Goal: Transaction & Acquisition: Subscribe to service/newsletter

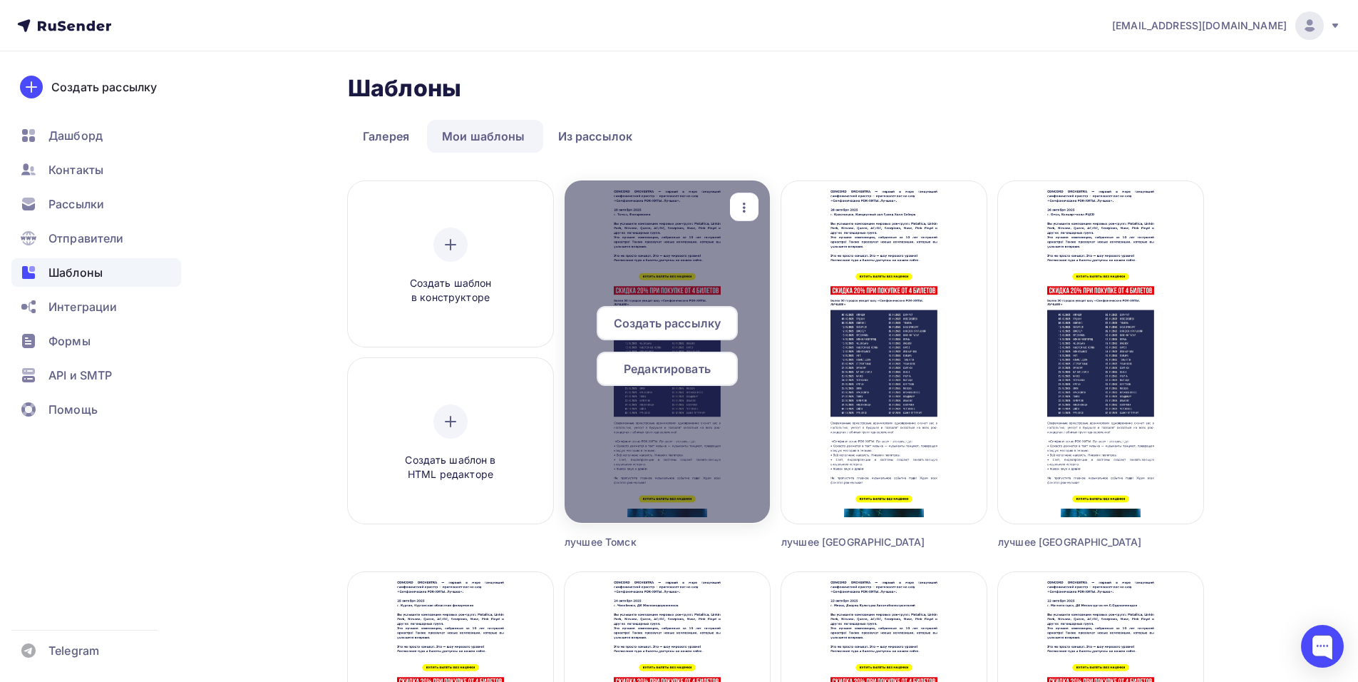
click at [748, 208] on icon "button" at bounding box center [744, 207] width 17 height 17
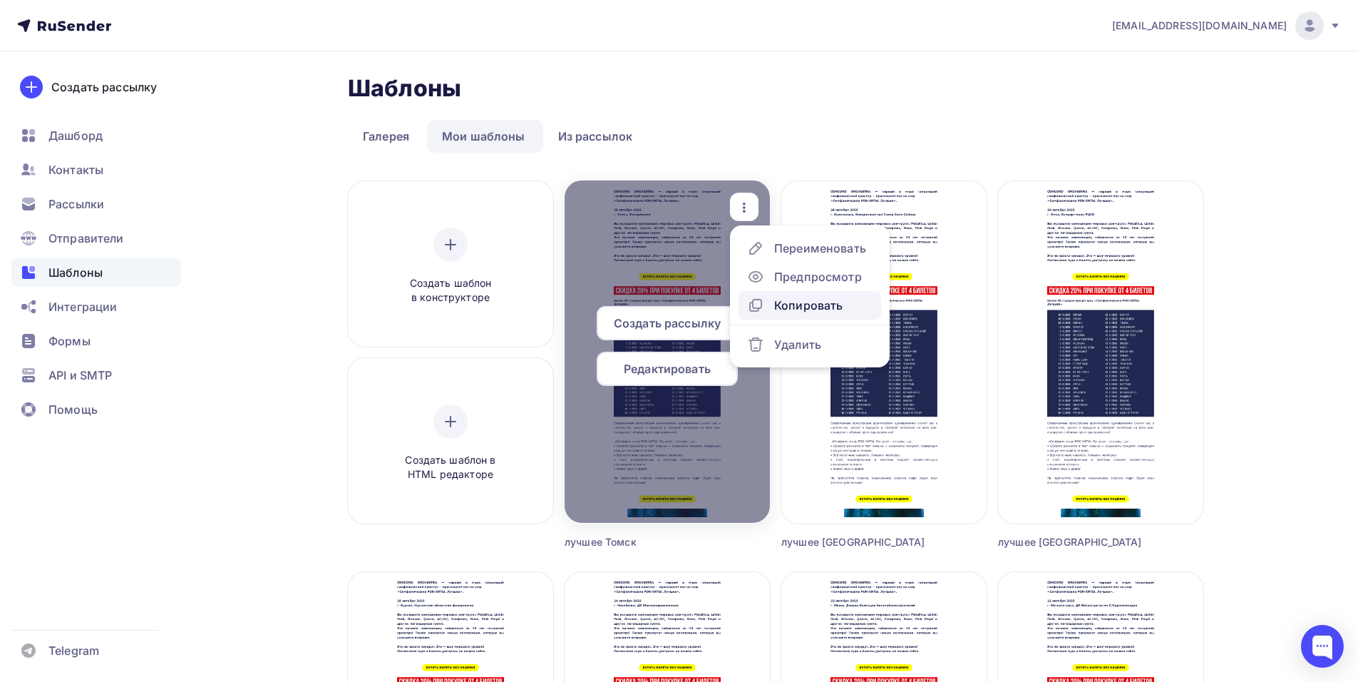
click at [809, 304] on div "Копировать" at bounding box center [808, 305] width 68 height 17
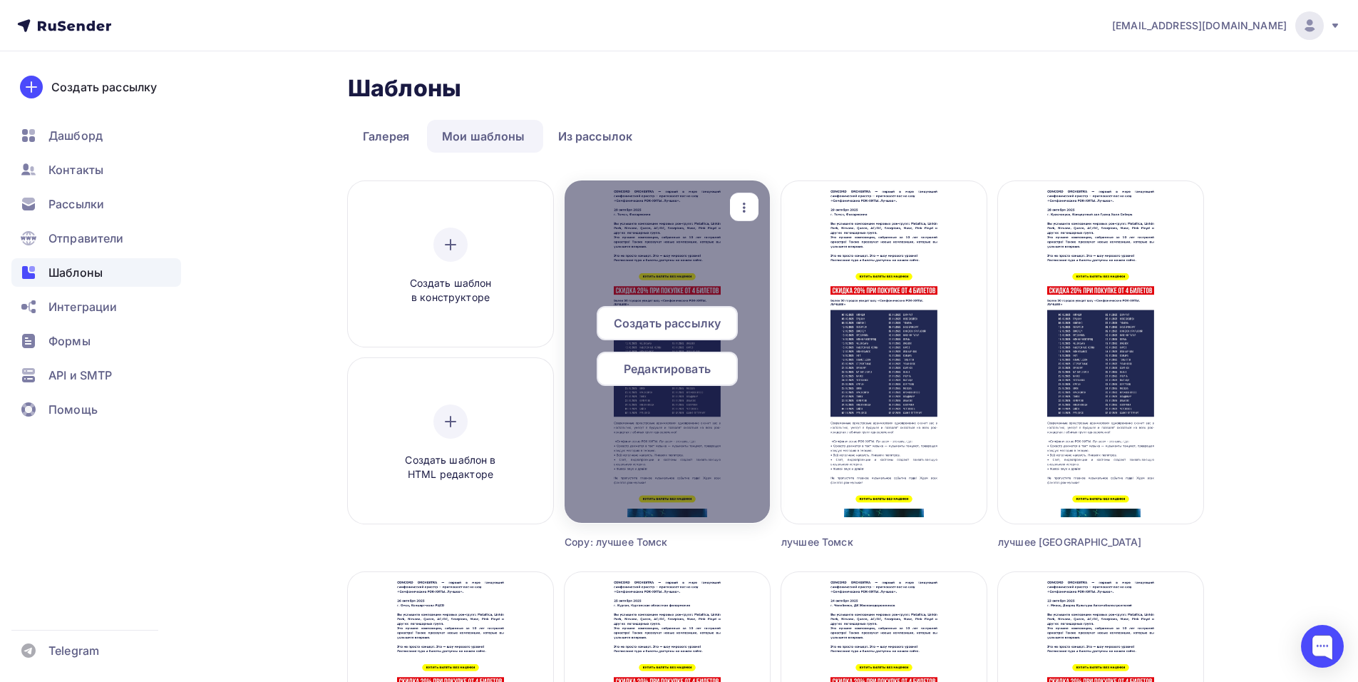
click at [752, 202] on icon "button" at bounding box center [744, 207] width 17 height 17
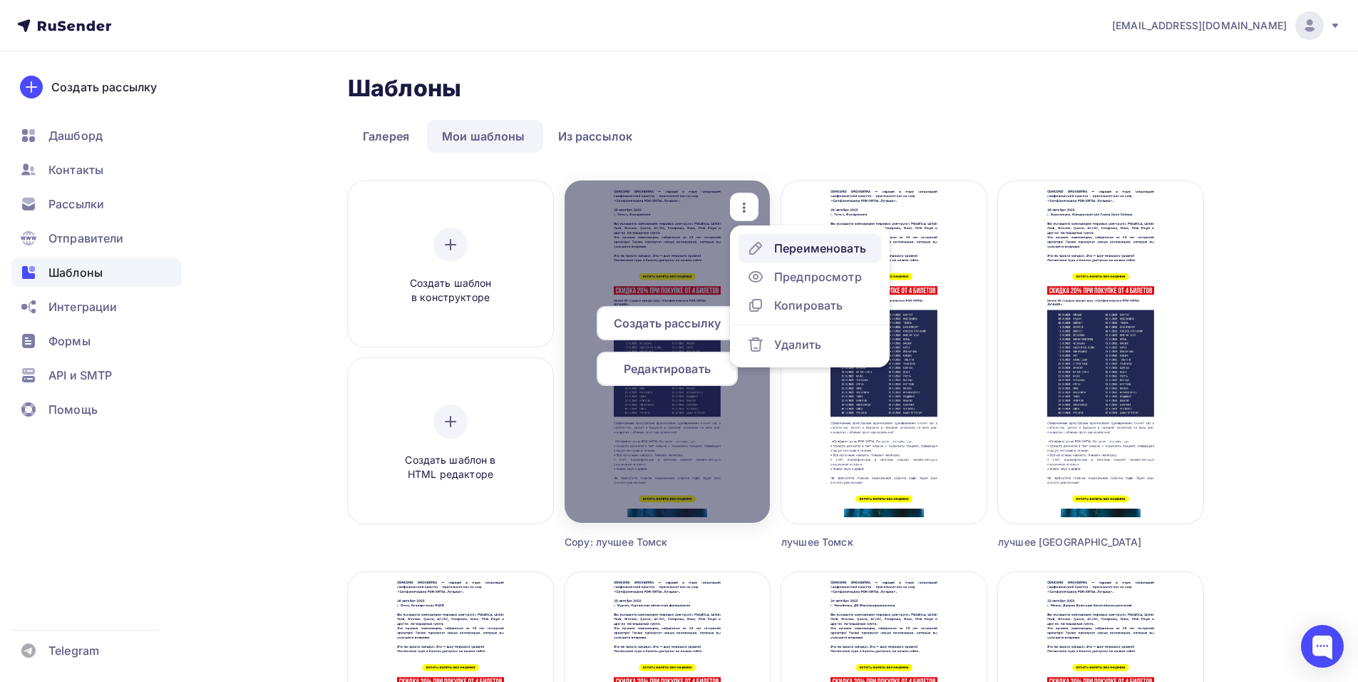
click at [821, 251] on div "Переименовать" at bounding box center [820, 248] width 92 height 17
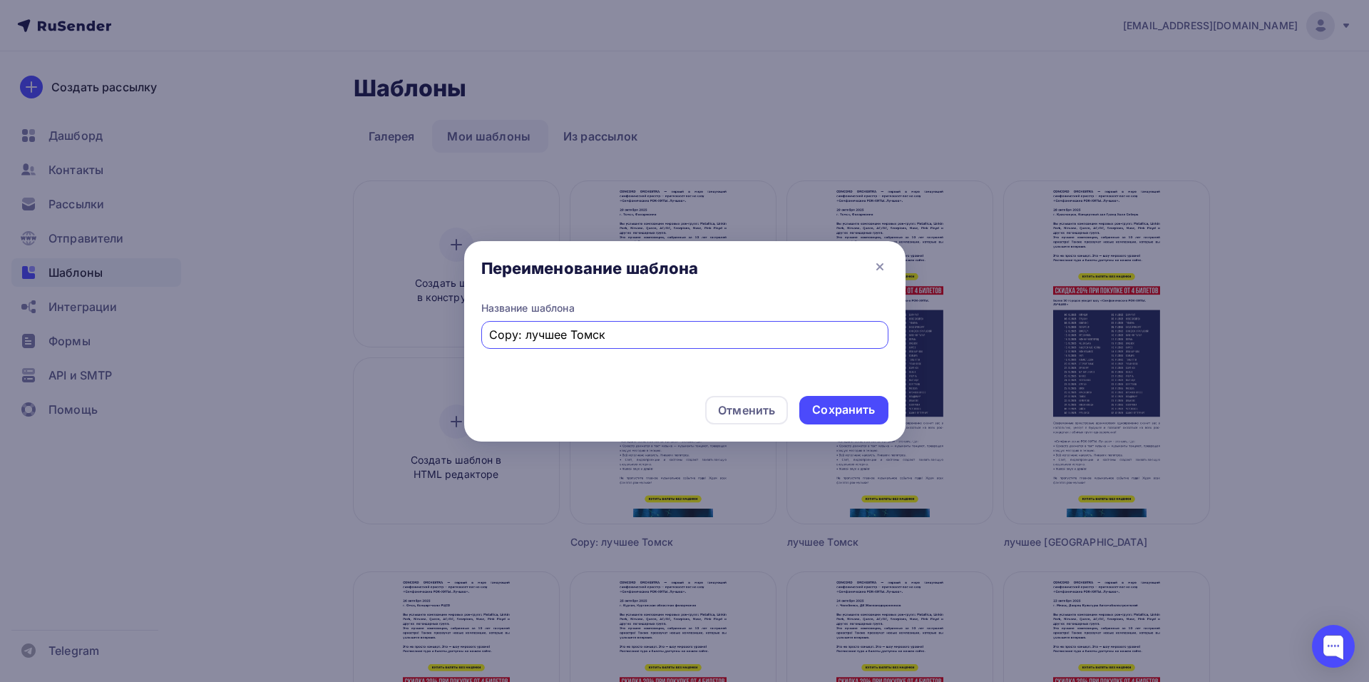
drag, startPoint x: 525, startPoint y: 336, endPoint x: 452, endPoint y: 344, distance: 73.1
click at [452, 344] on div "Переименование шаблона Название шаблона Copy: лучшее Томск Отменить Сохранить" at bounding box center [684, 341] width 1369 height 682
drag, startPoint x: 593, startPoint y: 337, endPoint x: 533, endPoint y: 337, distance: 60.6
click at [533, 337] on input "лучшее Томск" at bounding box center [684, 334] width 391 height 17
type input "лучшее Кемерово"
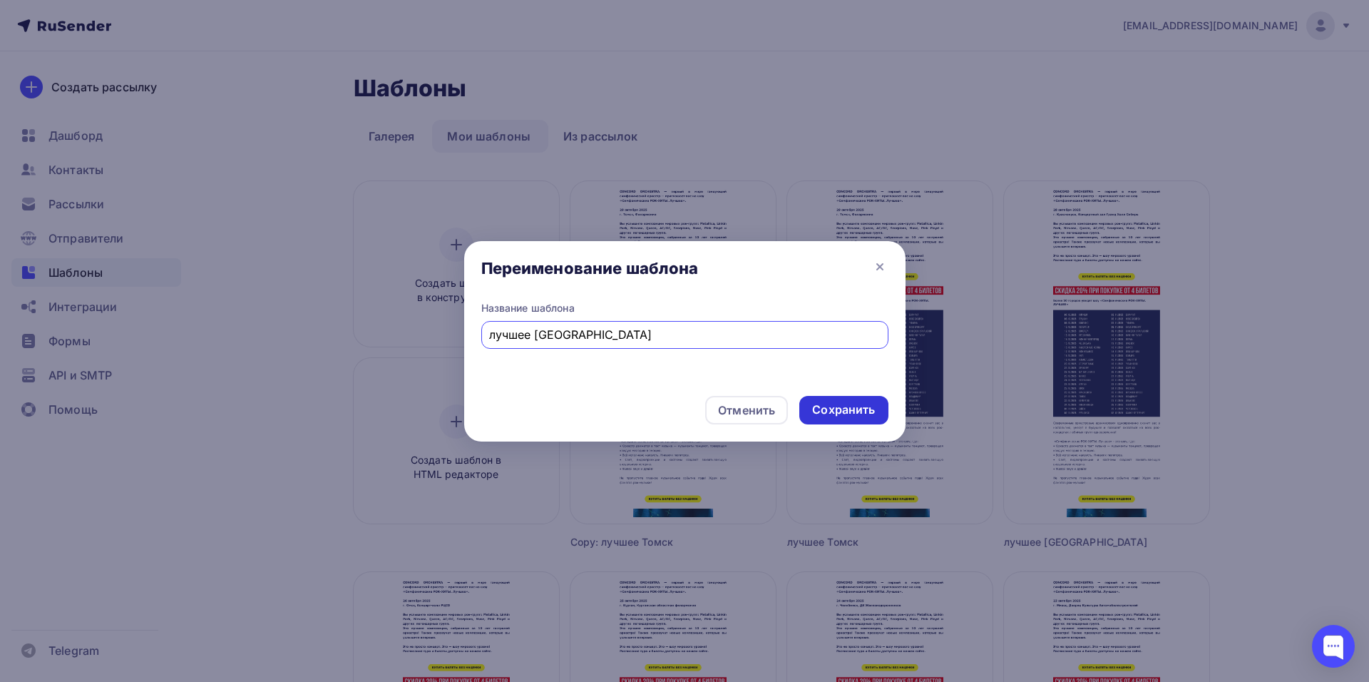
click at [853, 409] on div "Сохранить" at bounding box center [843, 409] width 63 height 16
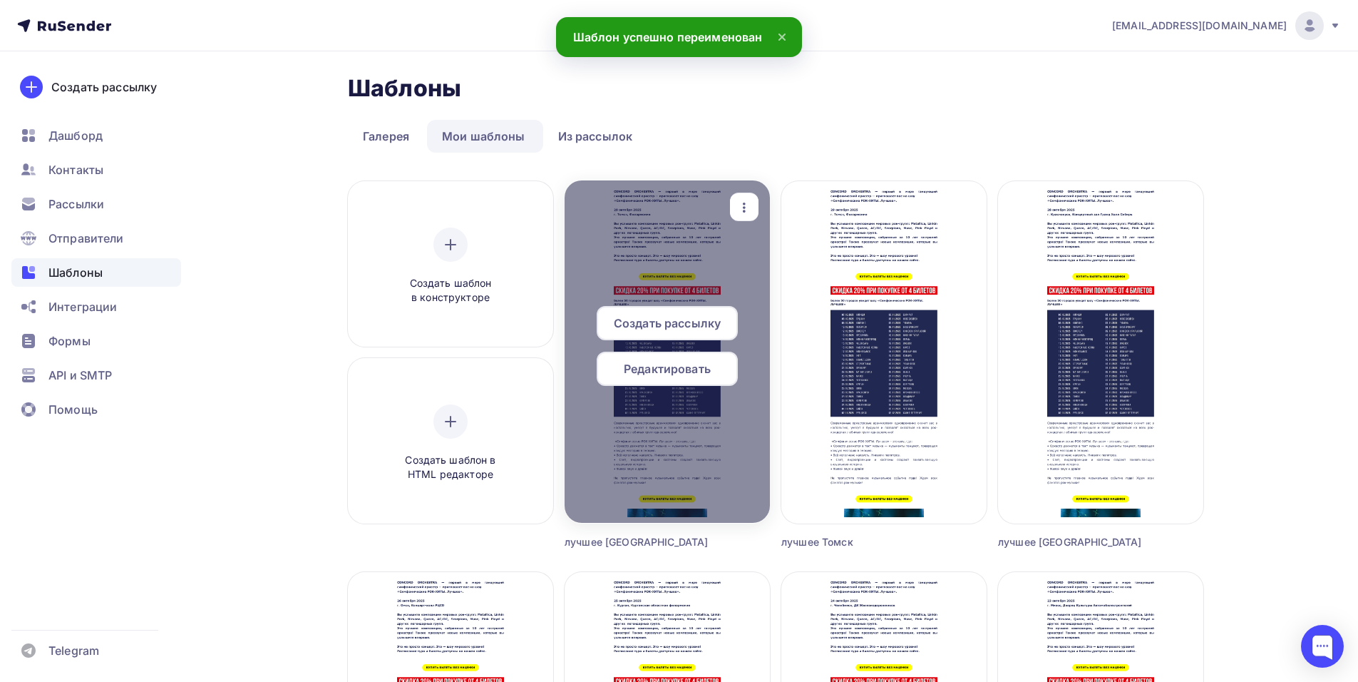
click at [658, 371] on span "Редактировать" at bounding box center [667, 368] width 87 height 17
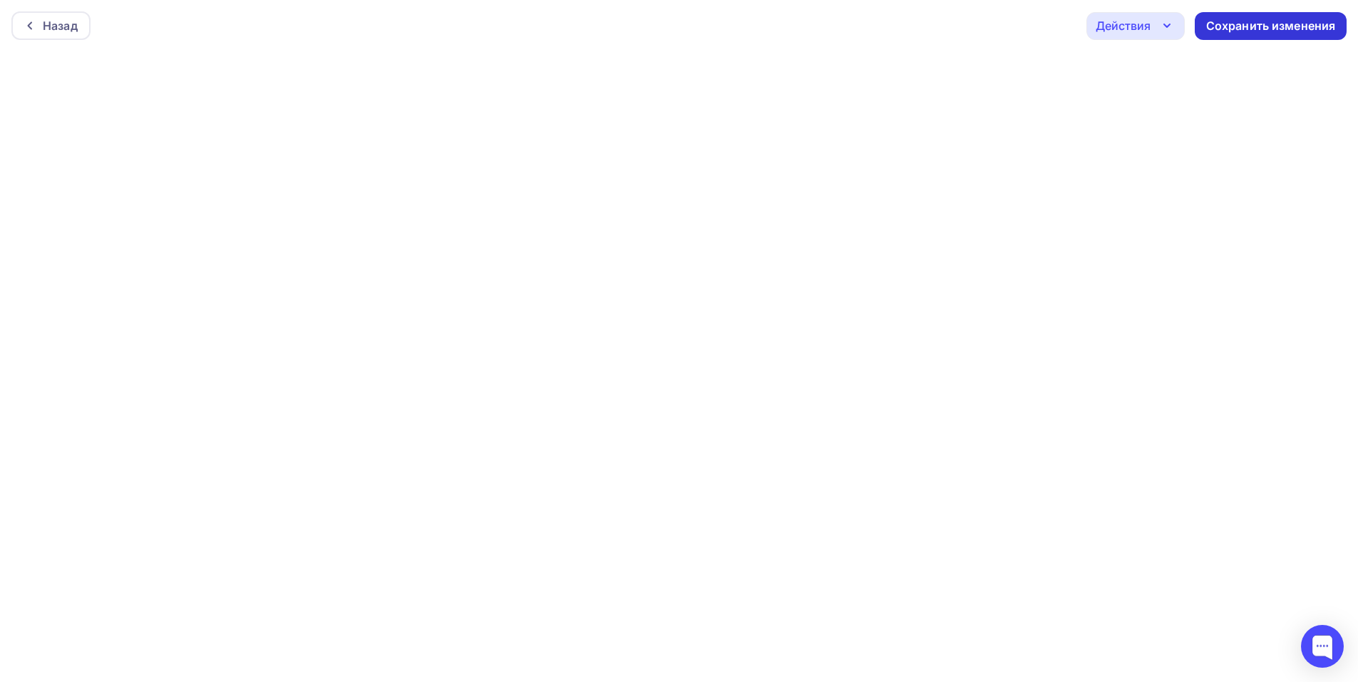
click at [1251, 29] on div "Сохранить изменения" at bounding box center [1271, 26] width 130 height 16
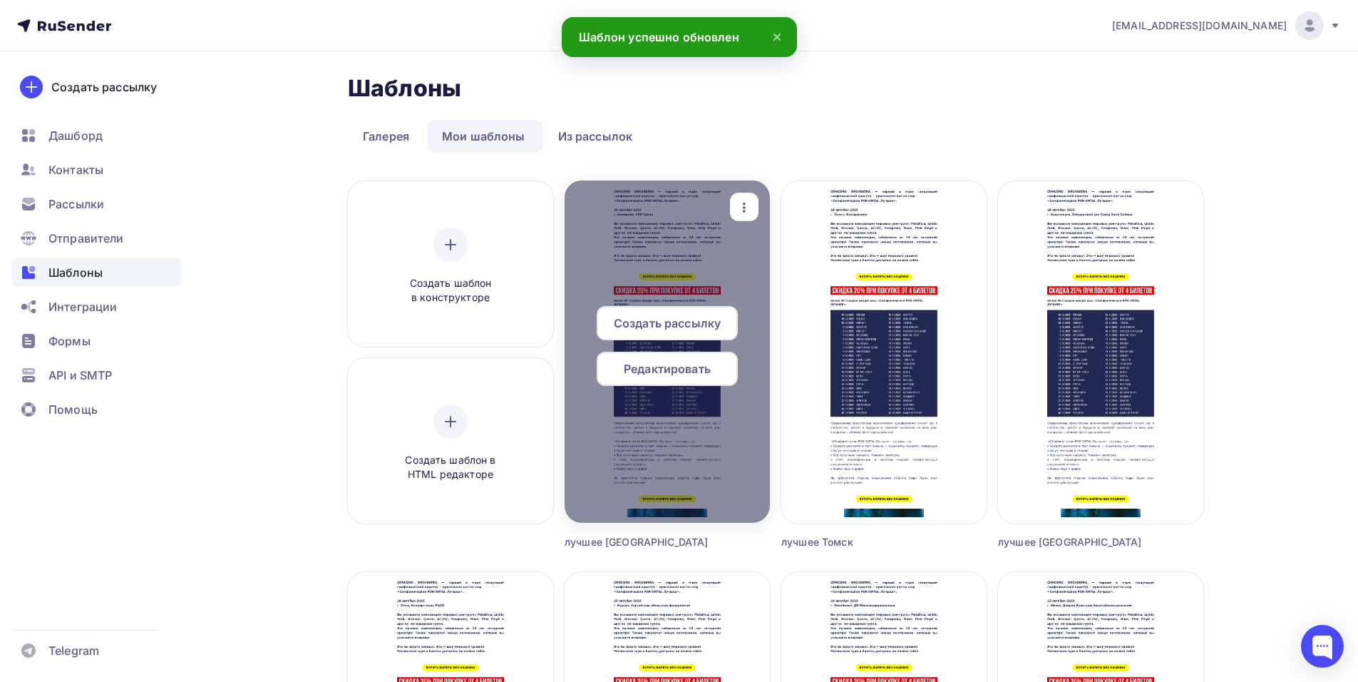
click at [750, 206] on icon "button" at bounding box center [744, 207] width 17 height 17
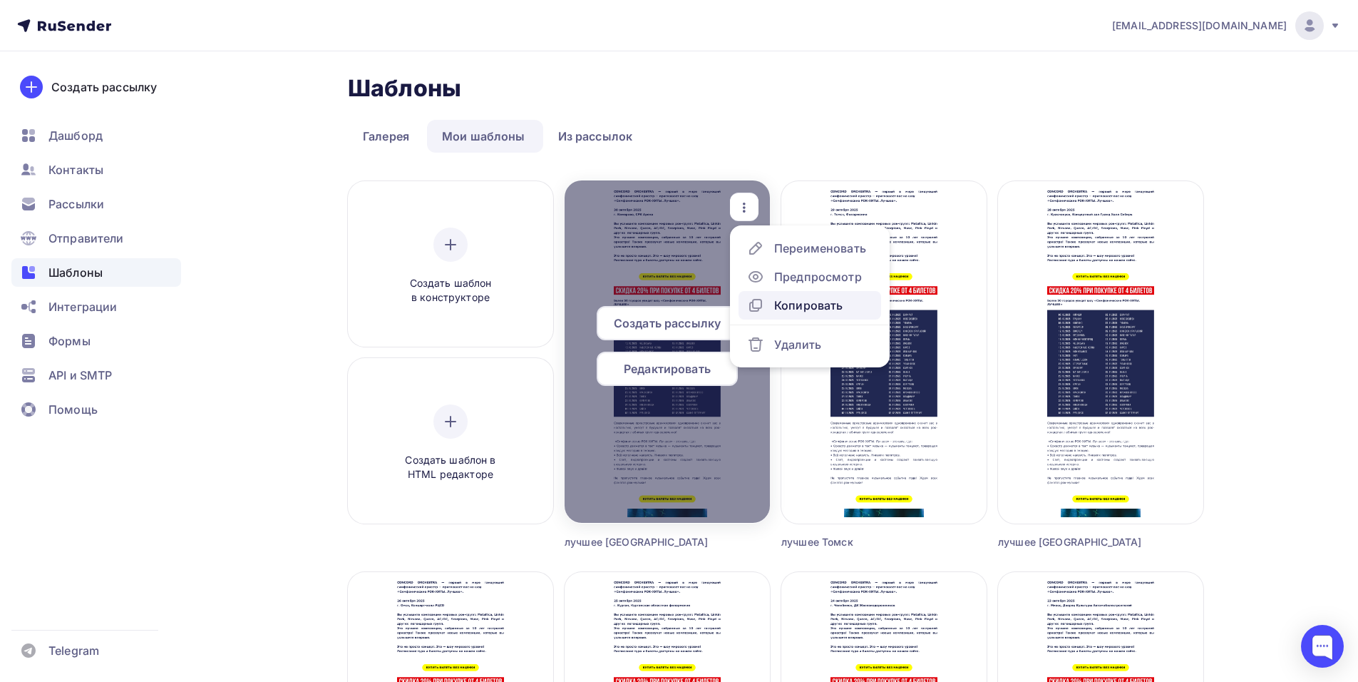
click at [775, 309] on div "Копировать" at bounding box center [808, 305] width 68 height 17
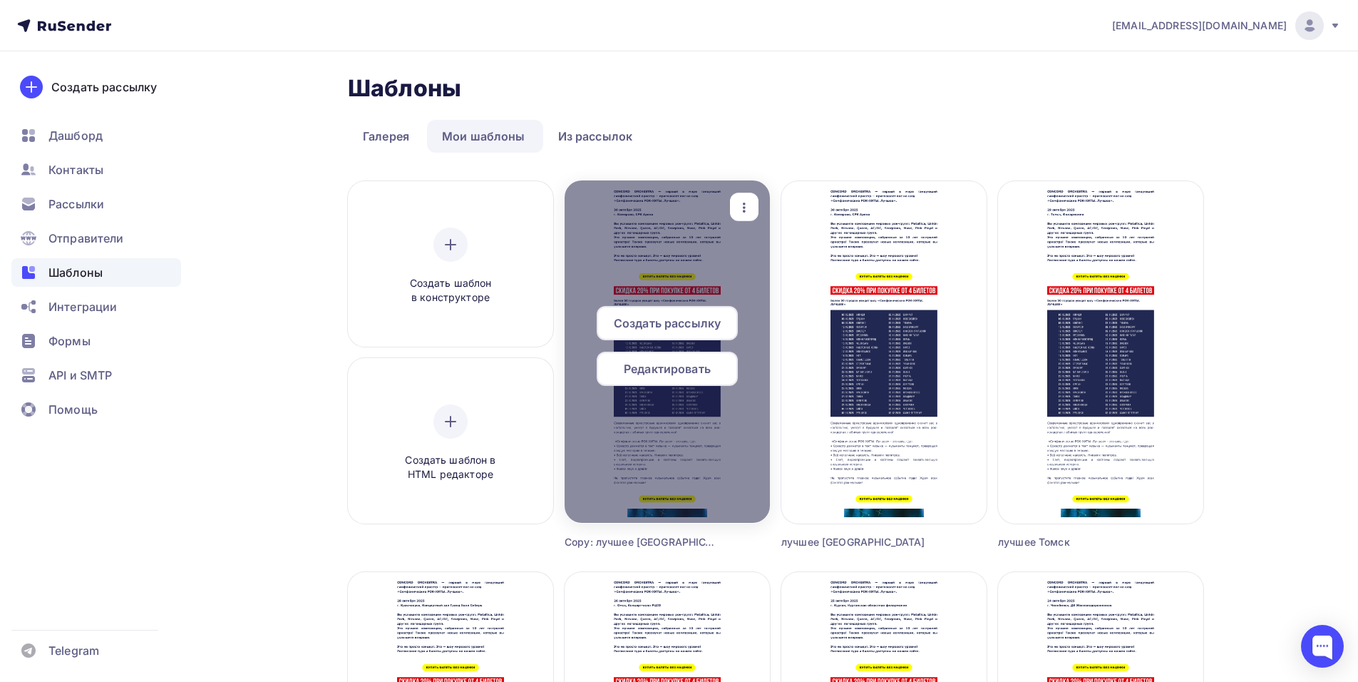
click at [739, 201] on icon "button" at bounding box center [744, 207] width 17 height 17
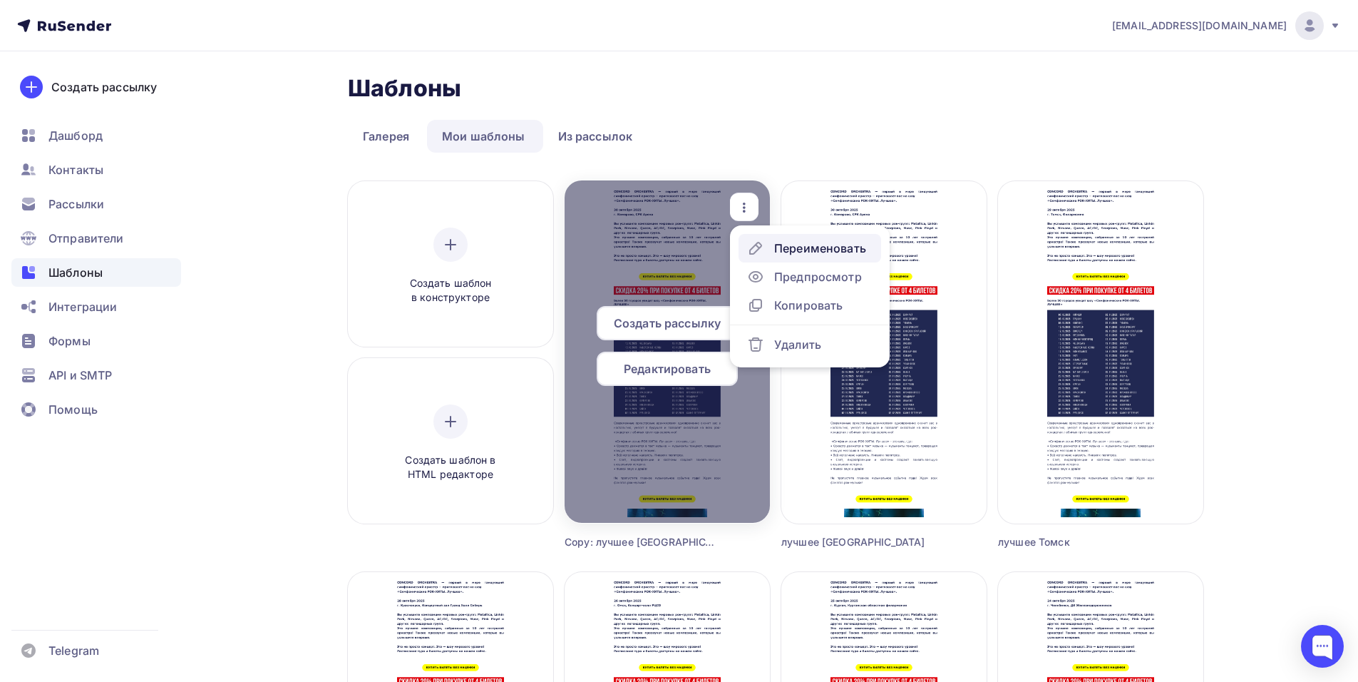
click at [771, 250] on div "Переименовать" at bounding box center [806, 248] width 119 height 17
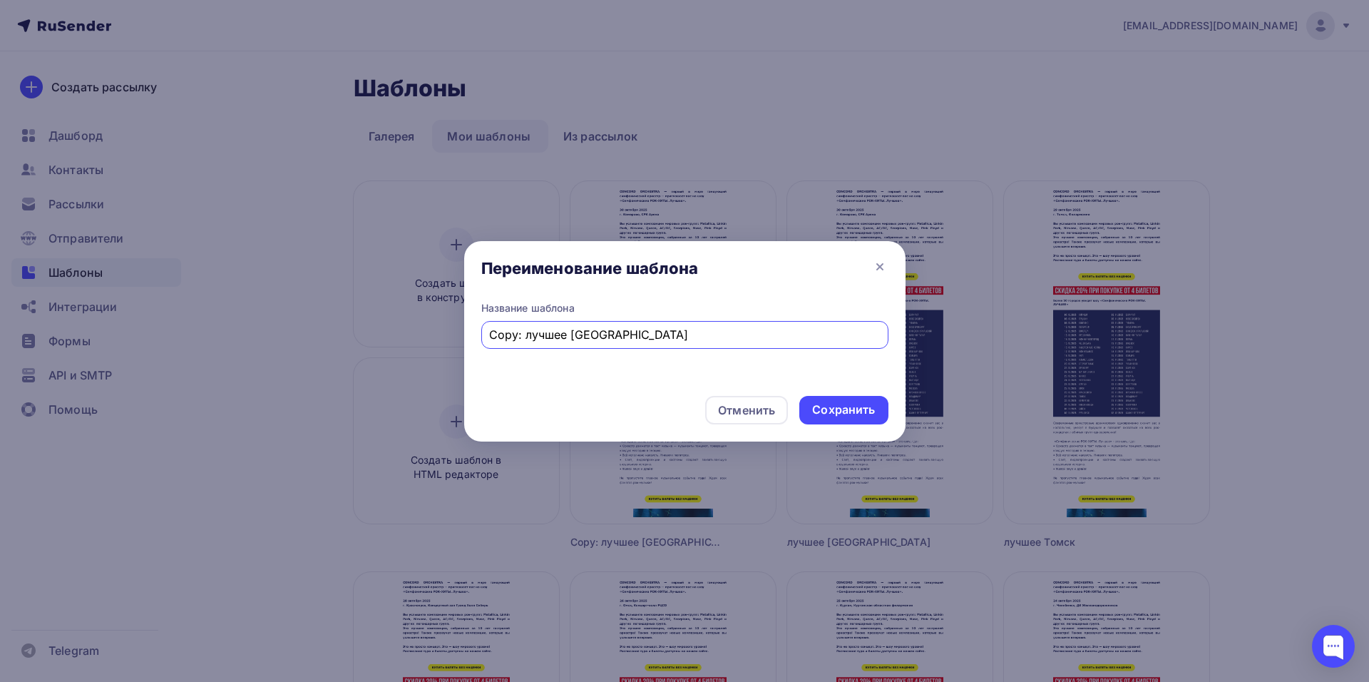
drag, startPoint x: 520, startPoint y: 333, endPoint x: 458, endPoint y: 344, distance: 63.6
click at [460, 344] on div "Переименование шаблона Название шаблона Copy: лучшее Кемерово Отменить Сохранить" at bounding box center [684, 341] width 1369 height 682
drag, startPoint x: 601, startPoint y: 332, endPoint x: 535, endPoint y: 344, distance: 67.5
click at [535, 344] on div "лучшее Кемерово" at bounding box center [684, 335] width 407 height 28
type input "лучшее Новокузнецк"
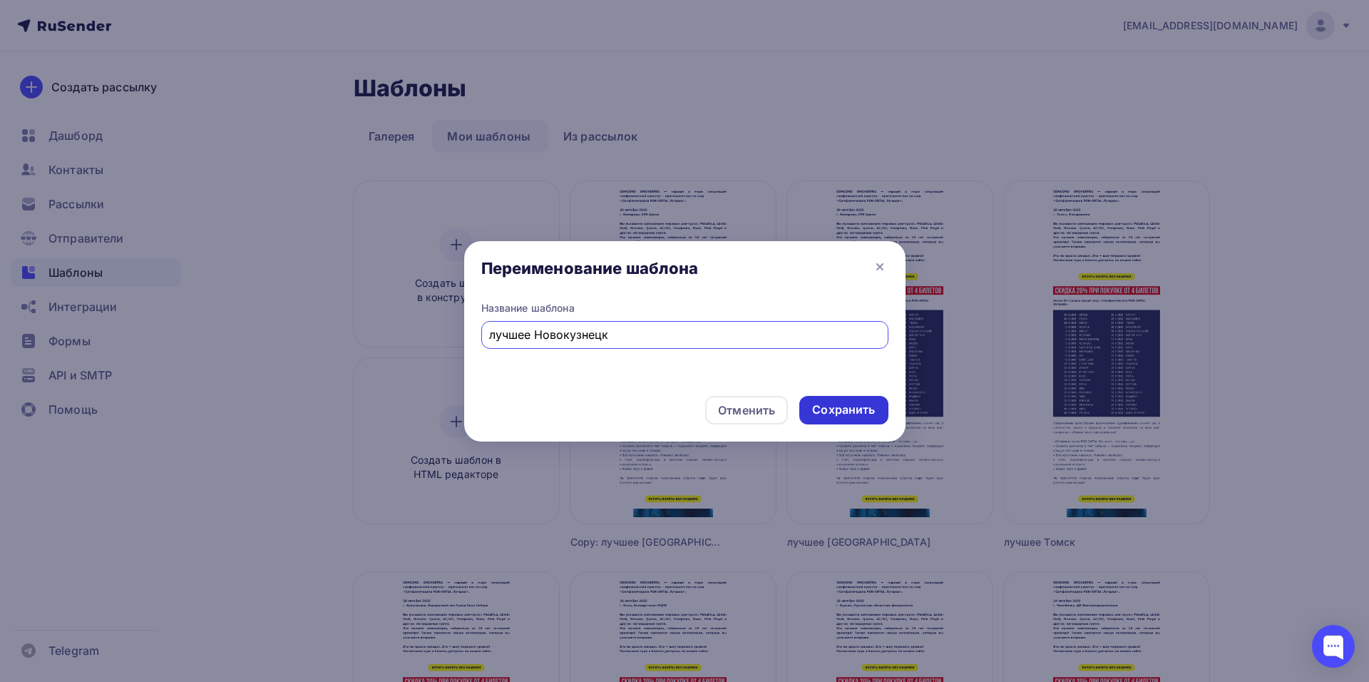
click at [870, 406] on div "Сохранить" at bounding box center [843, 409] width 63 height 16
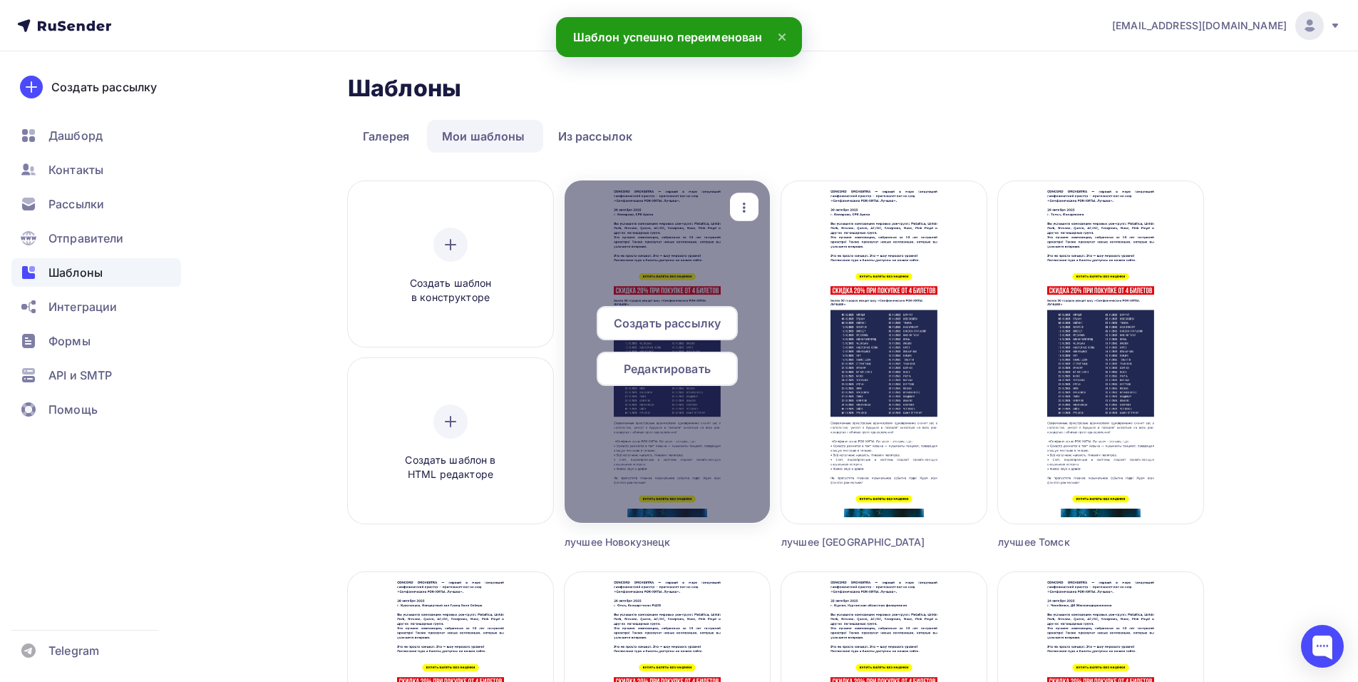
click at [641, 371] on span "Редактировать" at bounding box center [667, 368] width 87 height 17
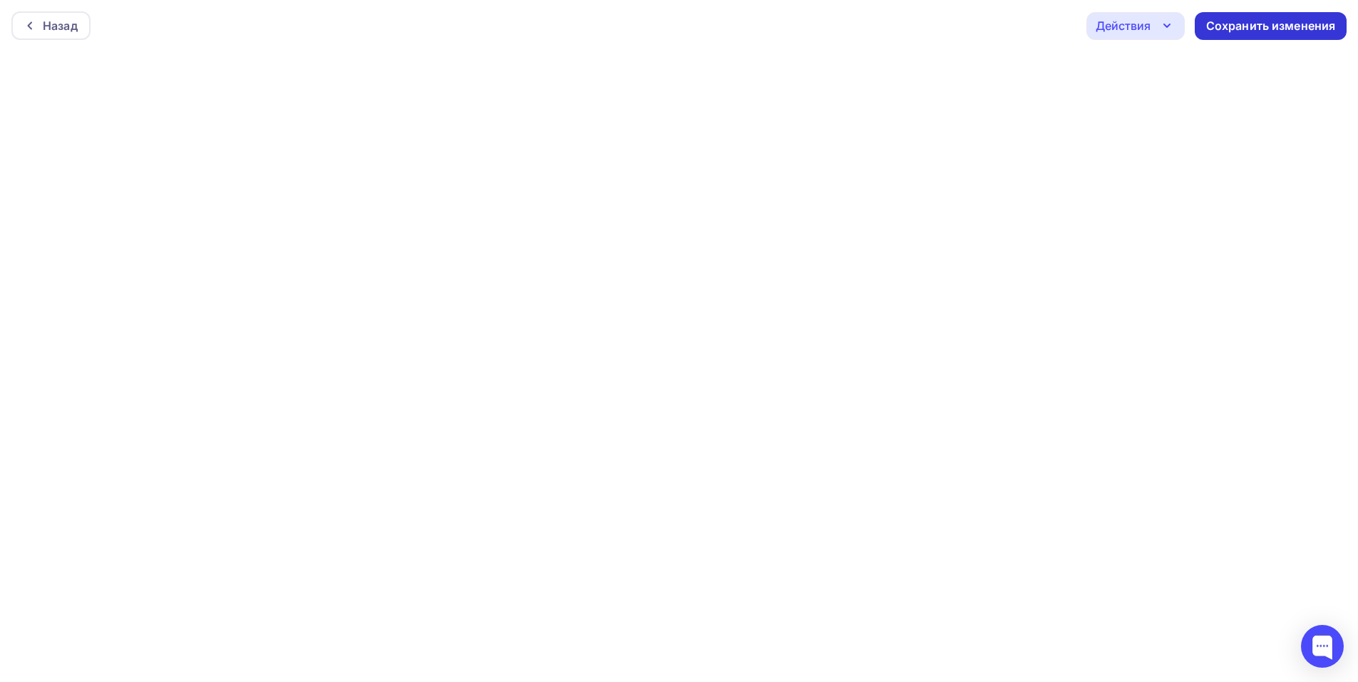
click at [1235, 25] on div "Сохранить изменения" at bounding box center [1271, 26] width 130 height 16
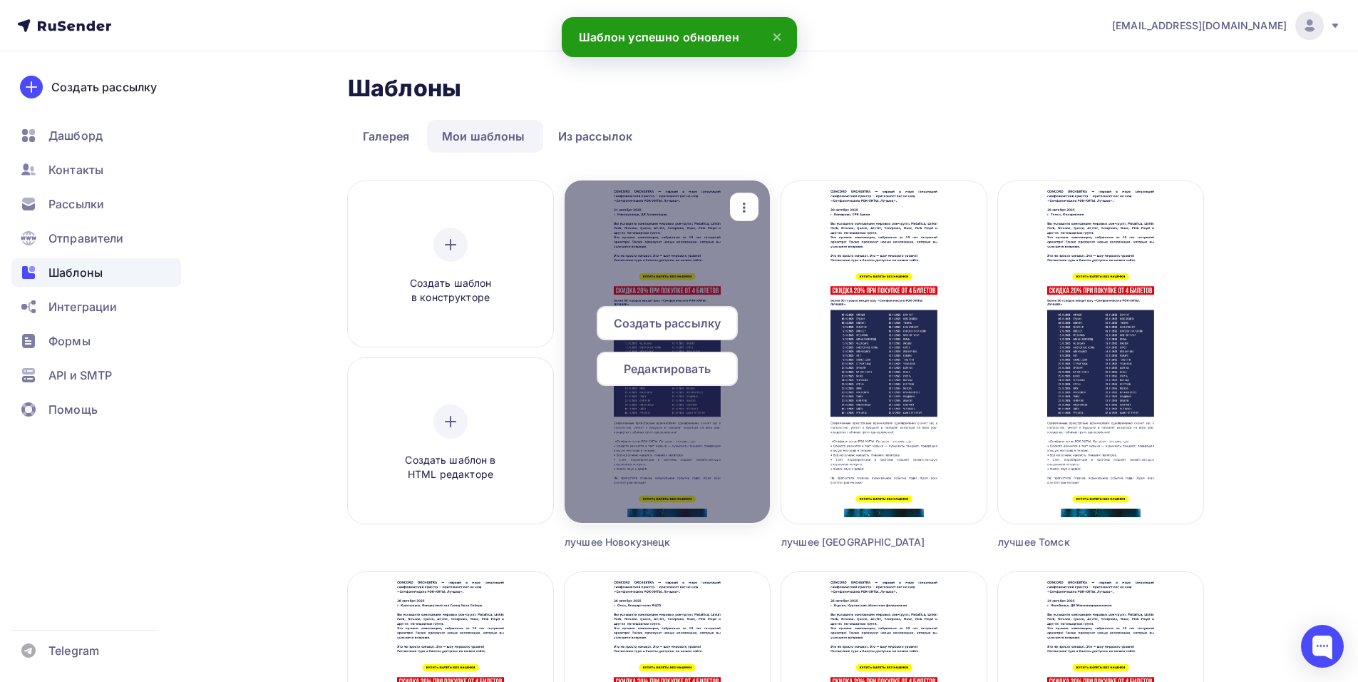
click at [740, 194] on div "button" at bounding box center [744, 207] width 29 height 28
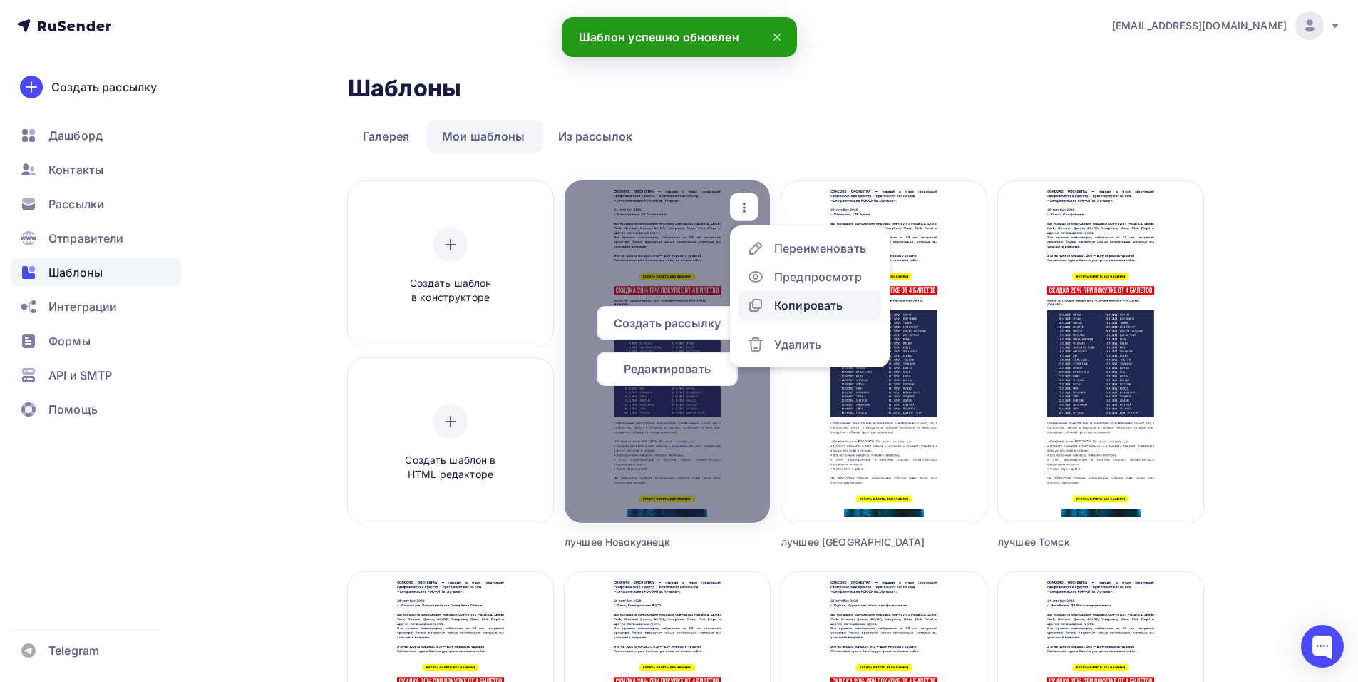
click at [773, 301] on div "Копировать" at bounding box center [795, 305] width 96 height 17
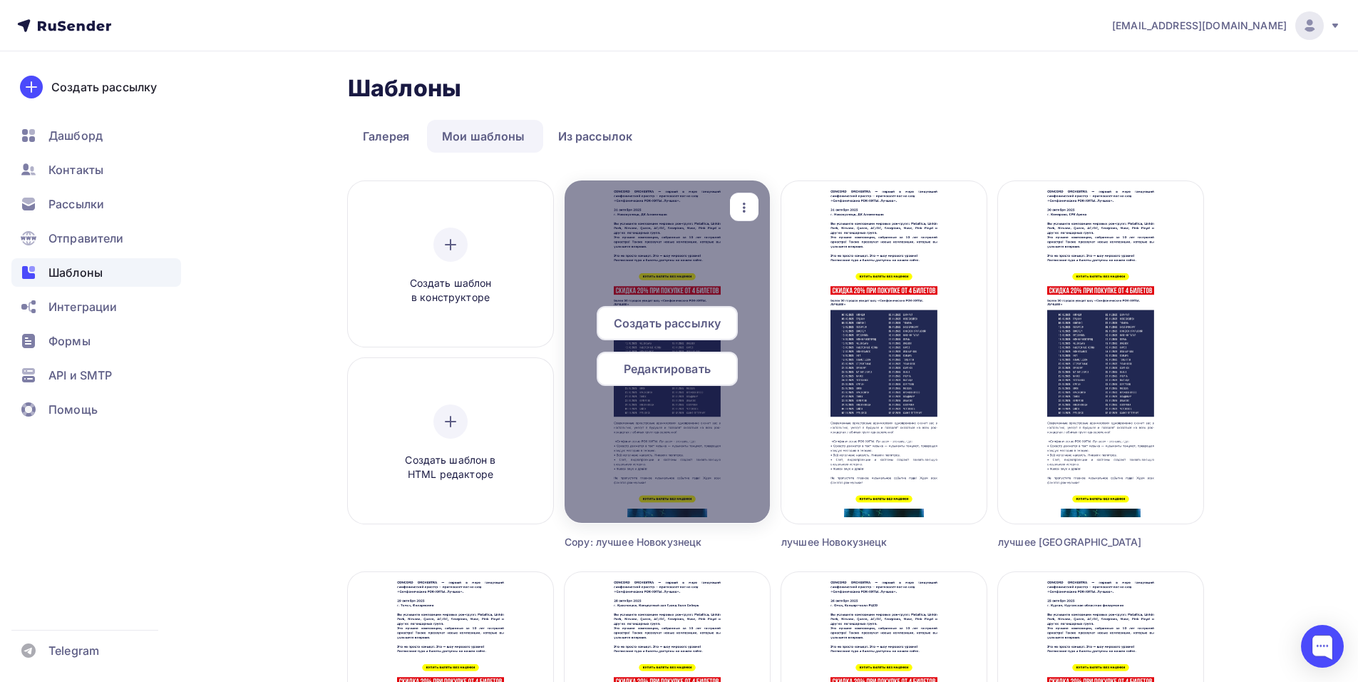
click at [734, 212] on div "button" at bounding box center [744, 207] width 29 height 28
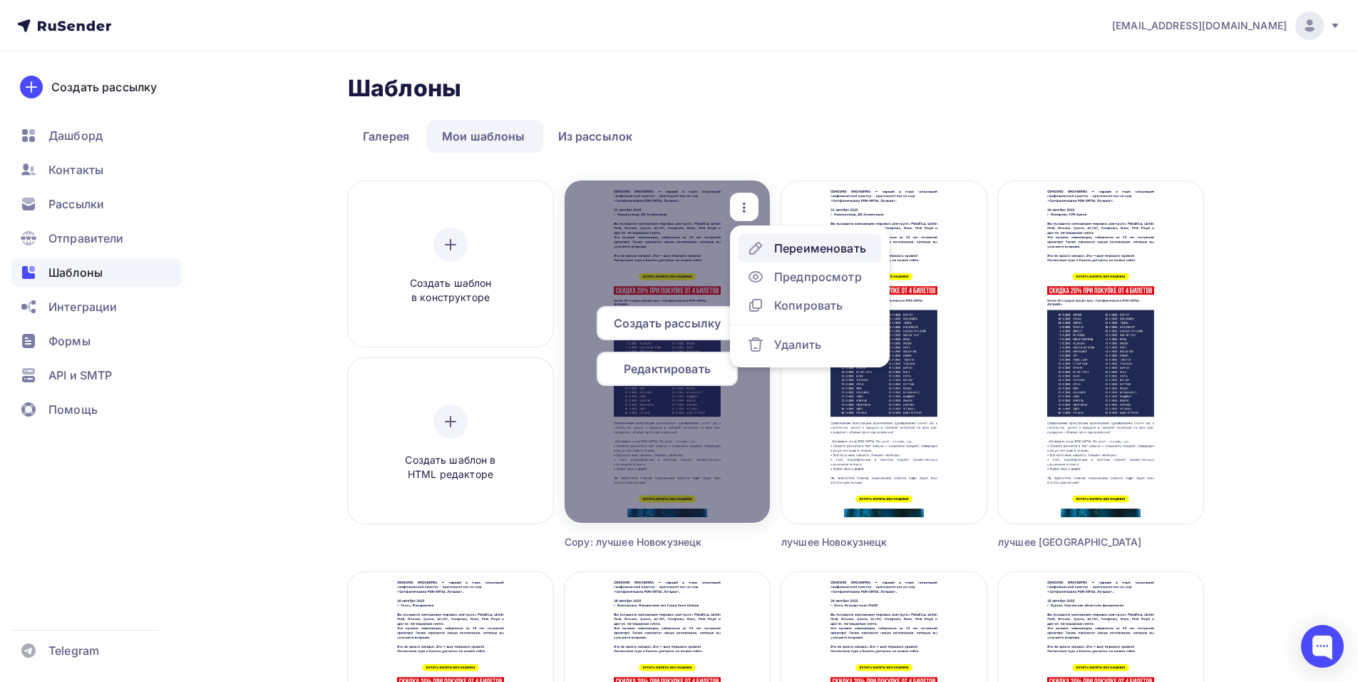
click at [769, 250] on div "Переименовать" at bounding box center [806, 248] width 119 height 17
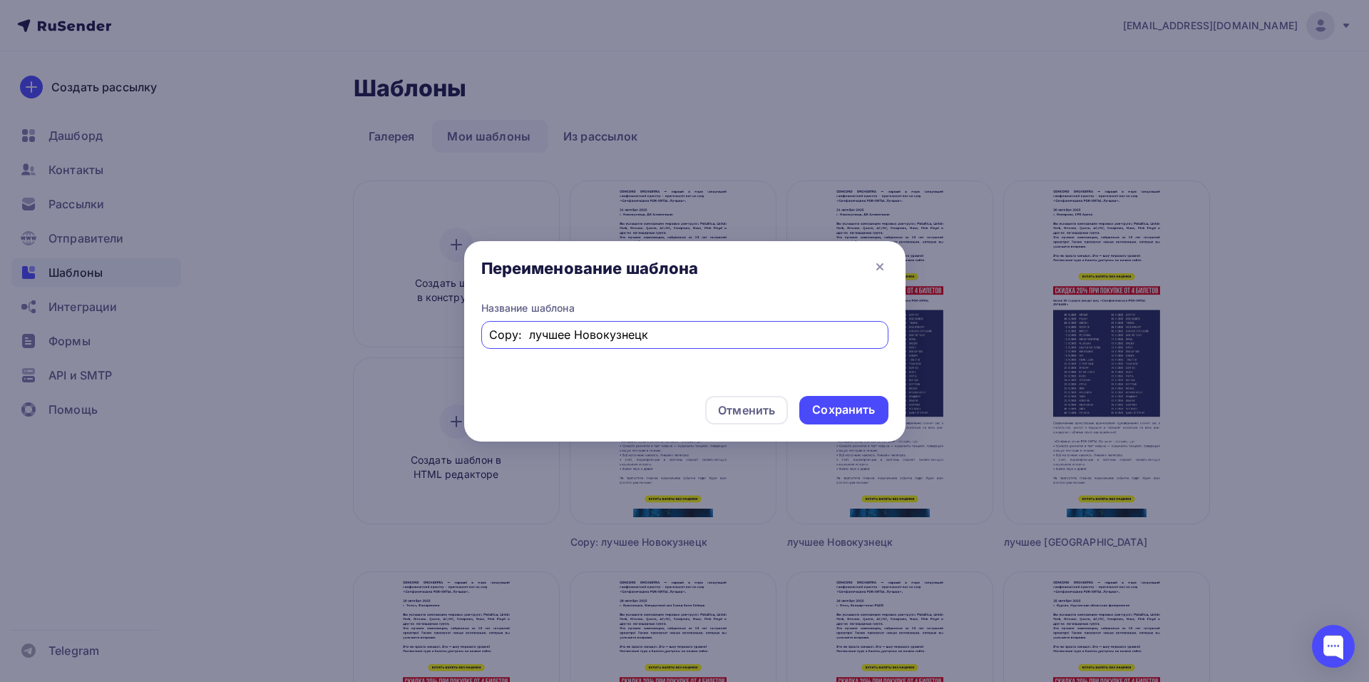
drag, startPoint x: 523, startPoint y: 338, endPoint x: 425, endPoint y: 354, distance: 99.6
click at [425, 354] on div "Переименование шаблона Название шаблона Copy: лучшее Новокузнецк Отменить Сохра…" at bounding box center [684, 341] width 1369 height 682
drag, startPoint x: 537, startPoint y: 336, endPoint x: 663, endPoint y: 362, distance: 128.9
click at [657, 359] on div "Название шаблона лучшее Новокузнецк" at bounding box center [684, 342] width 441 height 83
type input "лучшее Бийск"
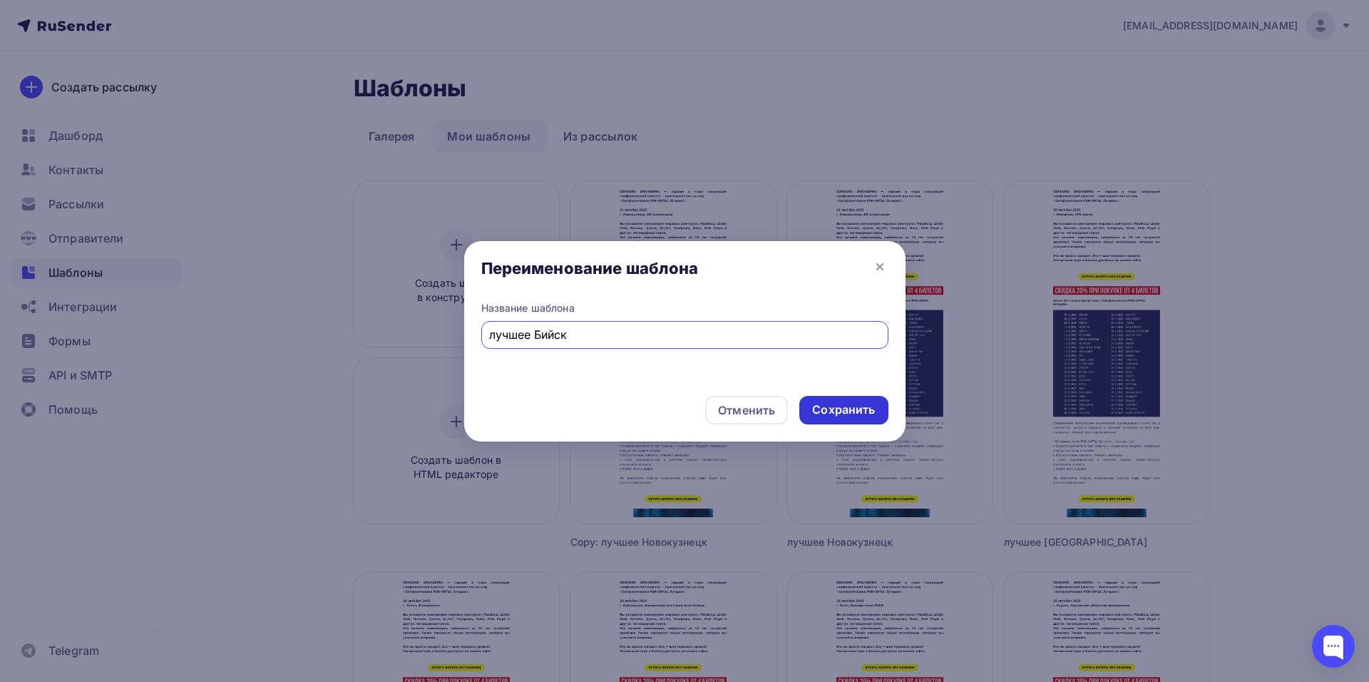
click at [817, 406] on div "Сохранить" at bounding box center [843, 409] width 63 height 16
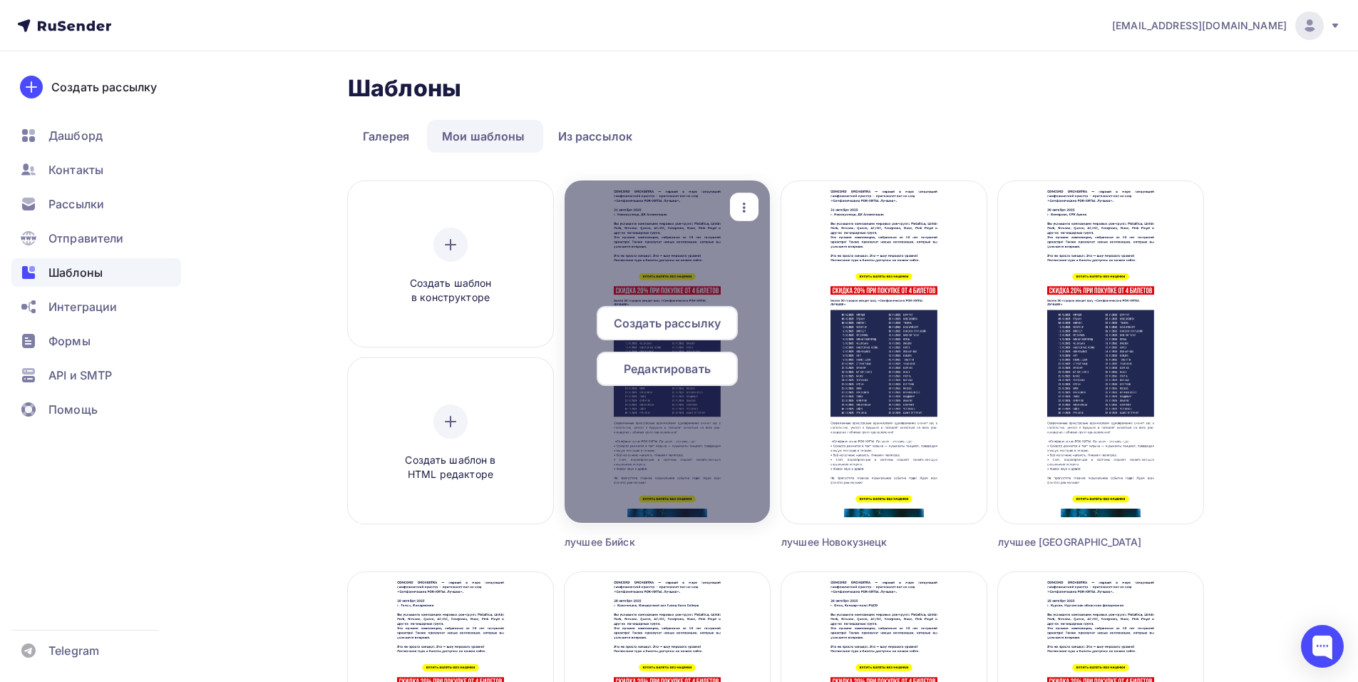
click at [631, 375] on span "Редактировать" at bounding box center [667, 368] width 87 height 17
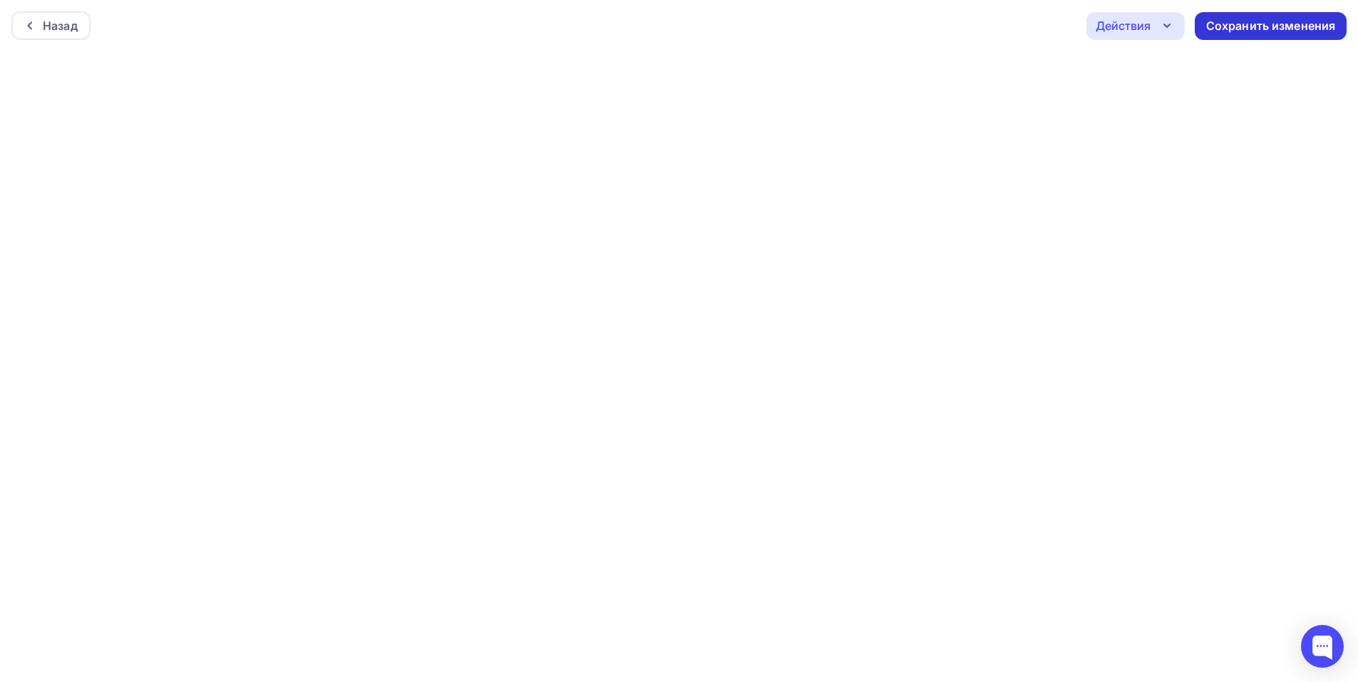
click at [1247, 19] on div "Сохранить изменения" at bounding box center [1271, 26] width 130 height 16
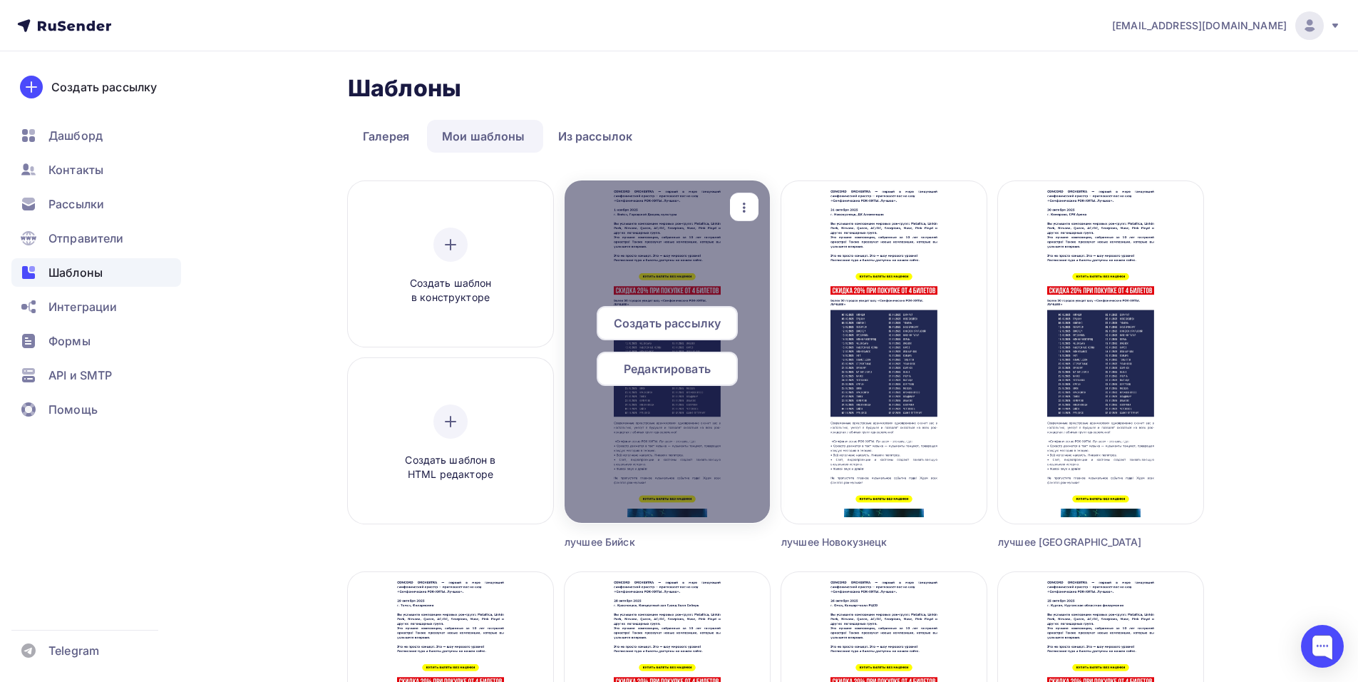
click at [734, 205] on div "button" at bounding box center [744, 207] width 29 height 28
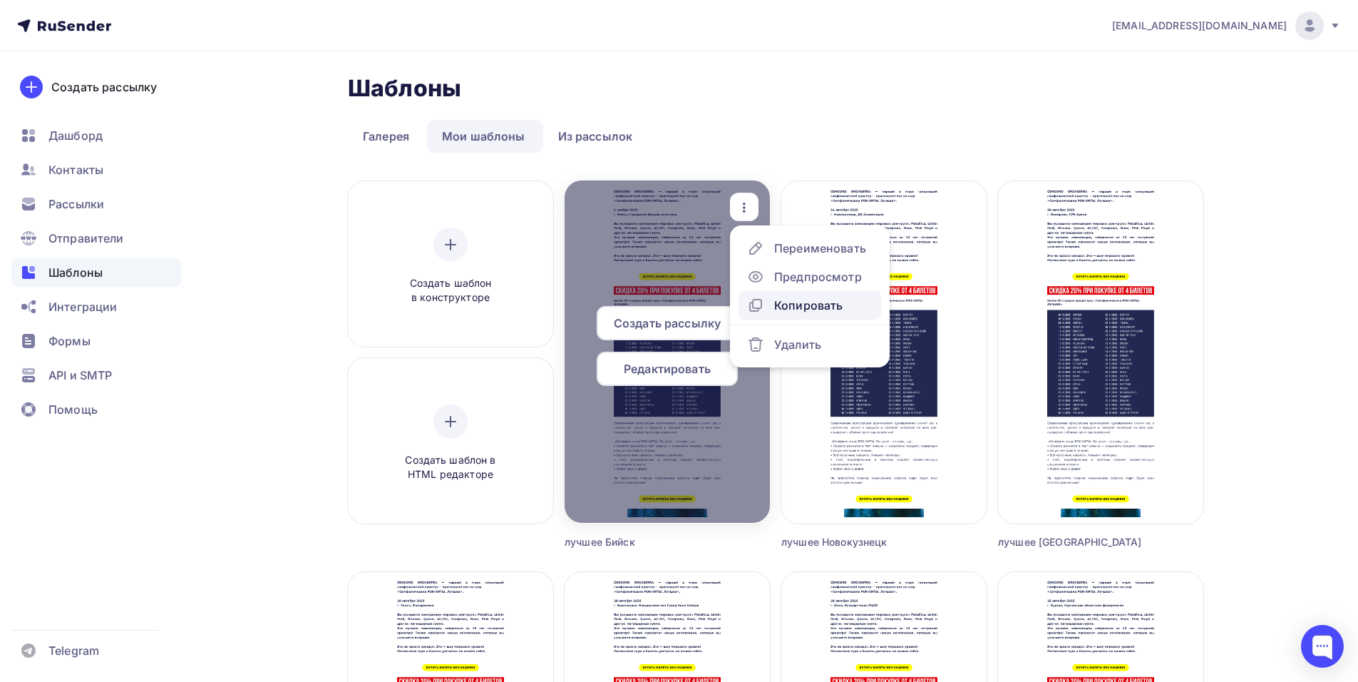
click at [811, 304] on div "Копировать" at bounding box center [808, 305] width 68 height 17
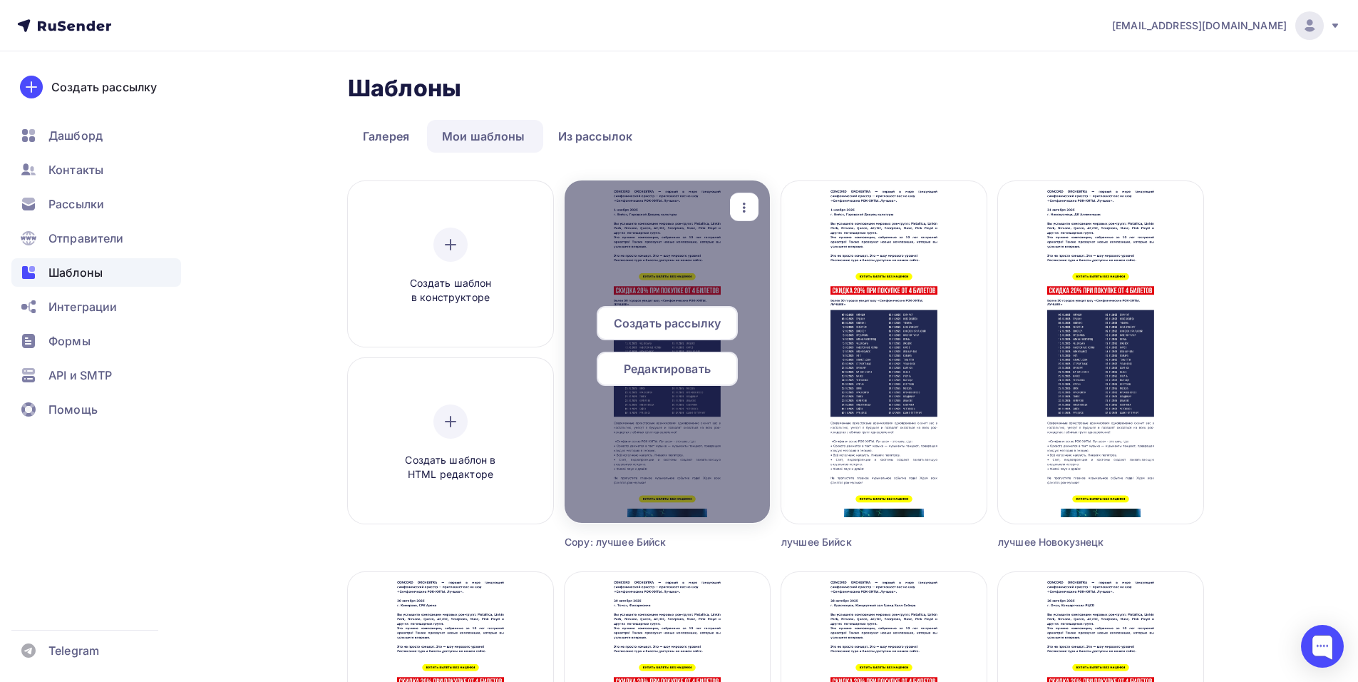
click at [753, 208] on div "button" at bounding box center [744, 207] width 29 height 28
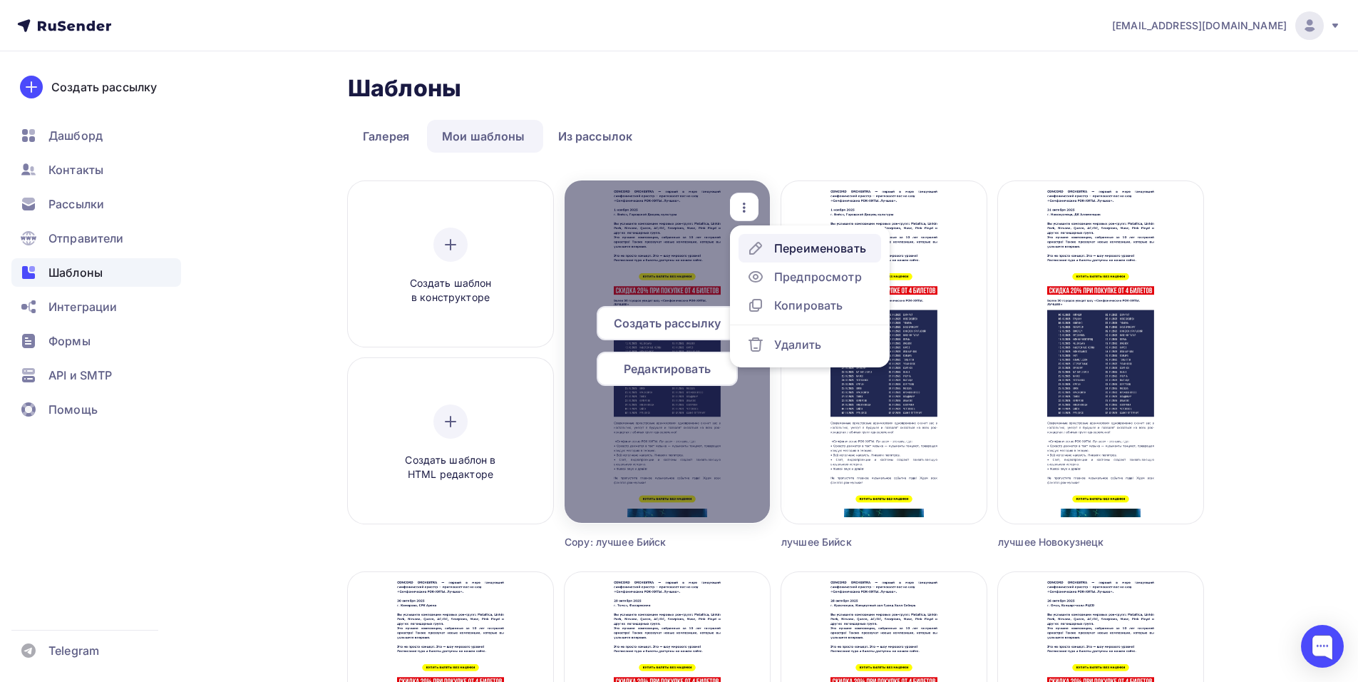
click at [784, 250] on div "Переименовать" at bounding box center [820, 248] width 92 height 17
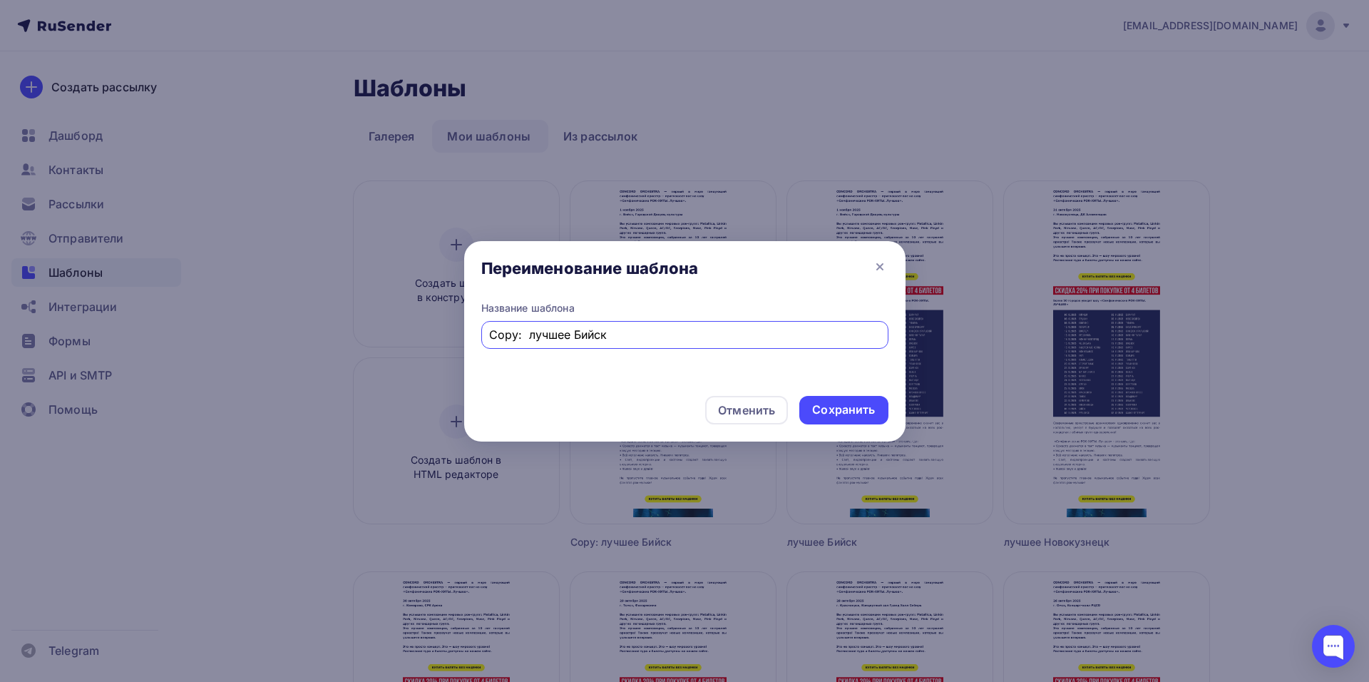
drag, startPoint x: 523, startPoint y: 333, endPoint x: 397, endPoint y: 347, distance: 126.3
click at [397, 347] on div "Переименование шаблона Название шаблона Copy: лучшее Бийск Отменить Сохранить" at bounding box center [684, 341] width 1369 height 682
drag, startPoint x: 538, startPoint y: 334, endPoint x: 588, endPoint y: 344, distance: 50.9
click at [588, 344] on div "лучшее Бийск" at bounding box center [684, 335] width 407 height 28
type input "лучшее Рубцовск"
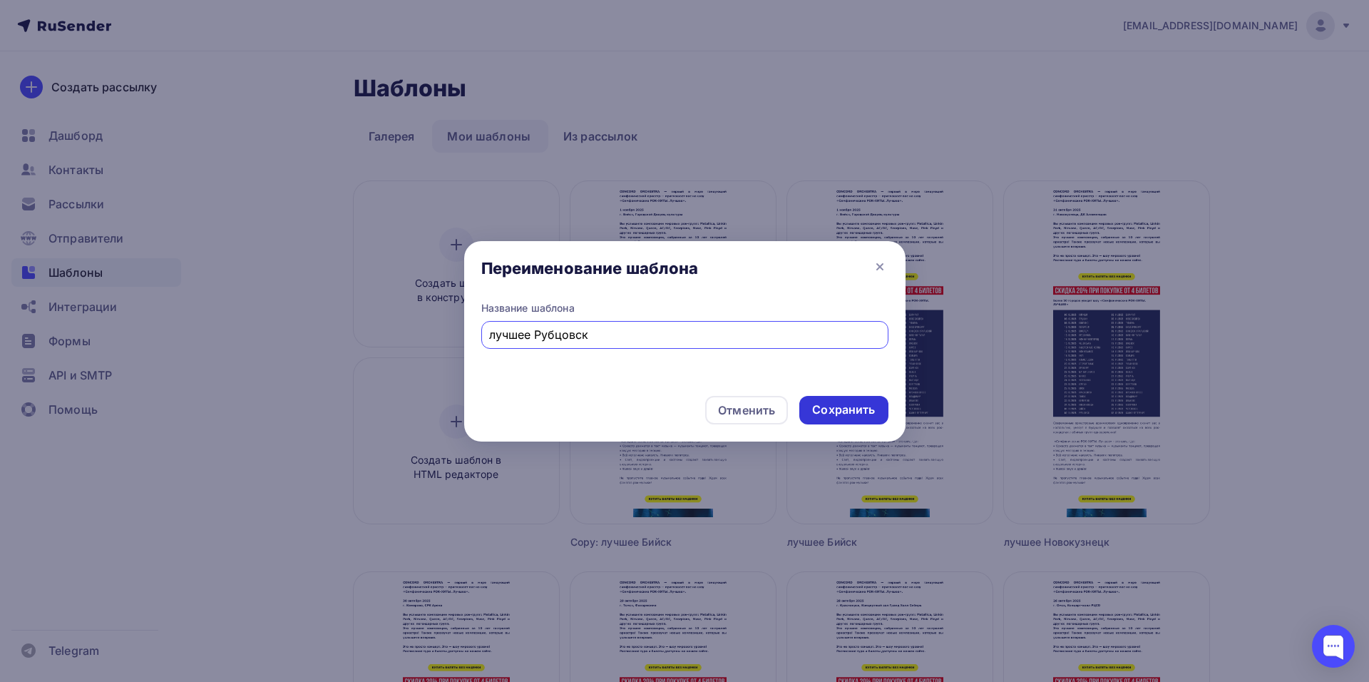
click at [840, 416] on div "Сохранить" at bounding box center [843, 409] width 63 height 16
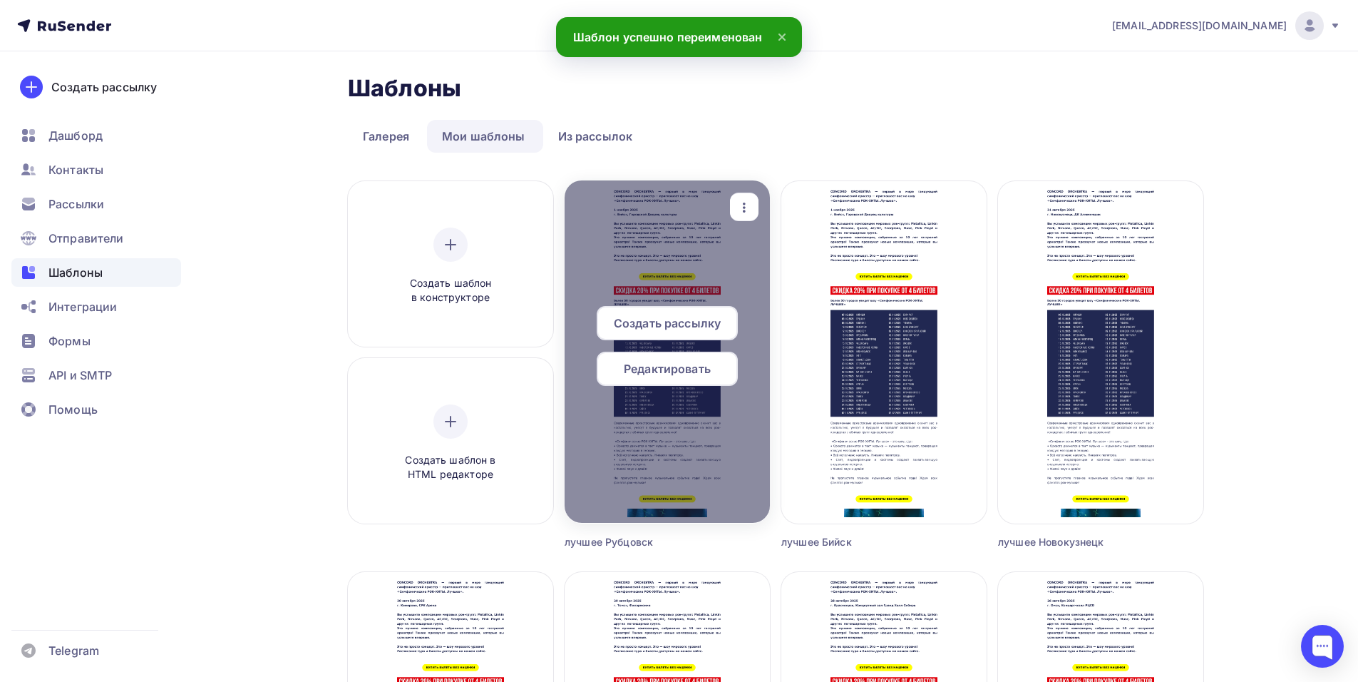
click at [669, 371] on span "Редактировать" at bounding box center [667, 368] width 87 height 17
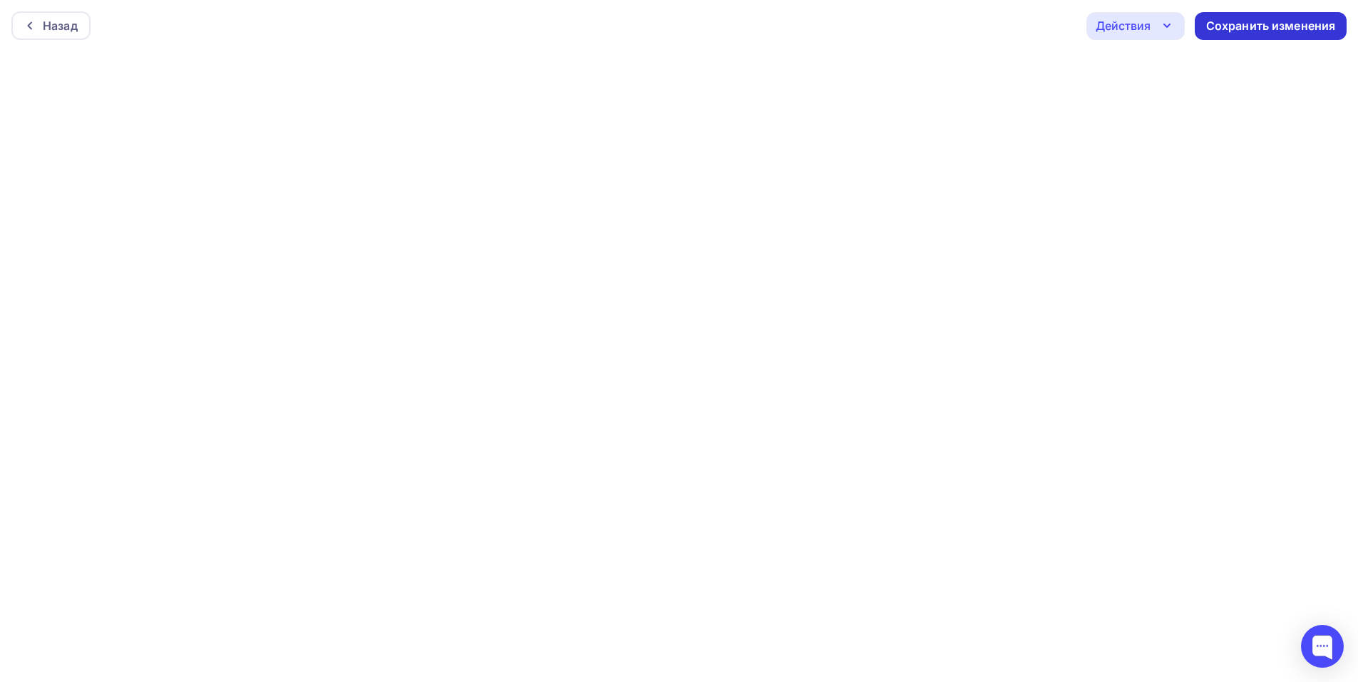
click at [1238, 30] on div "Сохранить изменения" at bounding box center [1271, 26] width 130 height 16
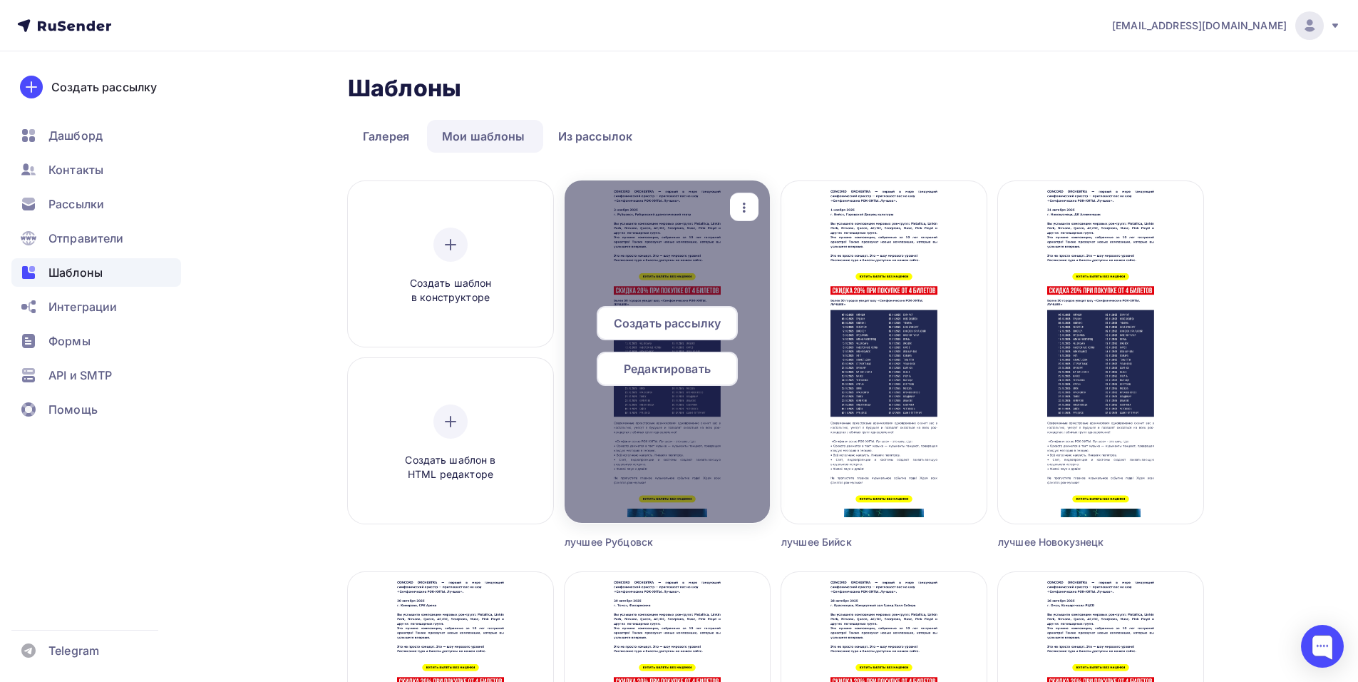
click at [746, 199] on icon "button" at bounding box center [744, 207] width 17 height 17
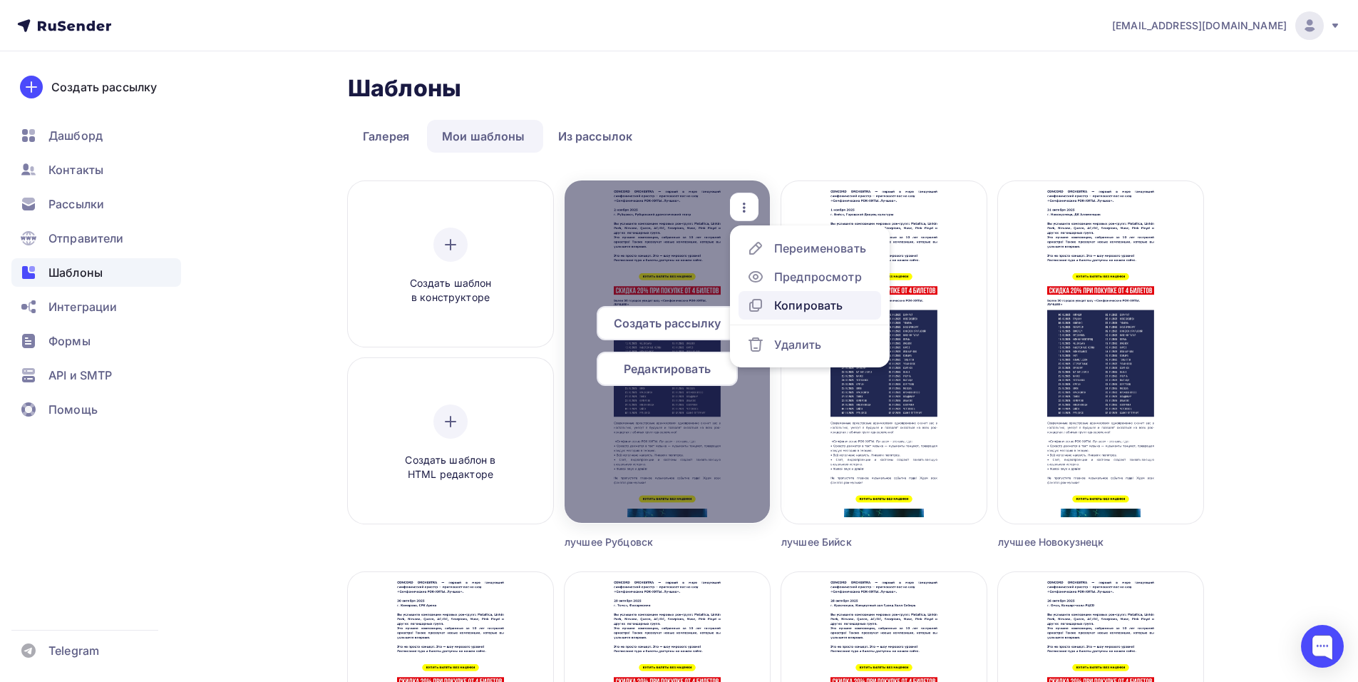
click at [800, 314] on link "Копировать" at bounding box center [810, 305] width 143 height 29
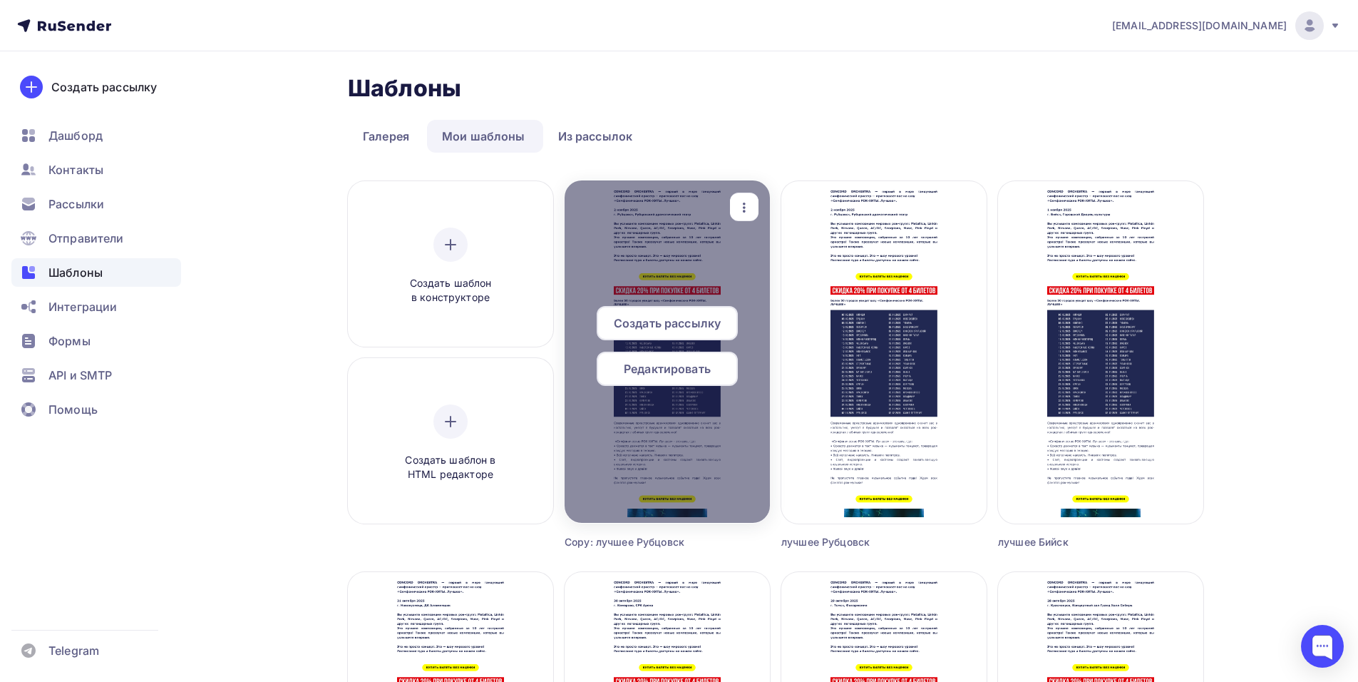
click at [664, 372] on span "Редактировать" at bounding box center [667, 368] width 87 height 17
click at [739, 203] on icon "button" at bounding box center [744, 207] width 17 height 17
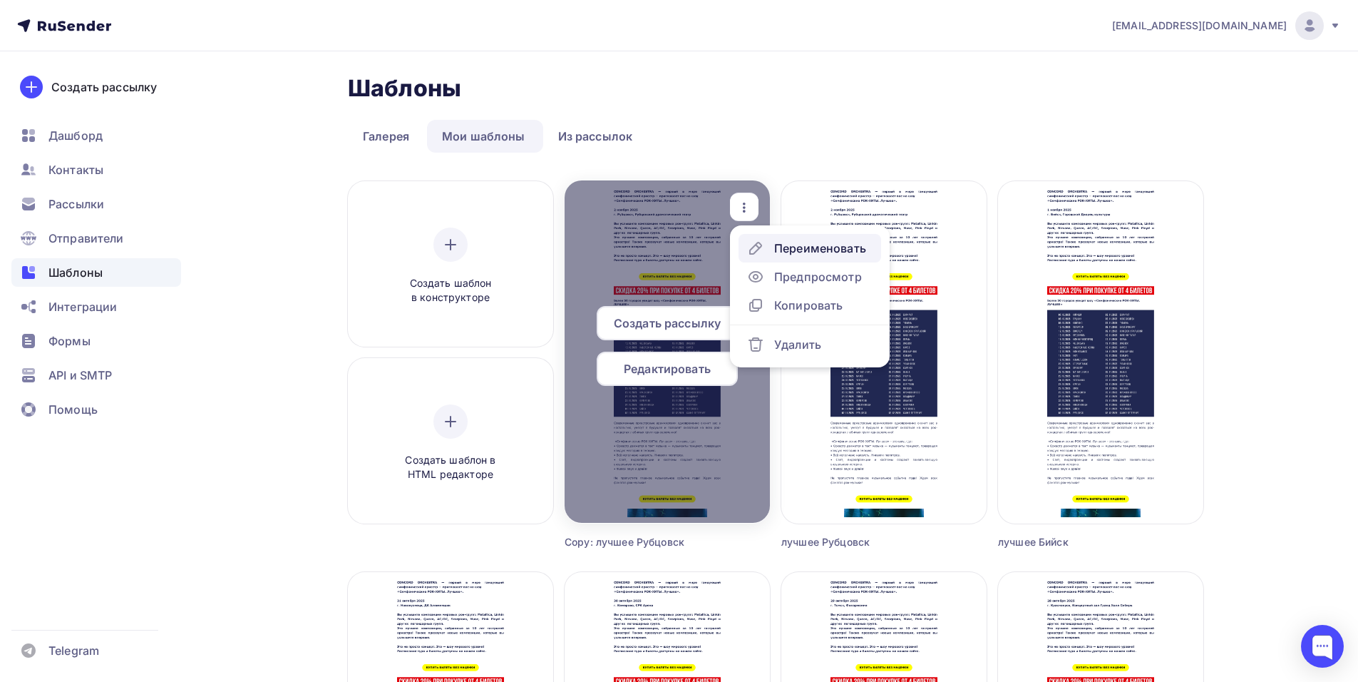
click at [773, 250] on div "Переименовать" at bounding box center [806, 248] width 119 height 17
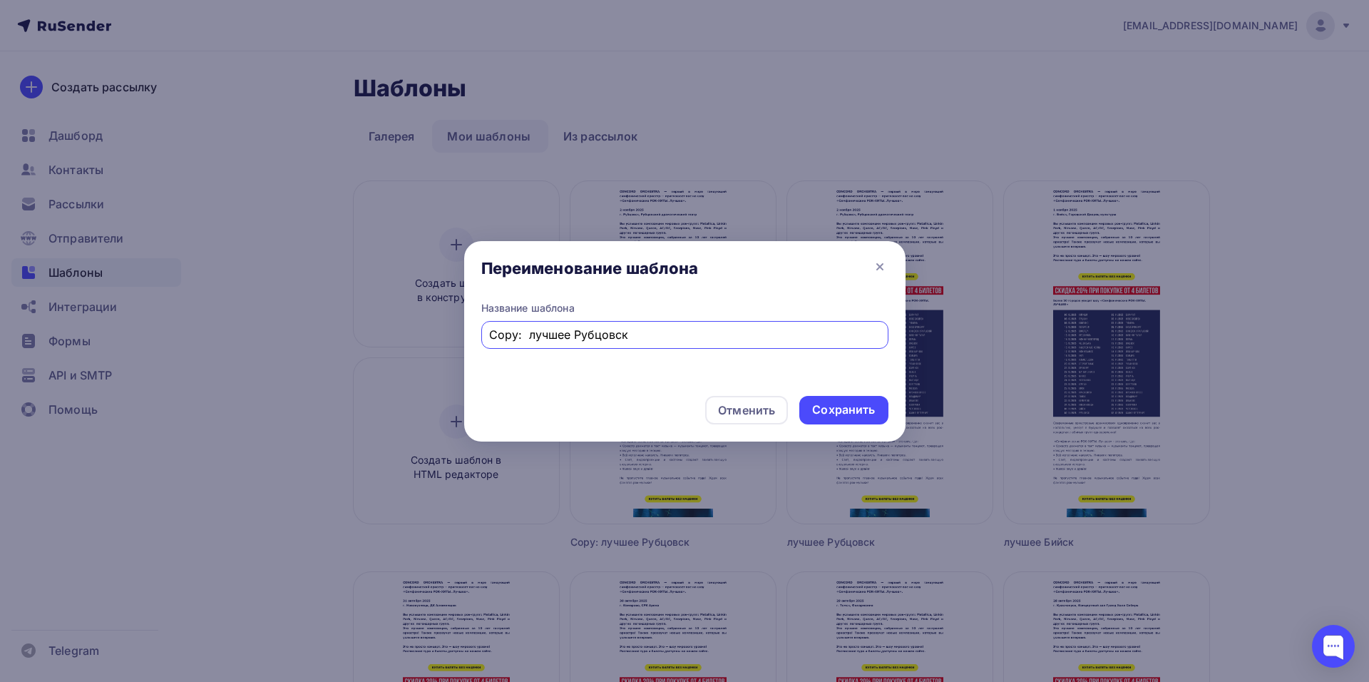
drag, startPoint x: 526, startPoint y: 339, endPoint x: 416, endPoint y: 356, distance: 111.2
click at [417, 356] on div "Переименование шаблона Название шаблона Copy: лучшее Рубцовск Отменить Сохранить" at bounding box center [684, 341] width 1369 height 682
drag, startPoint x: 534, startPoint y: 335, endPoint x: 674, endPoint y: 366, distance: 143.1
click at [679, 361] on div "Название шаблона лучшее Рубцовск" at bounding box center [684, 342] width 441 height 83
type input "лучшее Барнаул"
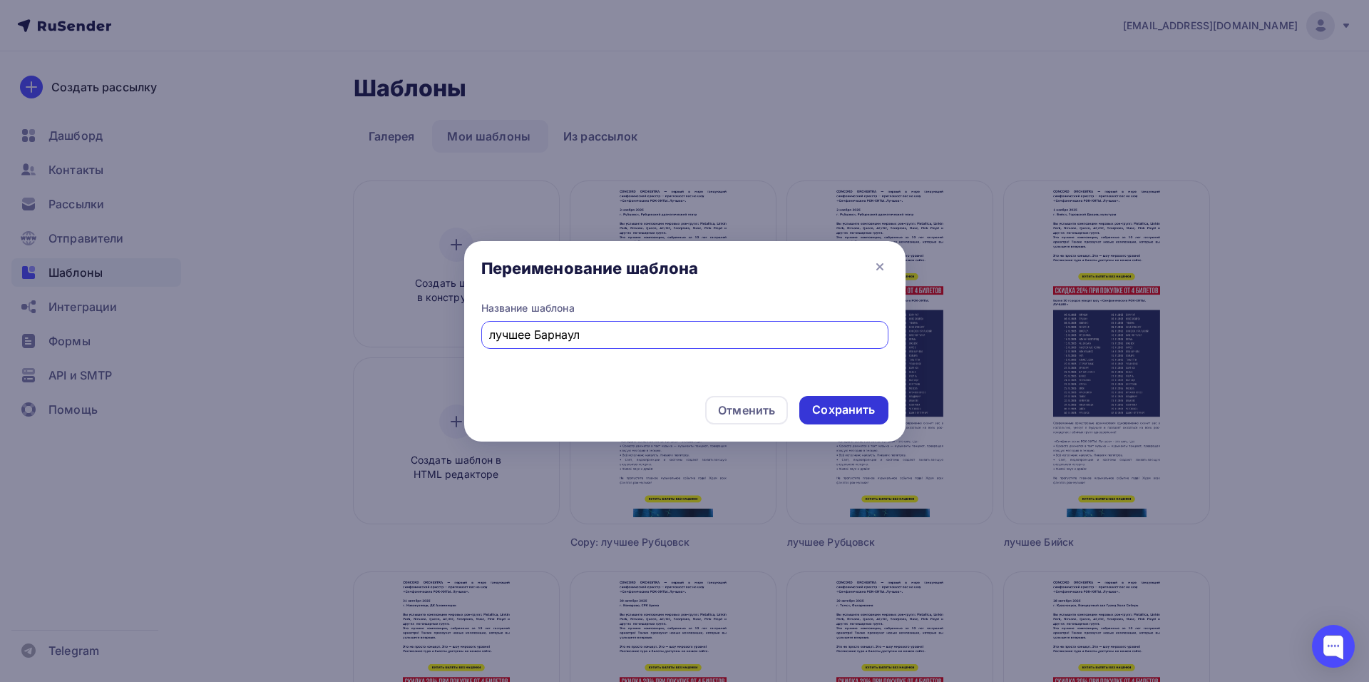
click at [859, 406] on div "Сохранить" at bounding box center [843, 409] width 63 height 16
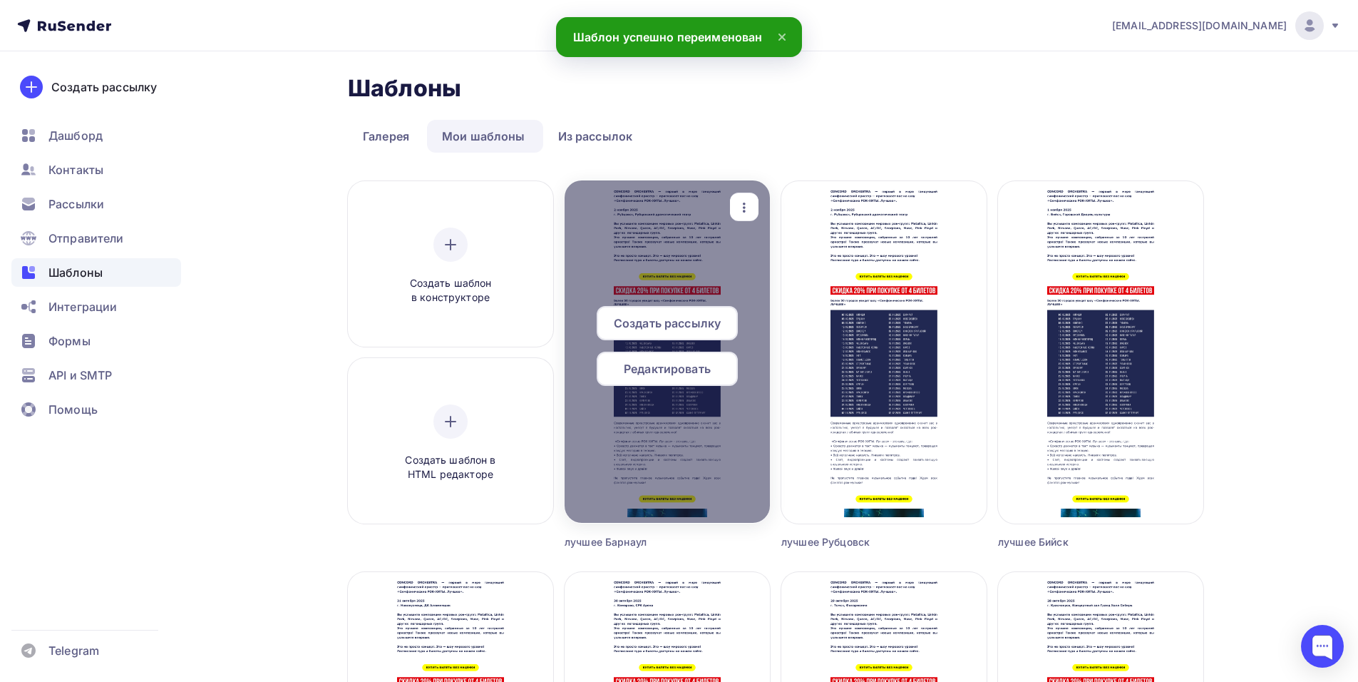
click at [679, 377] on div "Редактировать" at bounding box center [667, 368] width 141 height 34
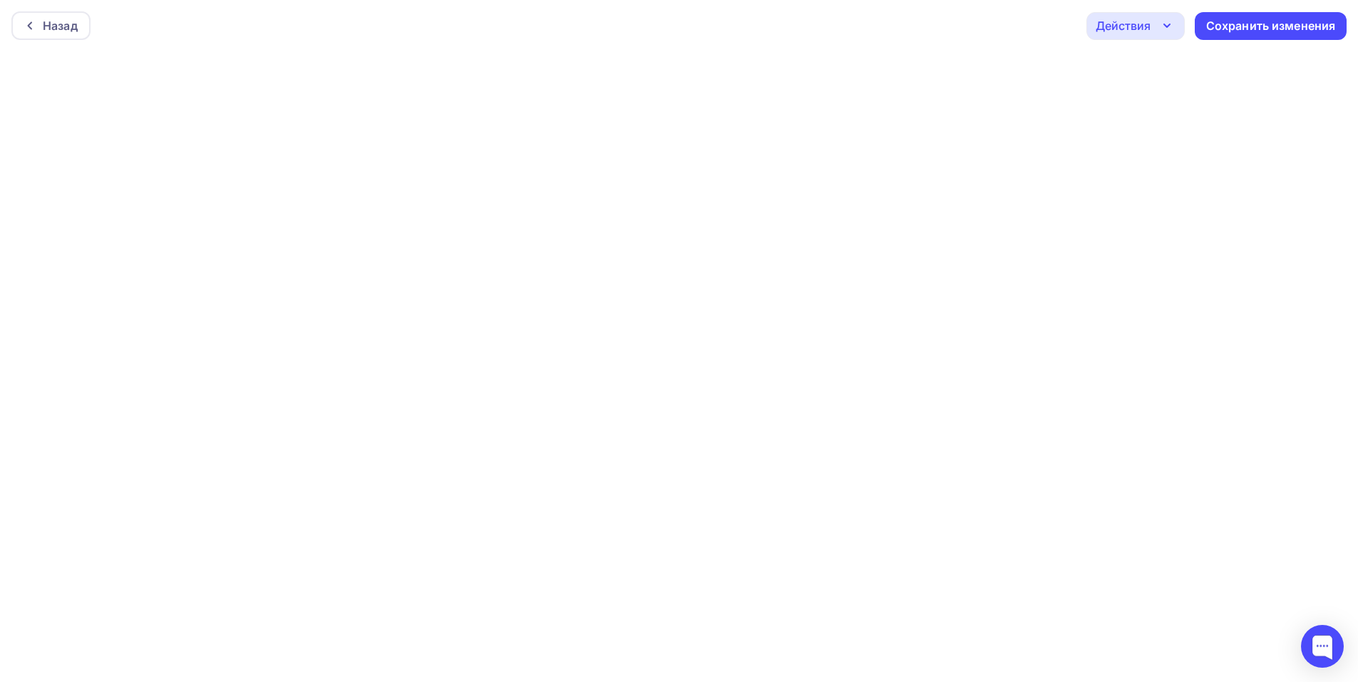
scroll to position [4, 0]
click at [1252, 24] on div "Сохранить изменения" at bounding box center [1271, 22] width 130 height 16
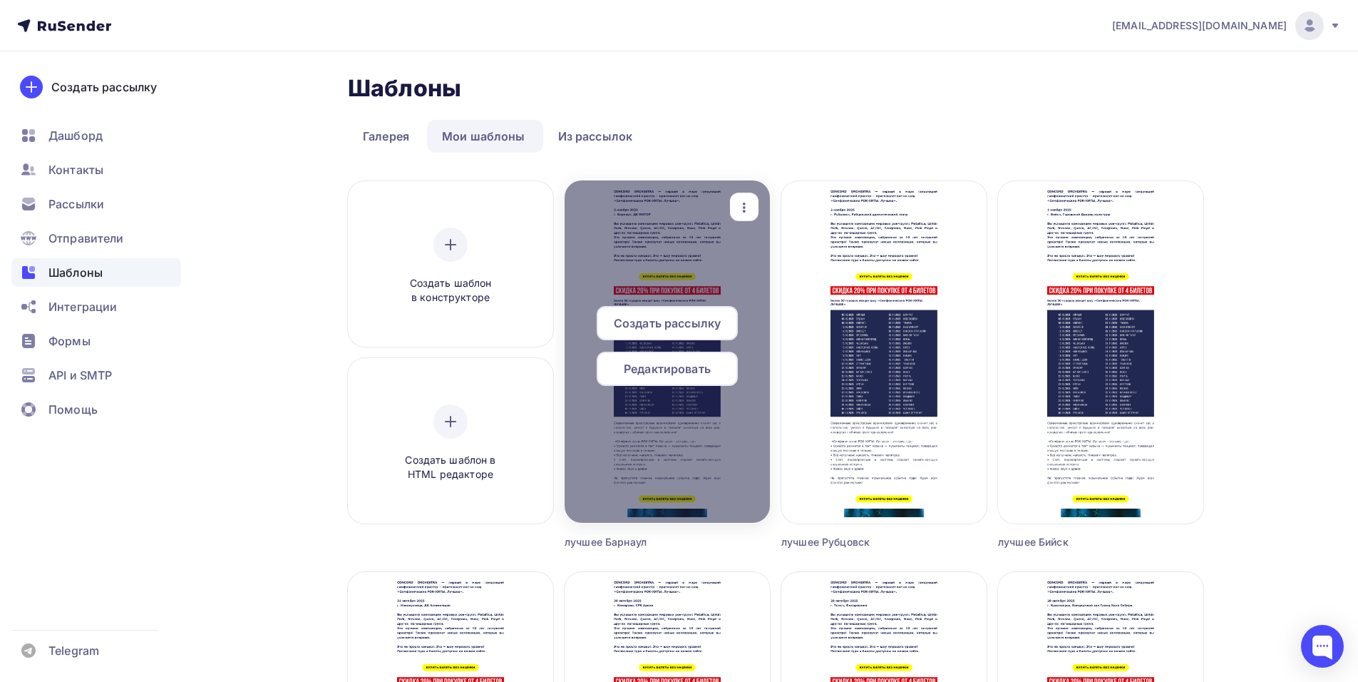
click at [735, 210] on div "button" at bounding box center [744, 207] width 29 height 28
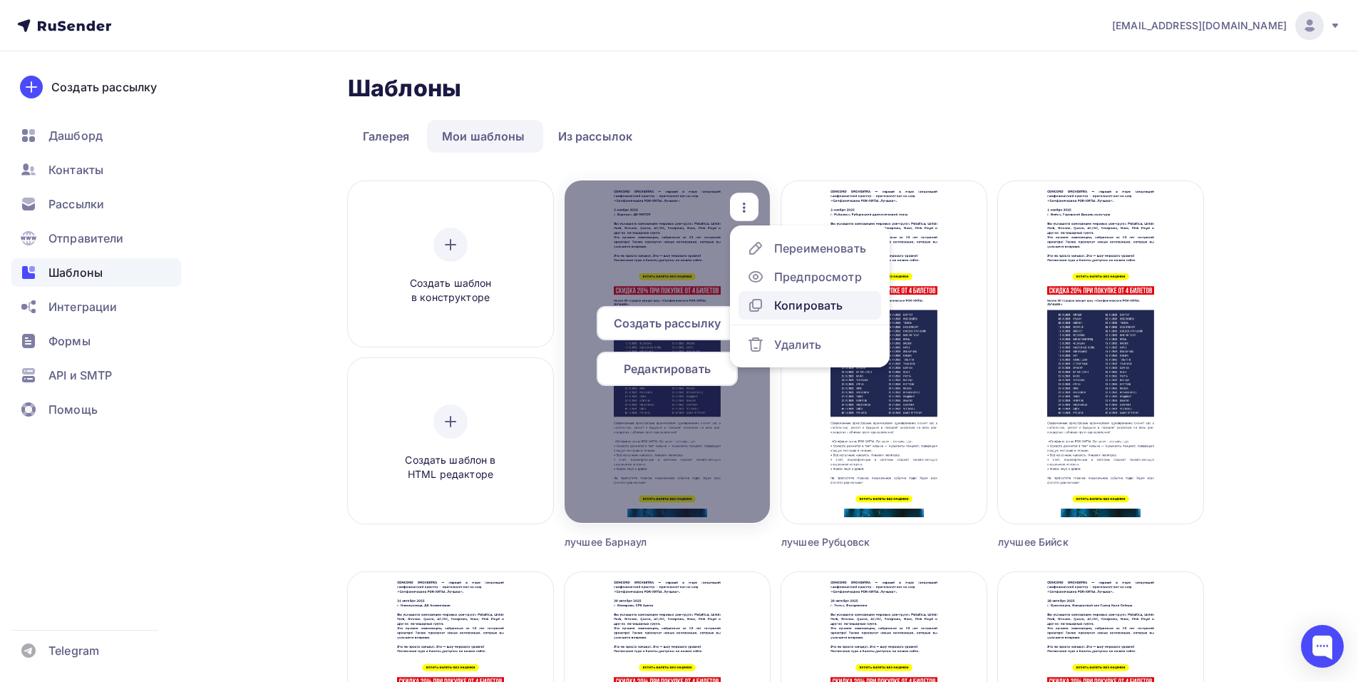
click at [816, 310] on div "Копировать" at bounding box center [808, 305] width 68 height 17
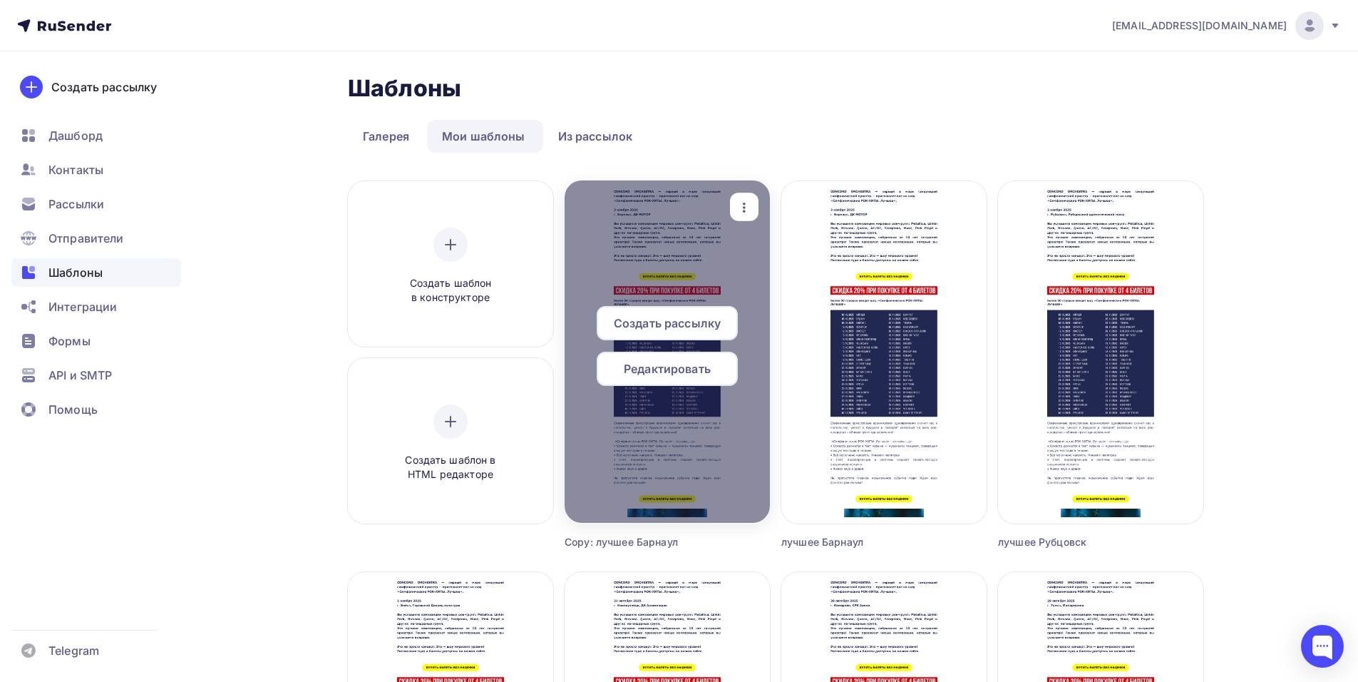
click at [745, 209] on icon "button" at bounding box center [744, 207] width 17 height 17
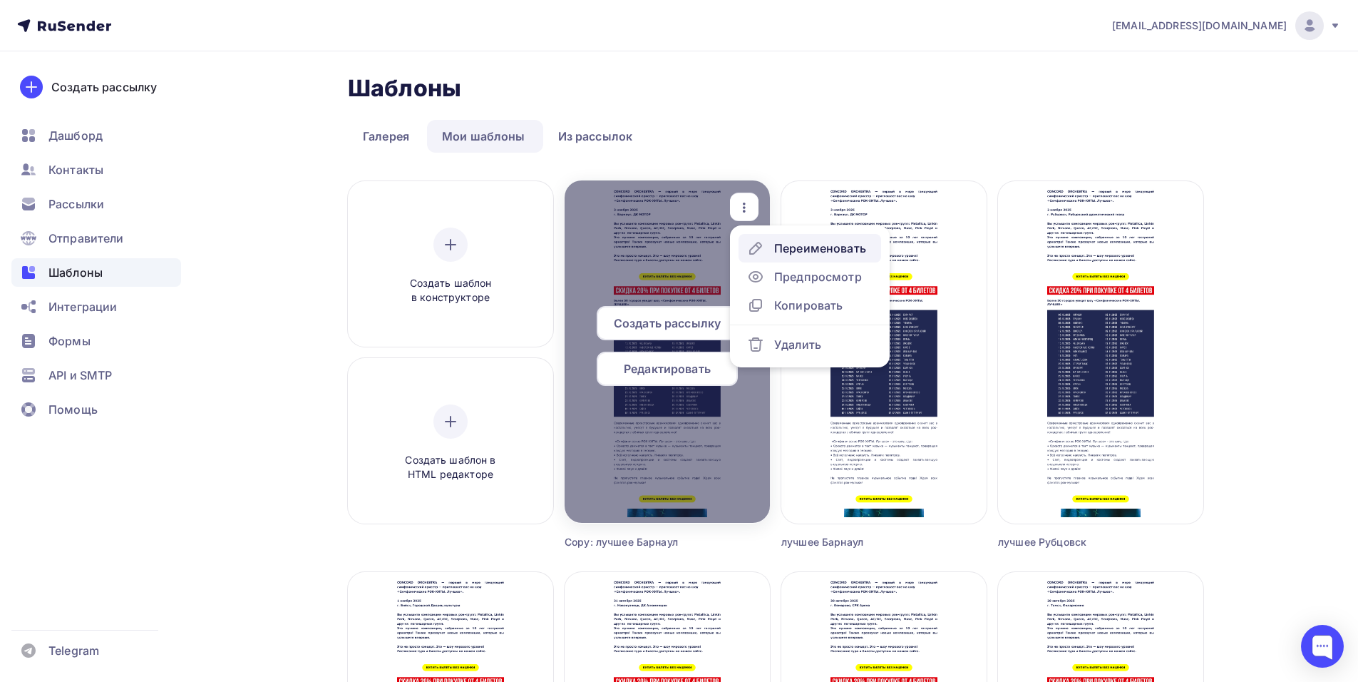
click at [806, 244] on div "Переименовать" at bounding box center [820, 248] width 92 height 17
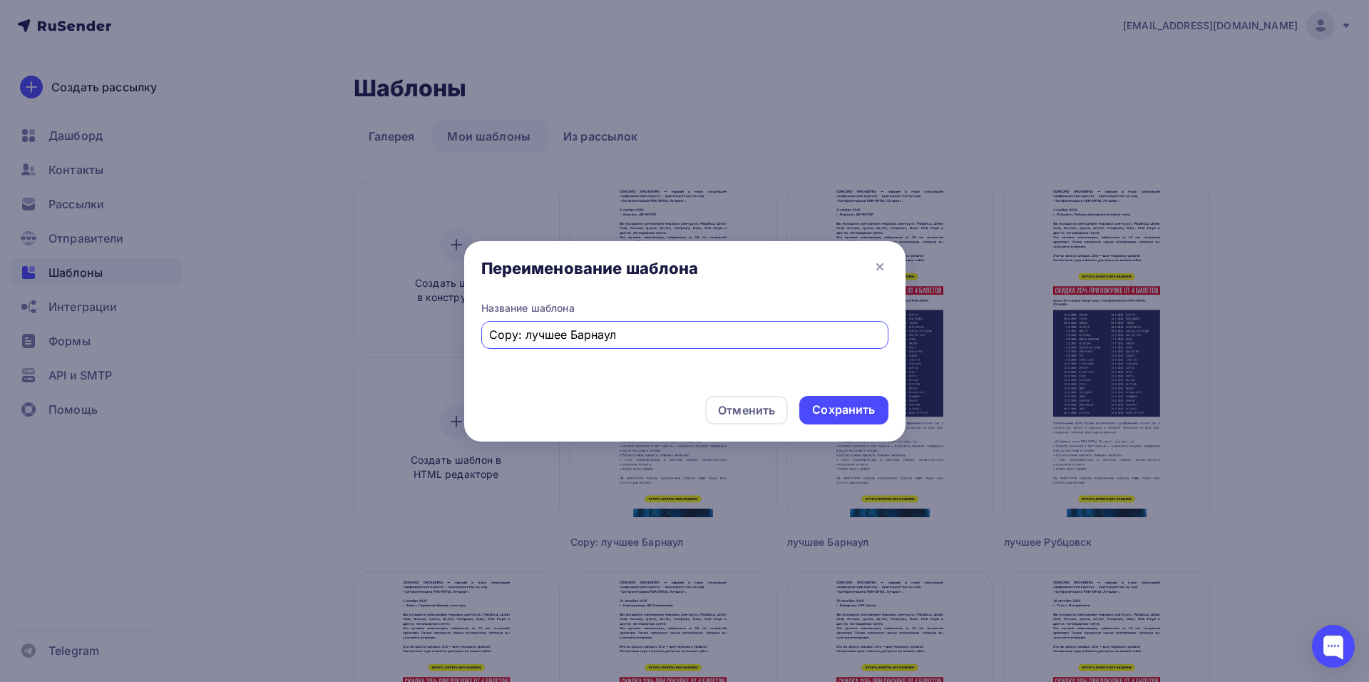
drag, startPoint x: 622, startPoint y: 336, endPoint x: 569, endPoint y: 350, distance: 55.3
click at [569, 350] on div "Название шаблона Copy: лучшее Барнаул" at bounding box center [684, 342] width 441 height 83
drag, startPoint x: 523, startPoint y: 337, endPoint x: 388, endPoint y: 345, distance: 135.7
click at [388, 345] on div "Переименование шаблона Название шаблона Copy: лучшее Новосибирск Отменить Сохра…" at bounding box center [684, 341] width 1369 height 682
type input "лучшее Новосибирск"
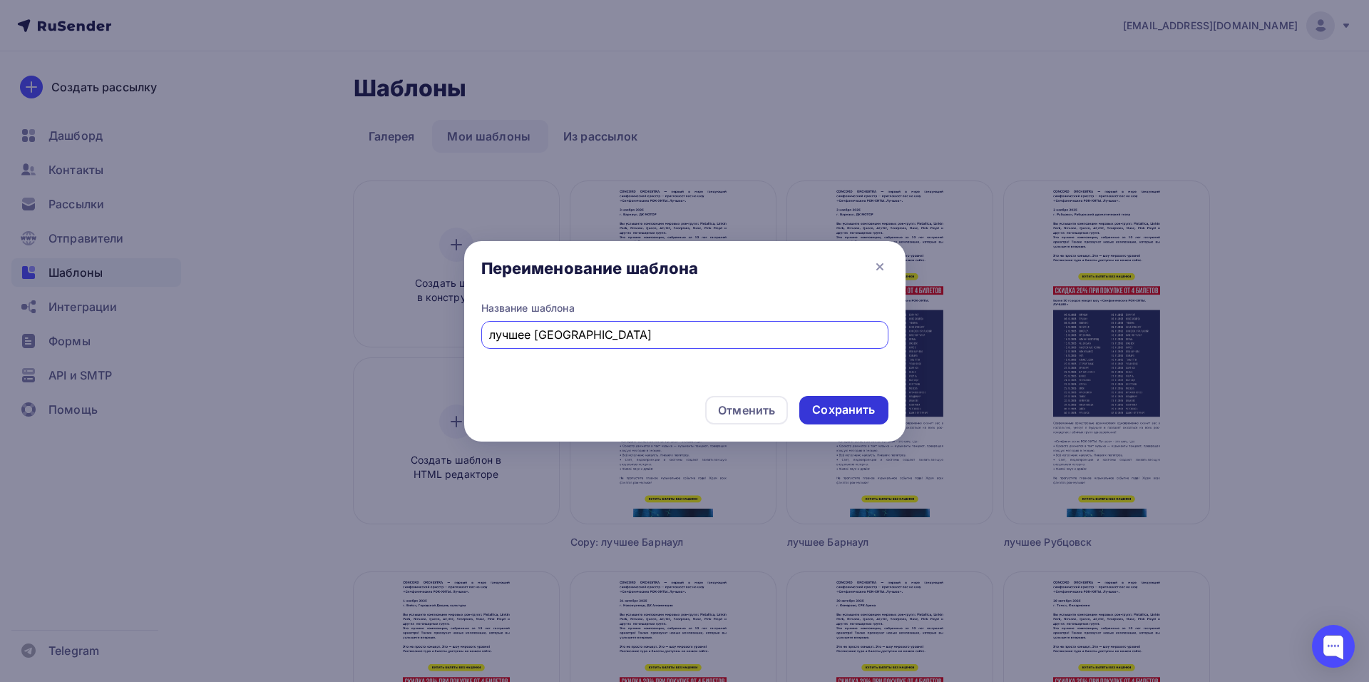
click at [858, 407] on div "Сохранить" at bounding box center [843, 409] width 63 height 16
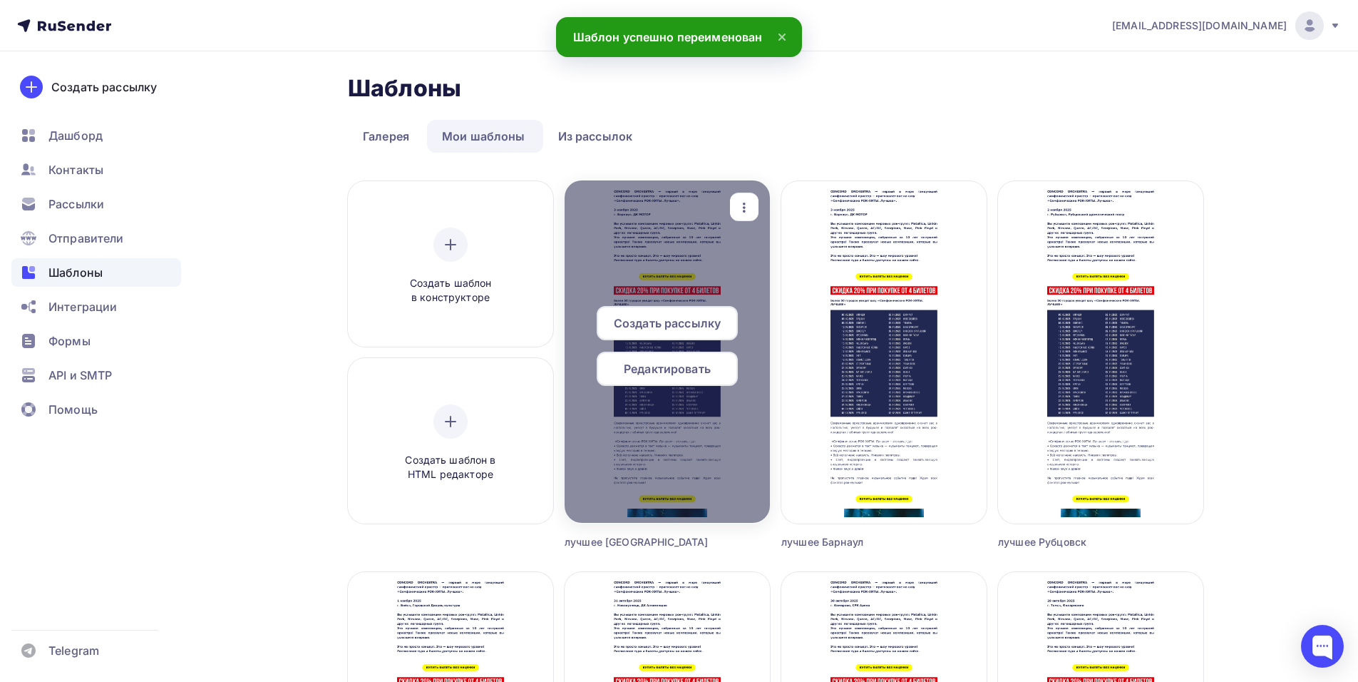
click at [667, 366] on span "Редактировать" at bounding box center [667, 368] width 87 height 17
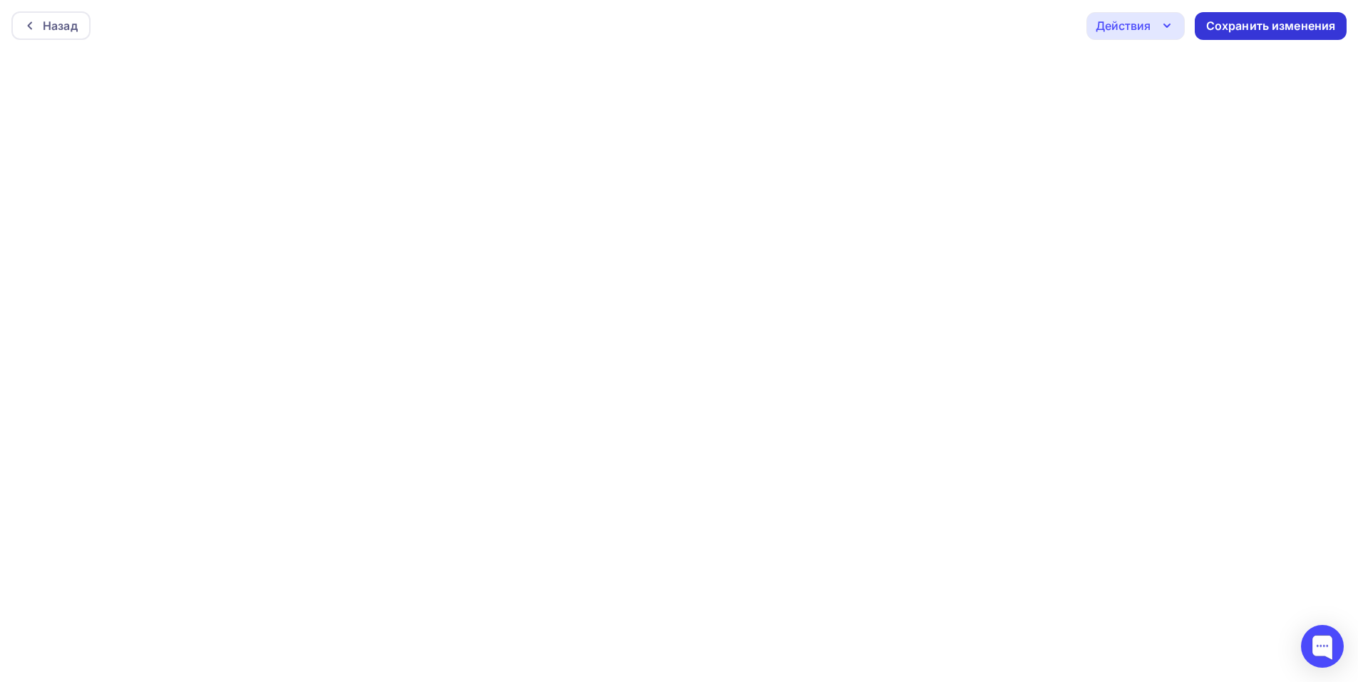
click at [1264, 24] on div "Сохранить изменения" at bounding box center [1271, 26] width 130 height 16
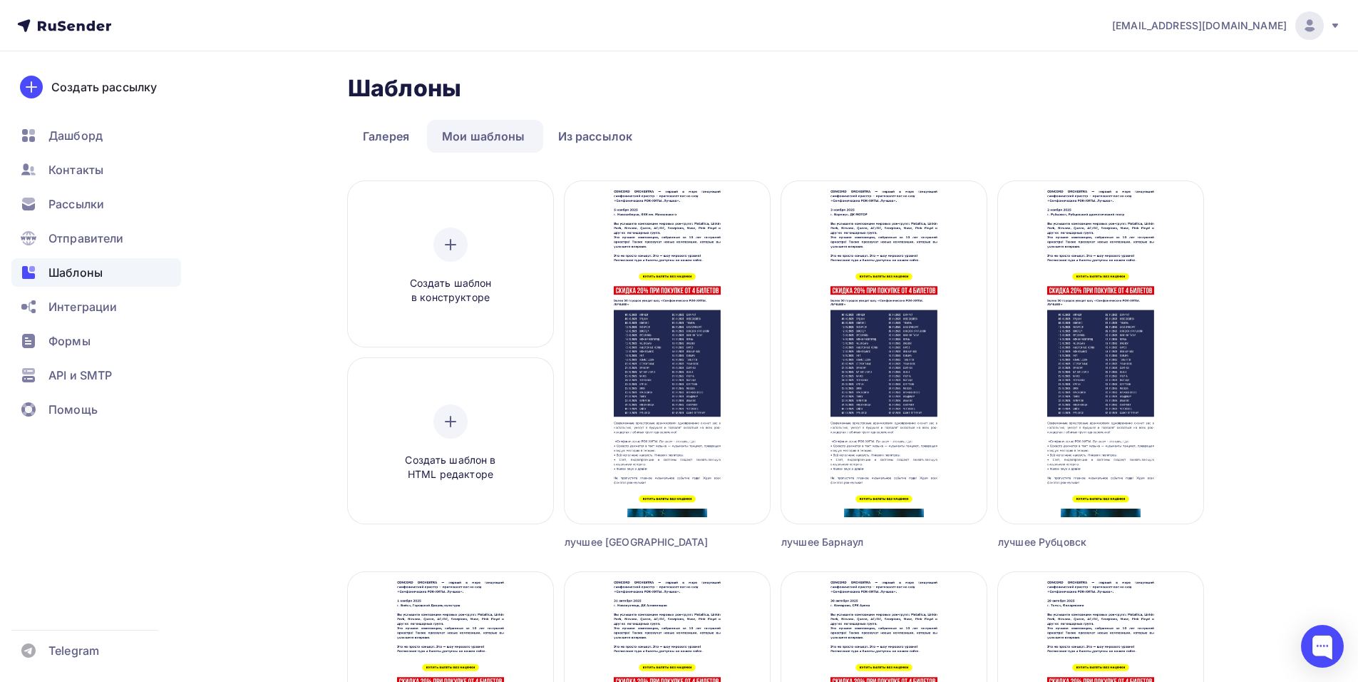
click at [218, 48] on nav "shedevru@yandex.ru Аккаунт Тарифы Выйти Создать рассылку Дашборд Контакты Рассы…" at bounding box center [679, 25] width 1358 height 51
click at [215, 23] on nav "shedevru@yandex.ru Аккаунт Тарифы Выйти Создать рассылку Дашборд Контакты Рассы…" at bounding box center [679, 25] width 1358 height 51
click at [165, 21] on nav "shedevru@yandex.ru Аккаунт Тарифы Выйти Создать рассылку Дашборд Контакты Рассы…" at bounding box center [679, 25] width 1358 height 51
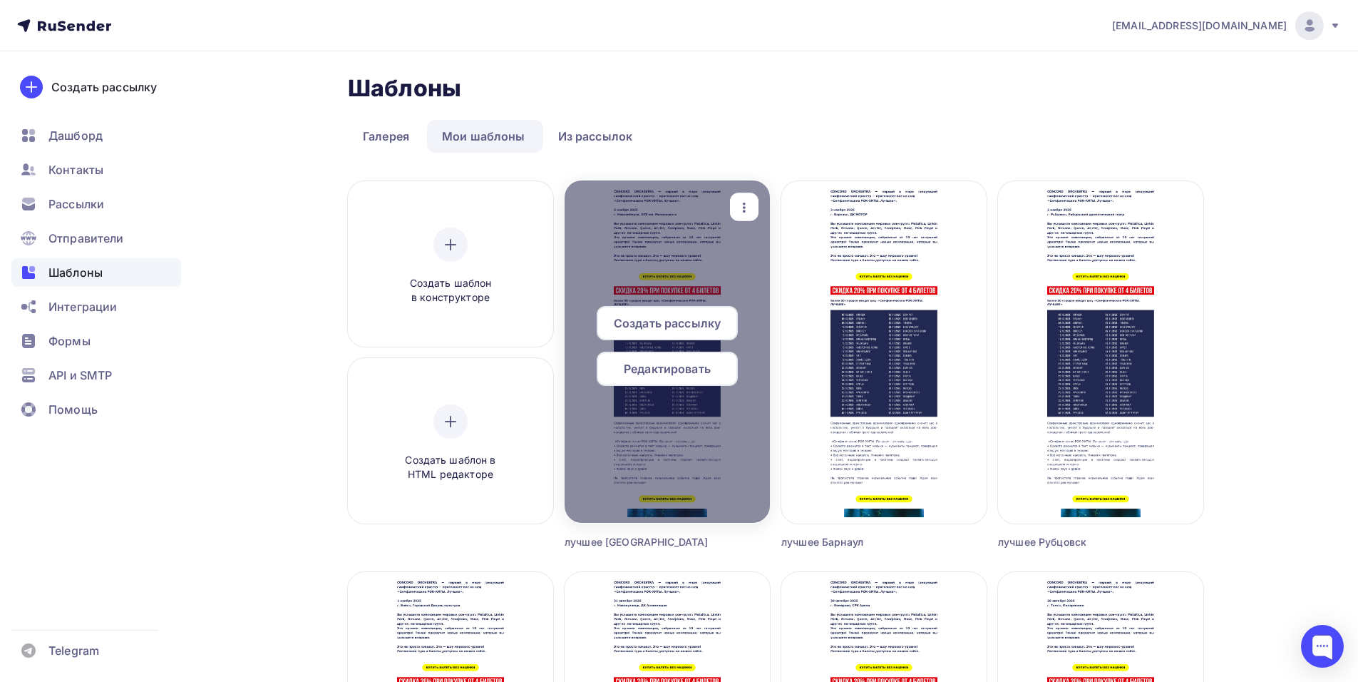
click at [746, 196] on div "button" at bounding box center [744, 207] width 29 height 28
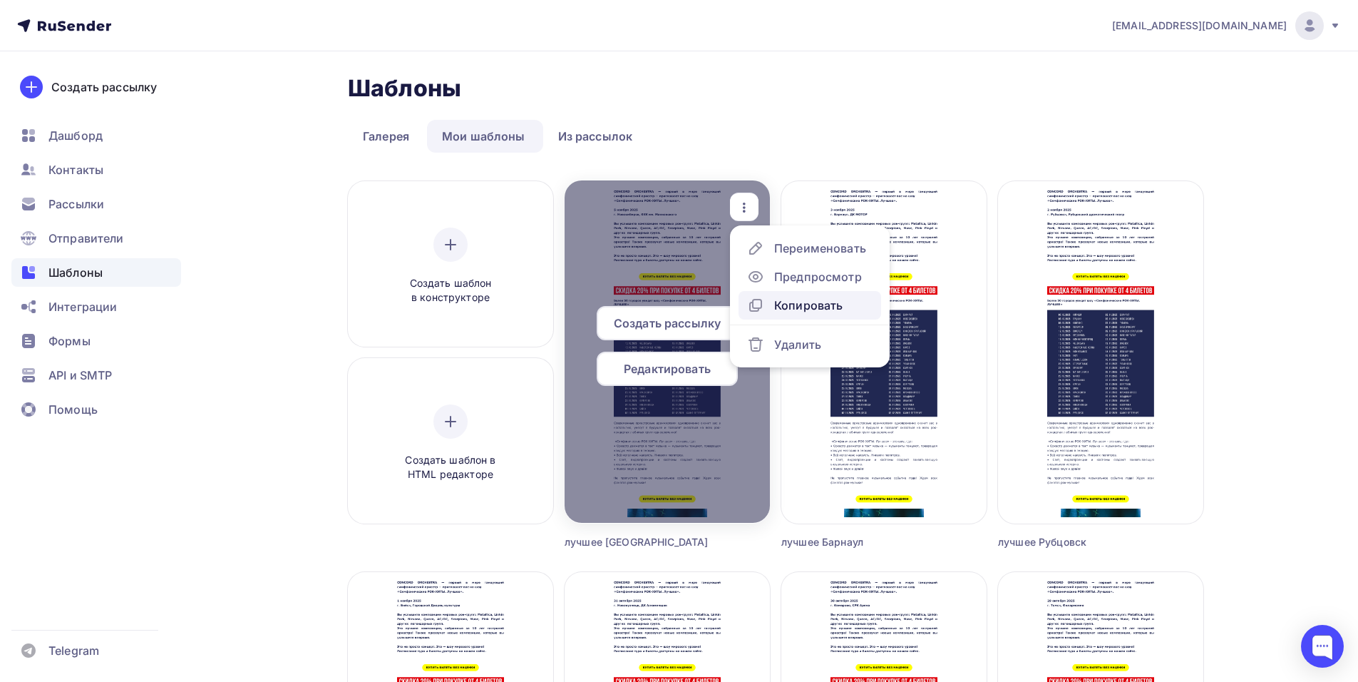
click at [807, 315] on link "Копировать" at bounding box center [810, 305] width 143 height 29
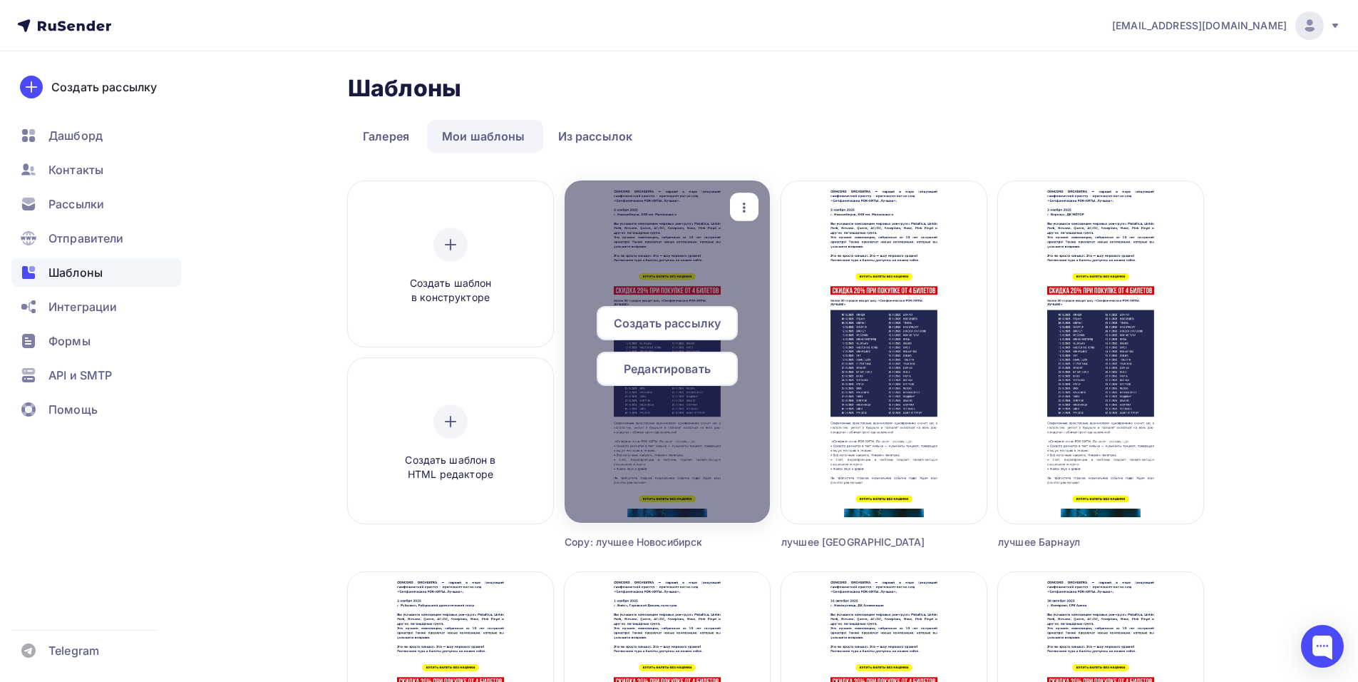
click at [744, 199] on icon "button" at bounding box center [744, 207] width 17 height 17
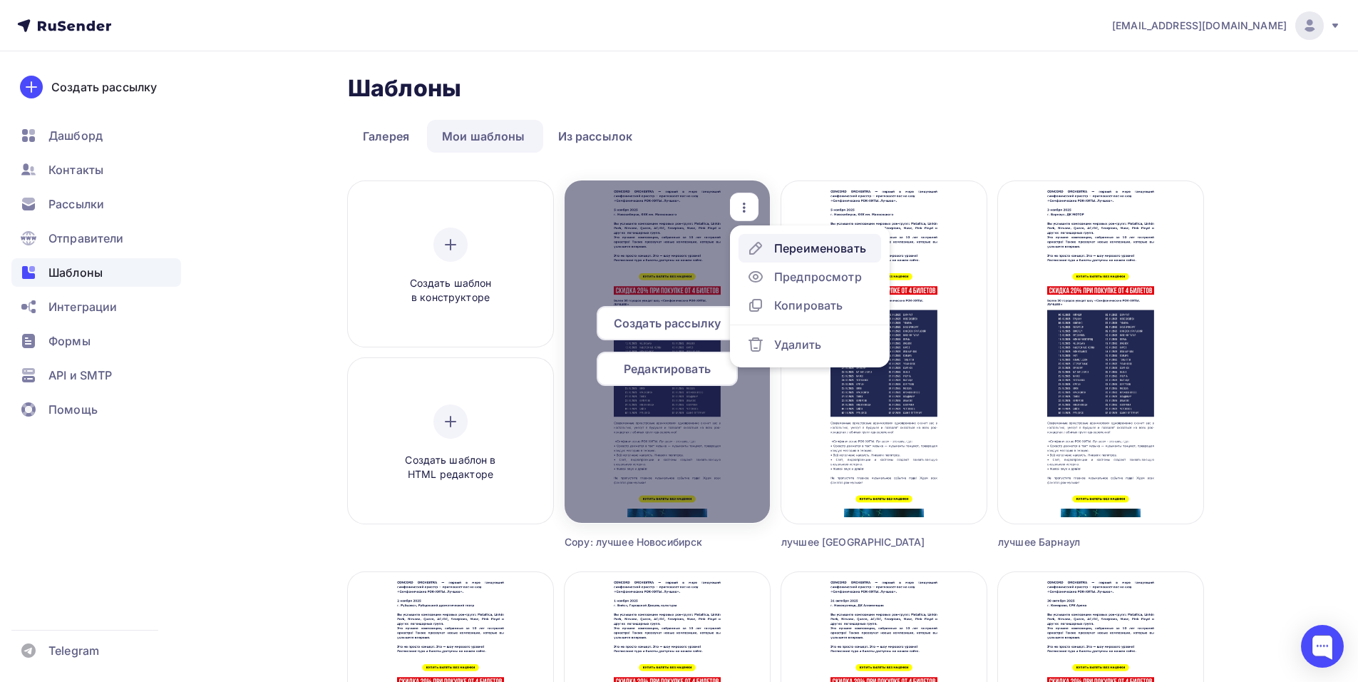
click at [769, 252] on div "Переименовать" at bounding box center [806, 248] width 119 height 17
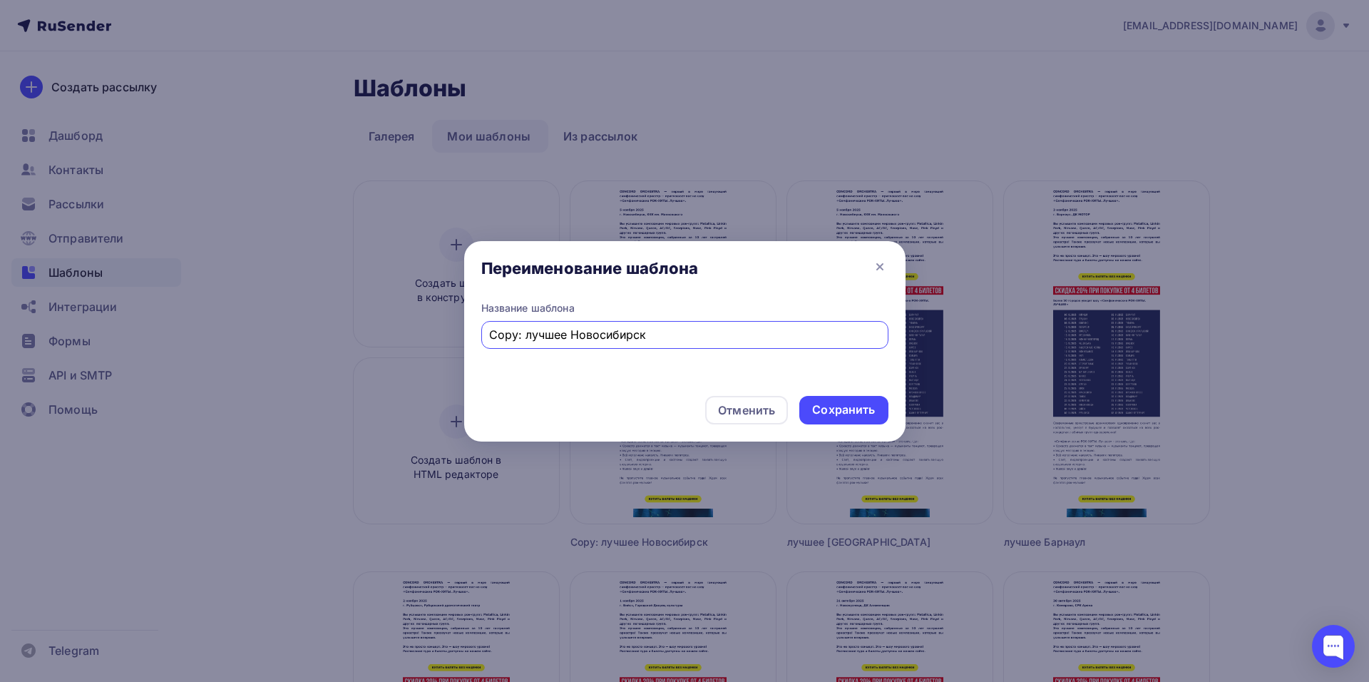
drag, startPoint x: 573, startPoint y: 334, endPoint x: 669, endPoint y: 339, distance: 96.4
click at [669, 339] on input "Copy: лучшее Новосибирск" at bounding box center [684, 334] width 391 height 17
drag, startPoint x: 522, startPoint y: 335, endPoint x: 421, endPoint y: 354, distance: 102.4
click at [423, 354] on div "Переименование шаблона Название шаблона Copy: лучшее Тюмень Отменить Сохранить" at bounding box center [684, 341] width 1369 height 682
type input "лучшее Тюмень"
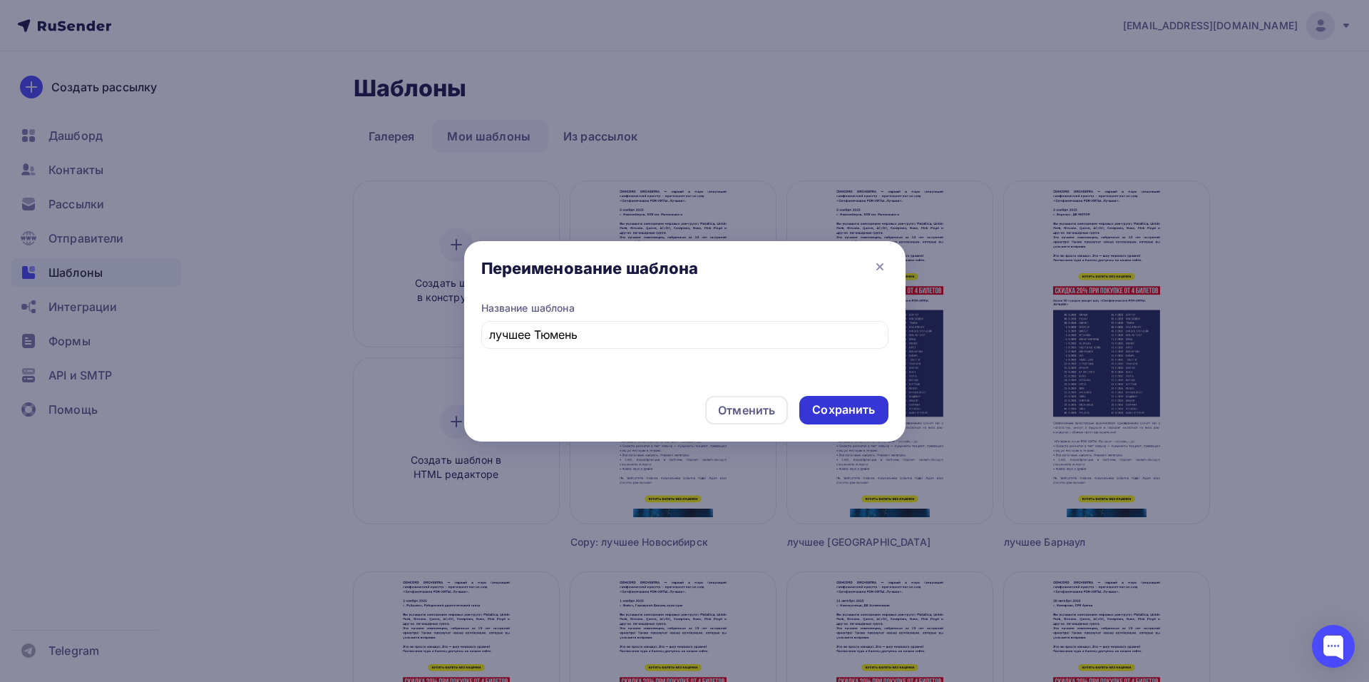
click at [866, 405] on div "Сохранить" at bounding box center [843, 409] width 63 height 16
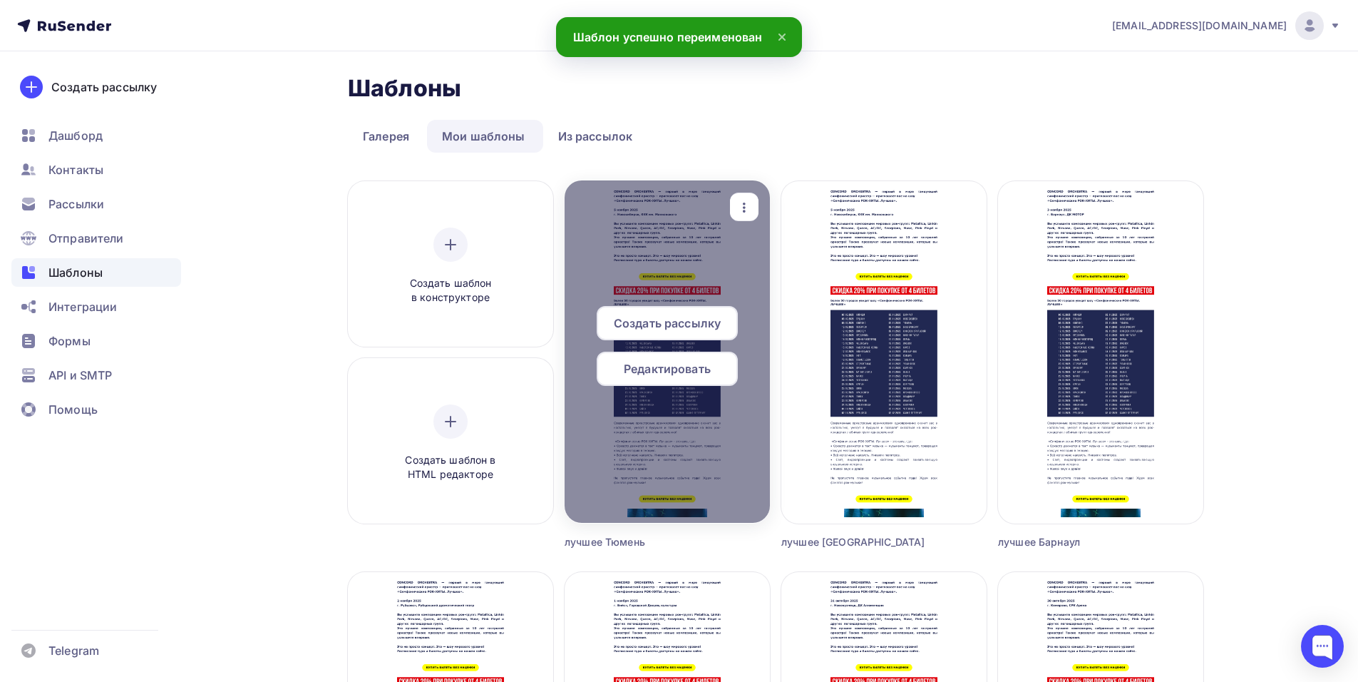
click at [684, 373] on span "Редактировать" at bounding box center [667, 368] width 87 height 17
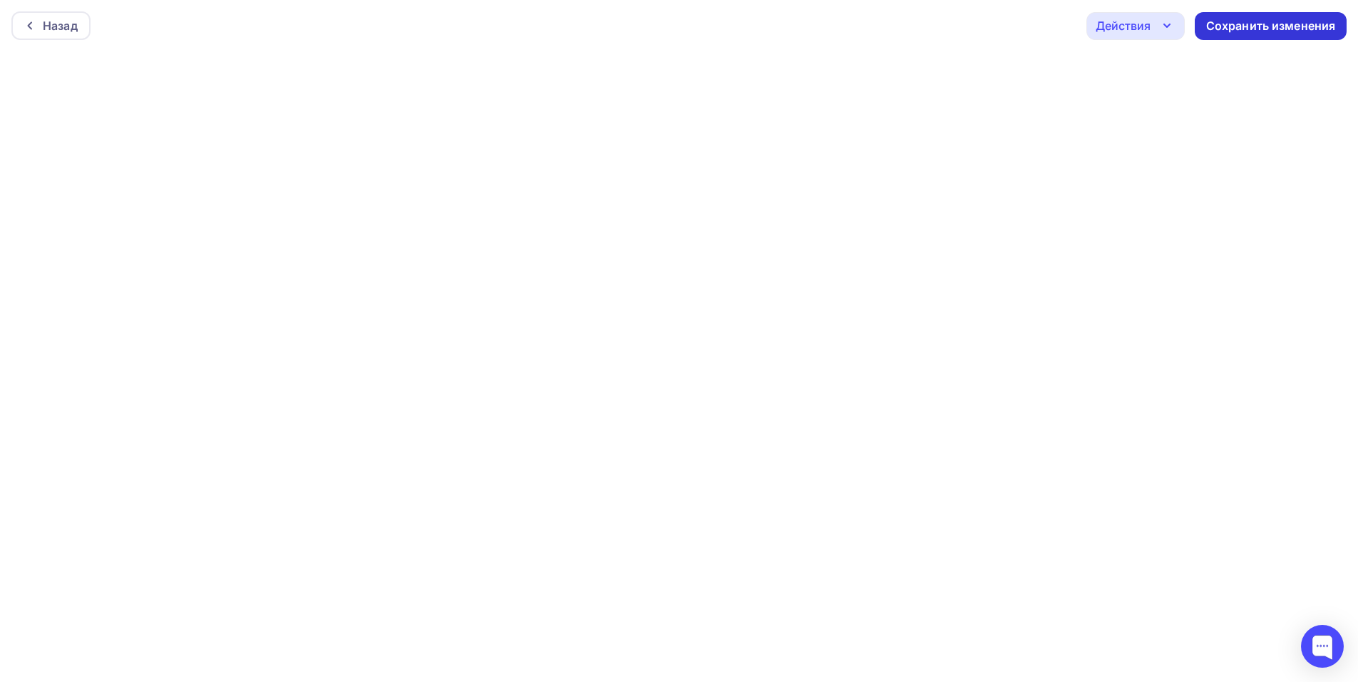
click at [1252, 22] on div "Сохранить изменения" at bounding box center [1271, 26] width 130 height 16
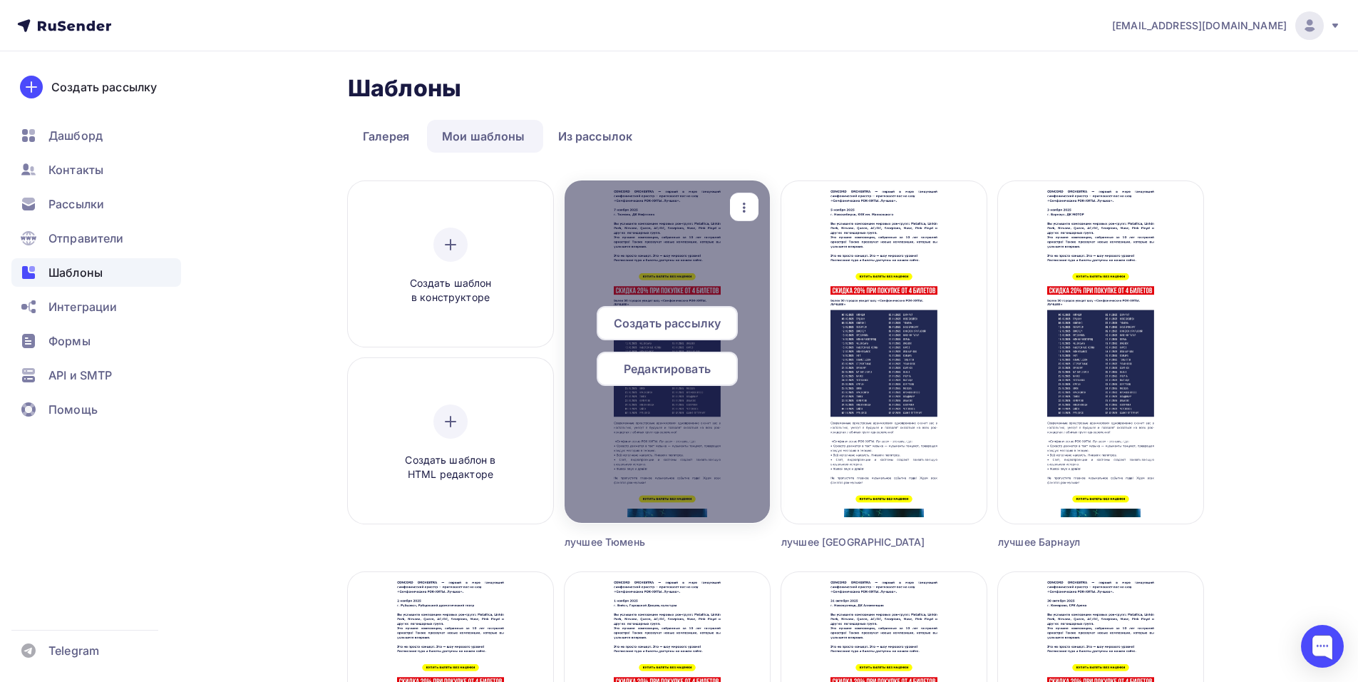
click at [742, 206] on icon "button" at bounding box center [744, 207] width 17 height 17
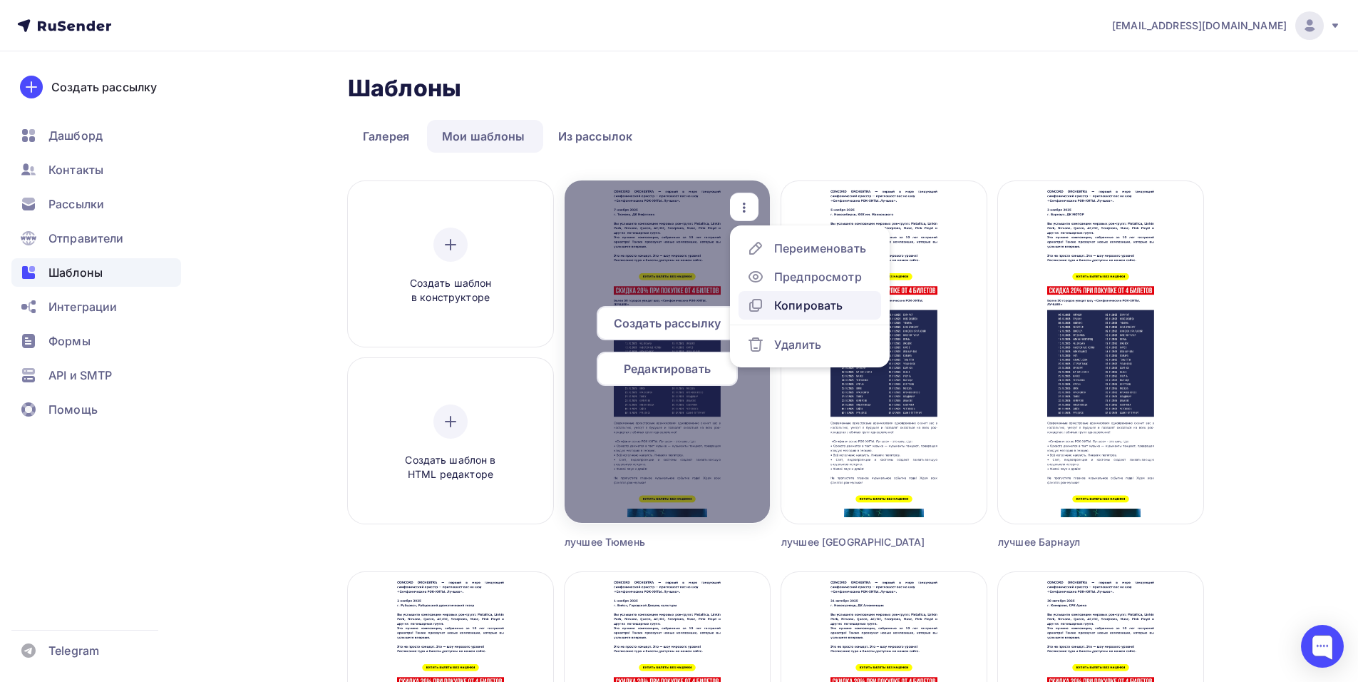
click at [796, 302] on div "Копировать" at bounding box center [808, 305] width 68 height 17
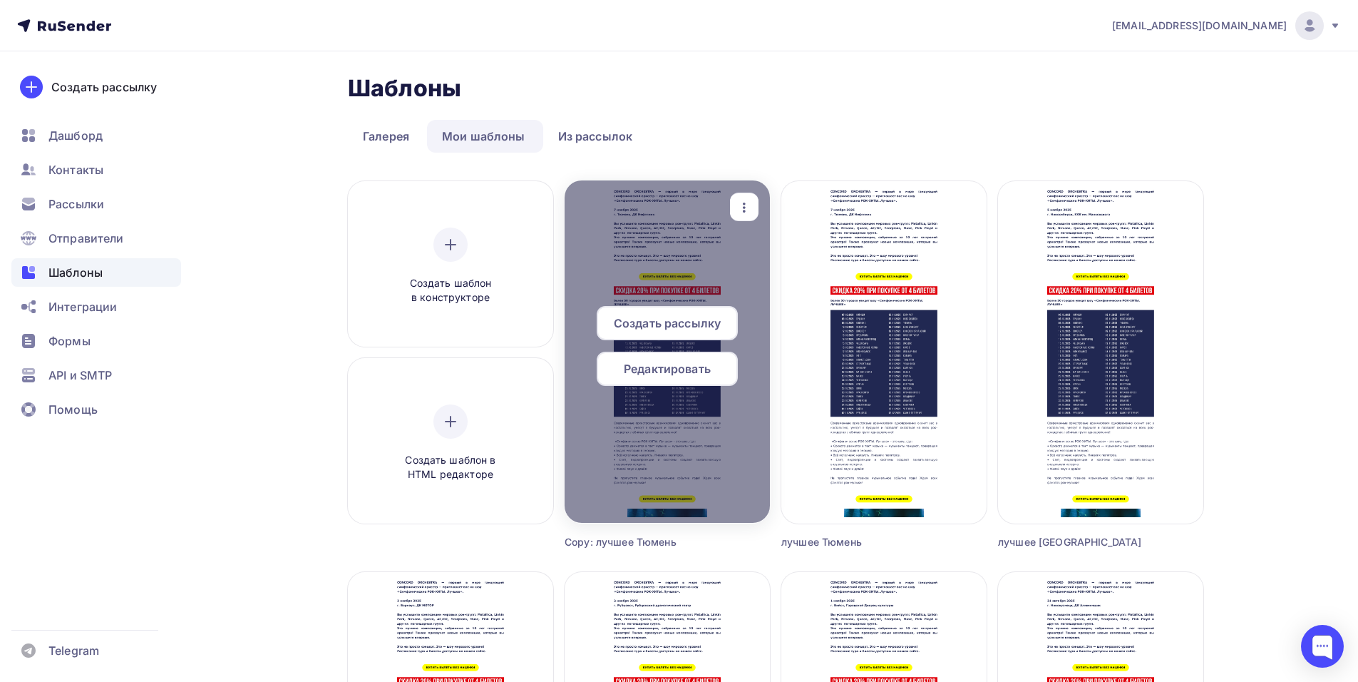
click at [729, 205] on div at bounding box center [667, 351] width 205 height 342
click at [739, 199] on icon "button" at bounding box center [744, 207] width 17 height 17
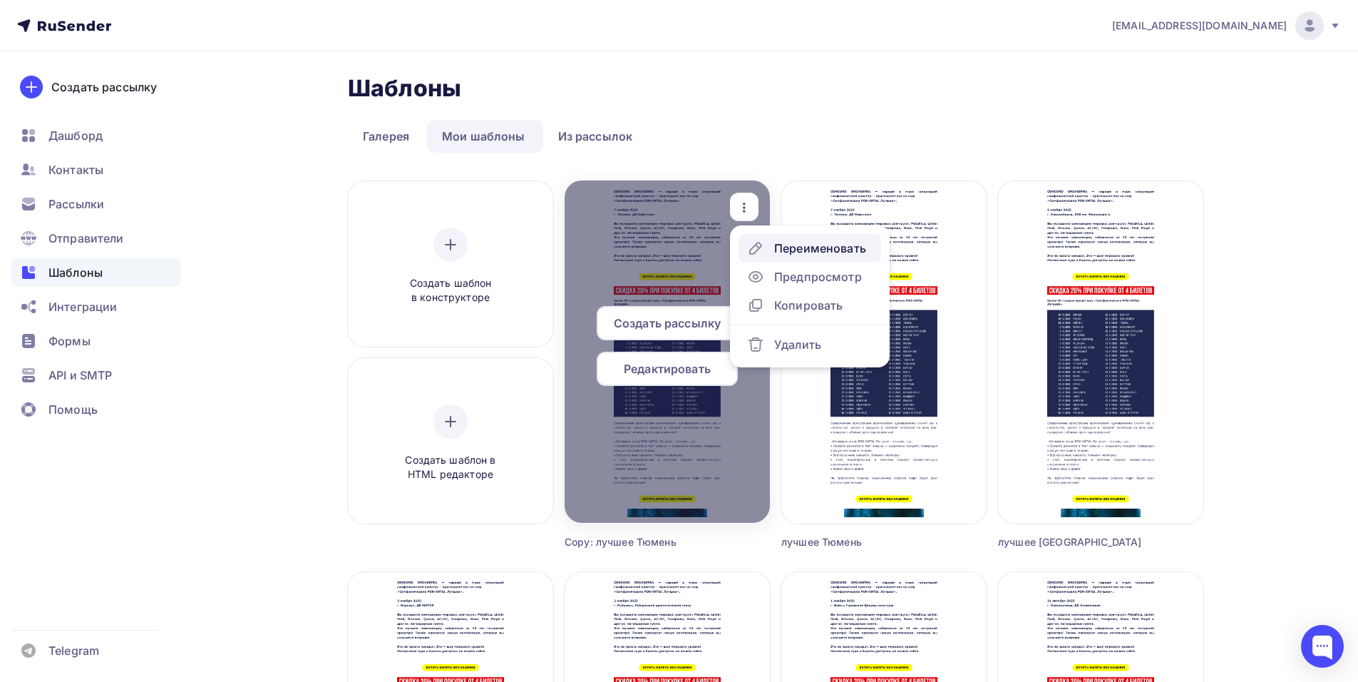
click at [778, 242] on div "Переименовать" at bounding box center [820, 248] width 92 height 17
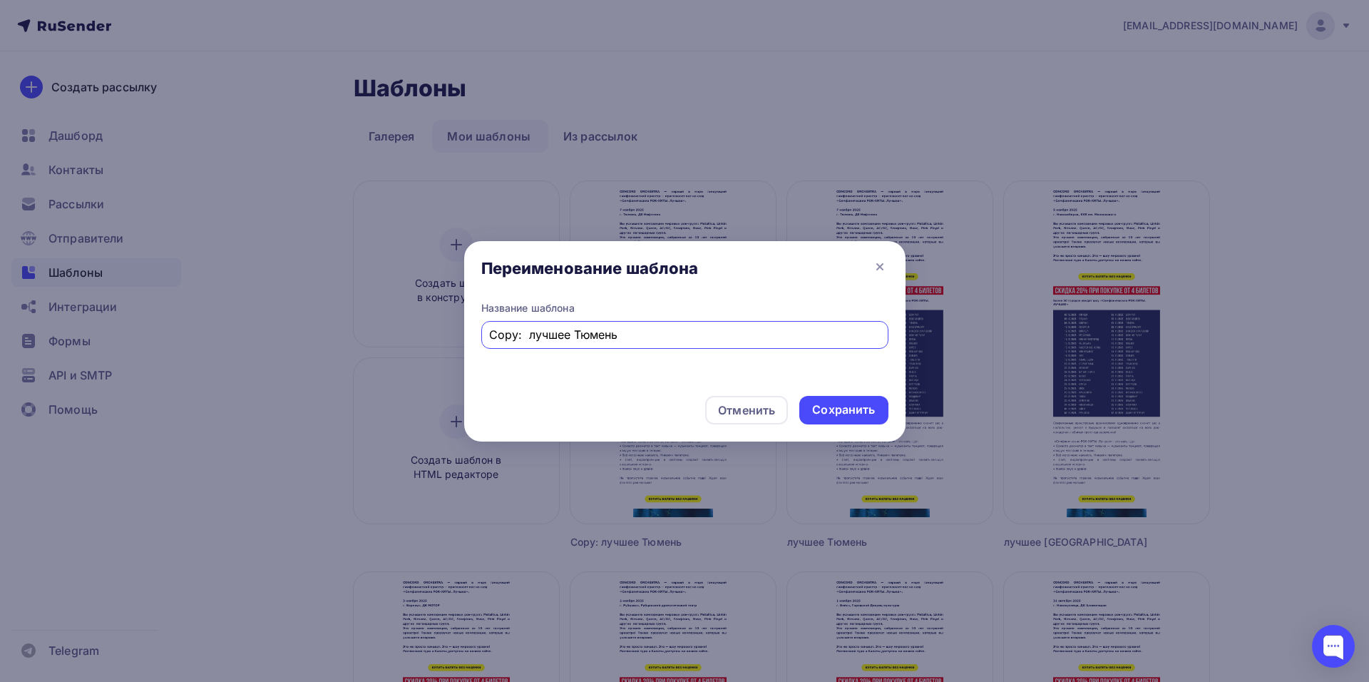
drag, startPoint x: 627, startPoint y: 341, endPoint x: 574, endPoint y: 345, distance: 53.6
click at [574, 345] on div "Copy: лучшее Тюмень" at bounding box center [684, 335] width 407 height 28
drag, startPoint x: 527, startPoint y: 334, endPoint x: 421, endPoint y: 346, distance: 106.2
click at [421, 346] on div "Переименование шаблона Название шаблона Copy: лучшее Отменить Сохранить" at bounding box center [684, 341] width 1369 height 682
click at [561, 338] on input "лучшее" at bounding box center [684, 334] width 391 height 17
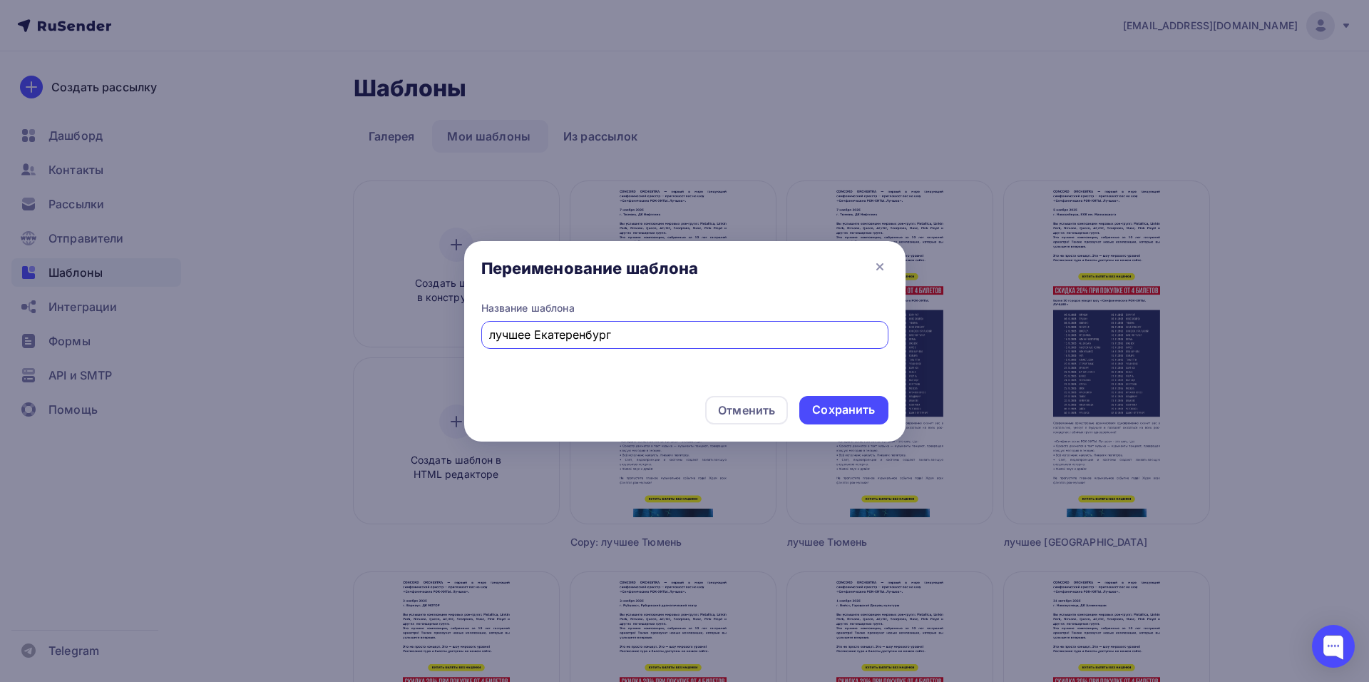
click at [579, 339] on input "лучшее Екатеренбург" at bounding box center [684, 334] width 391 height 17
click at [723, 341] on input "лучшее Екатеринбург" at bounding box center [684, 334] width 391 height 17
drag, startPoint x: 631, startPoint y: 327, endPoint x: 537, endPoint y: 334, distance: 94.4
click at [537, 334] on input "лучшее Екатеринбург" at bounding box center [684, 334] width 391 height 17
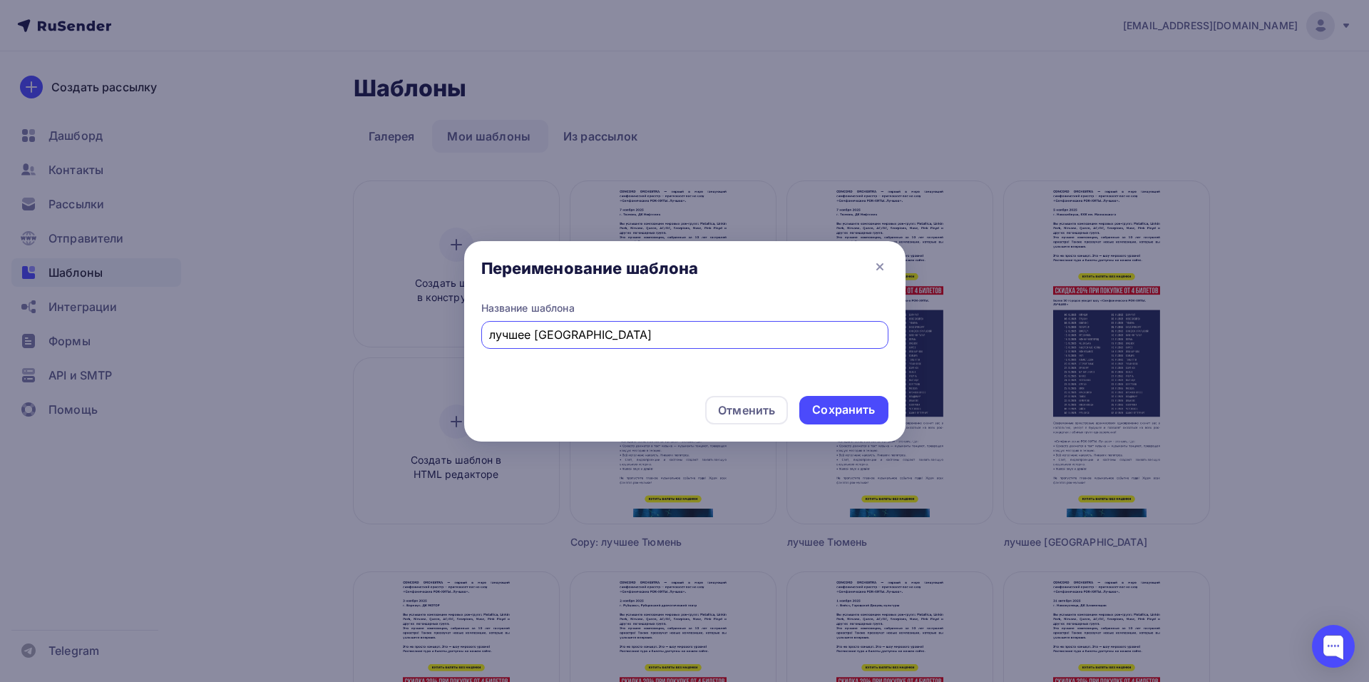
click at [667, 342] on input "лучшее Екатеринбург" at bounding box center [684, 334] width 391 height 17
type input "лучшее Екатеринбург"
click at [850, 417] on div "Сохранить" at bounding box center [843, 409] width 63 height 16
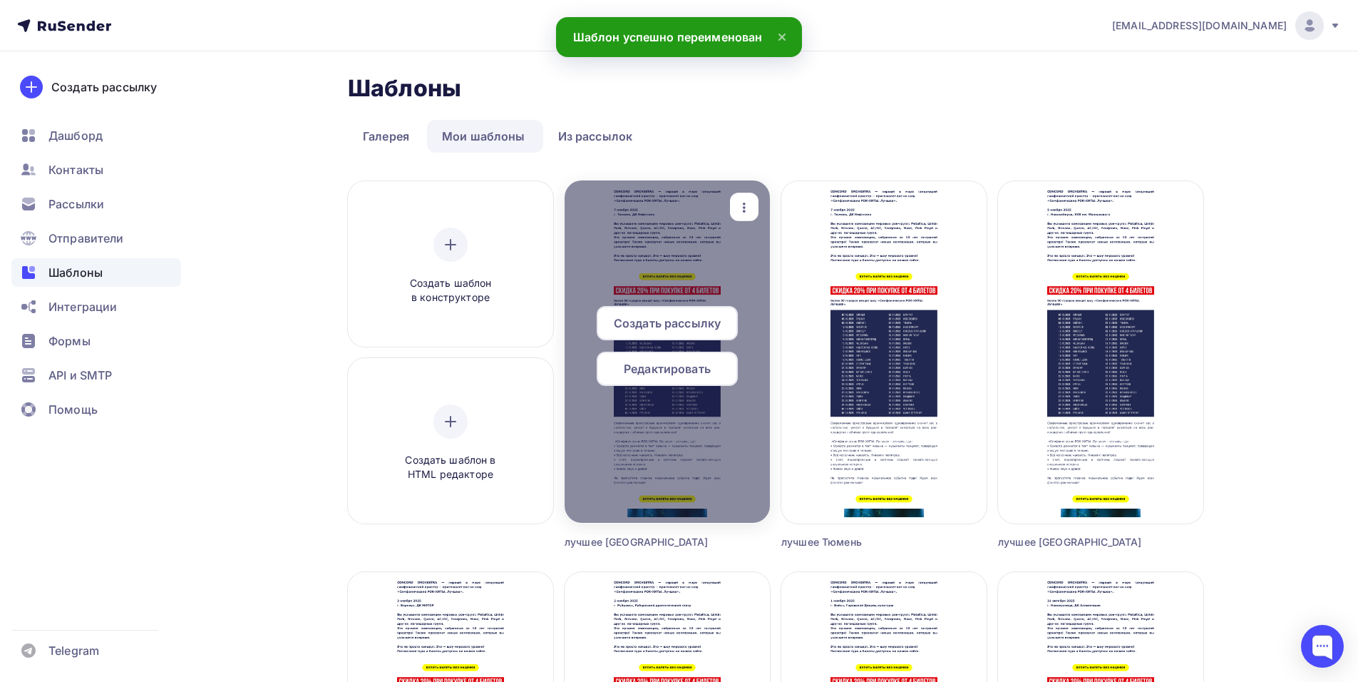
click at [692, 369] on span "Редактировать" at bounding box center [667, 368] width 87 height 17
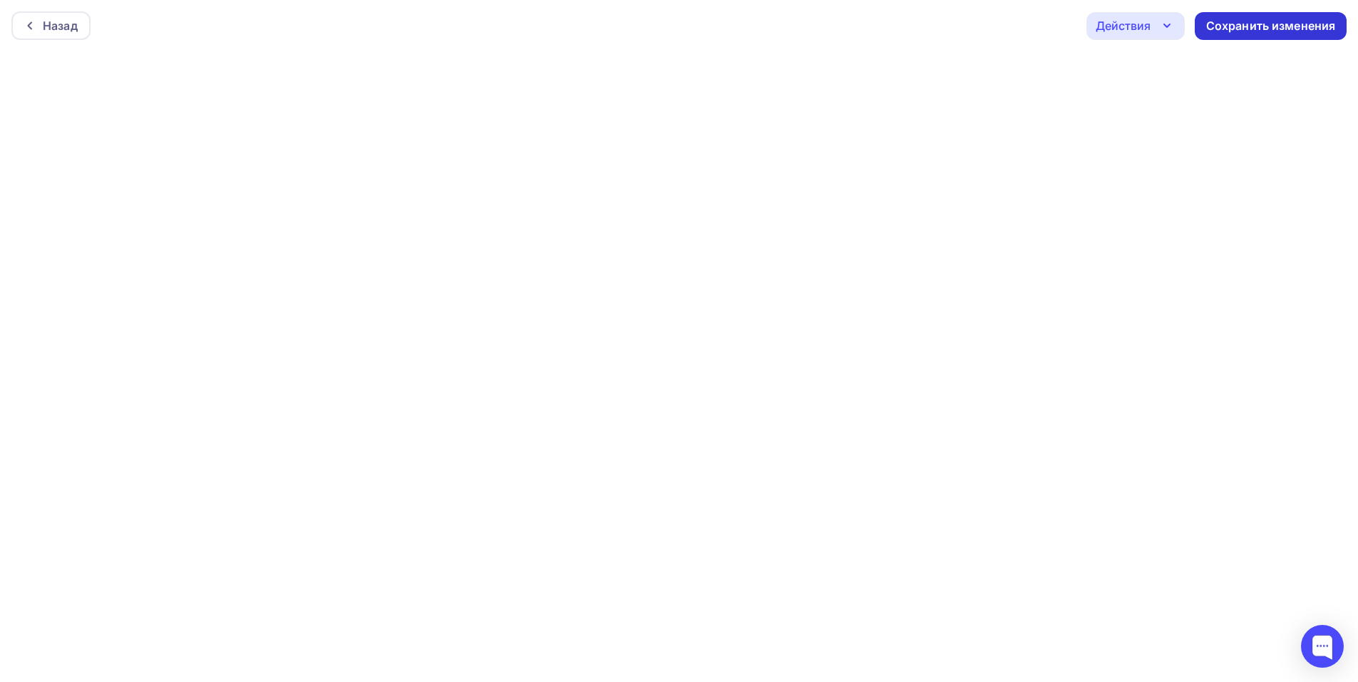
click at [1243, 30] on div "Сохранить изменения" at bounding box center [1271, 26] width 130 height 16
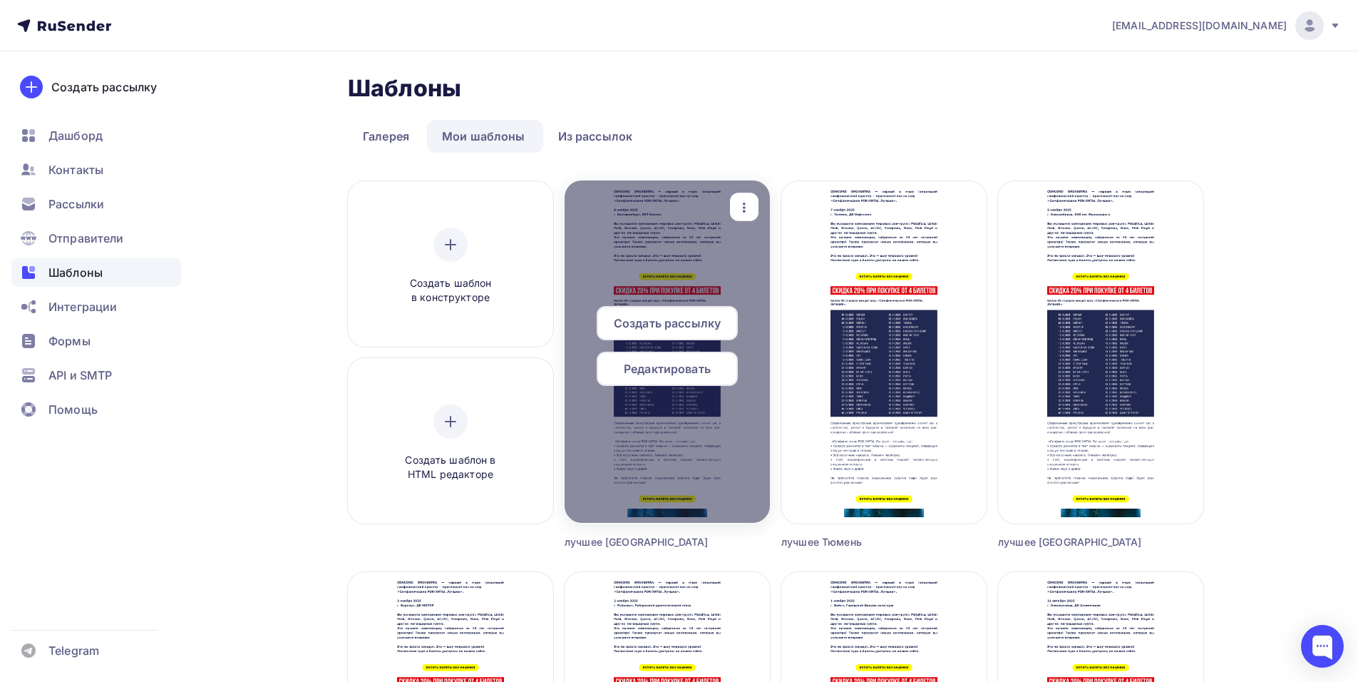
click at [739, 192] on div at bounding box center [667, 351] width 205 height 342
click at [742, 206] on icon "button" at bounding box center [744, 207] width 17 height 17
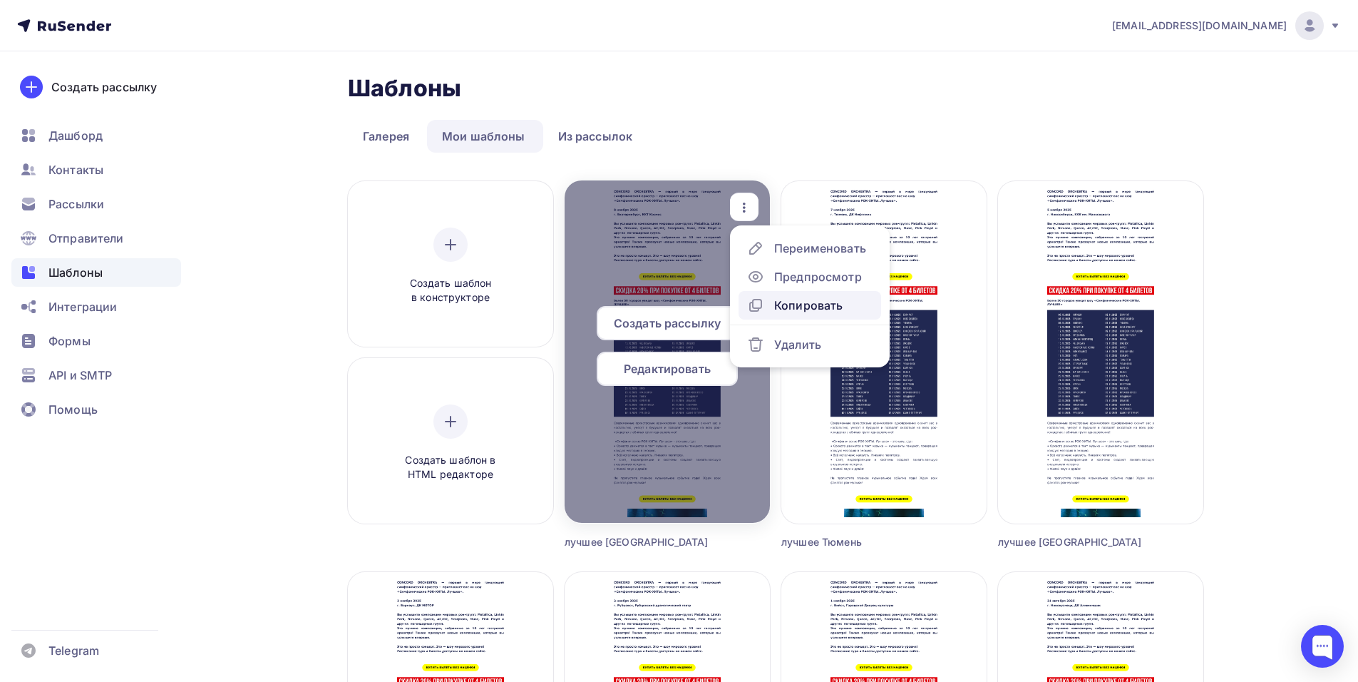
click at [792, 313] on div "Копировать" at bounding box center [808, 305] width 68 height 17
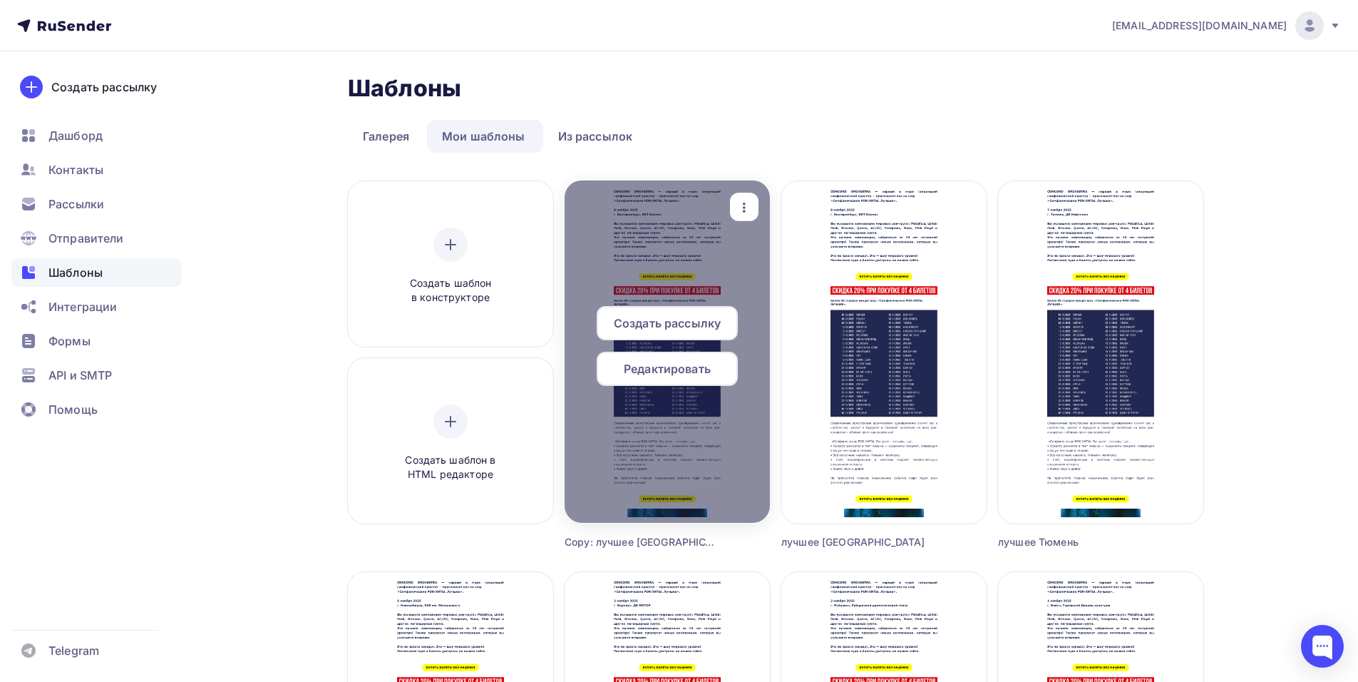
click at [744, 199] on icon "button" at bounding box center [744, 207] width 17 height 17
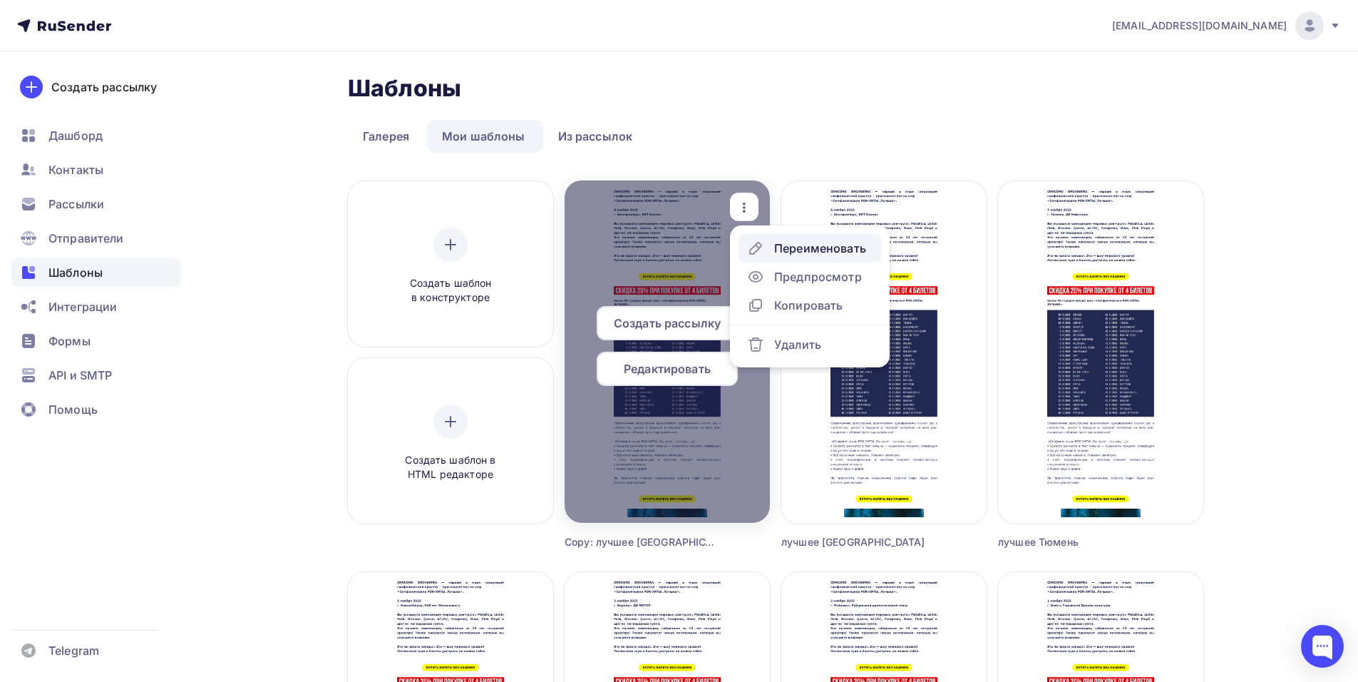
click at [777, 244] on div "Переименовать" at bounding box center [820, 248] width 92 height 17
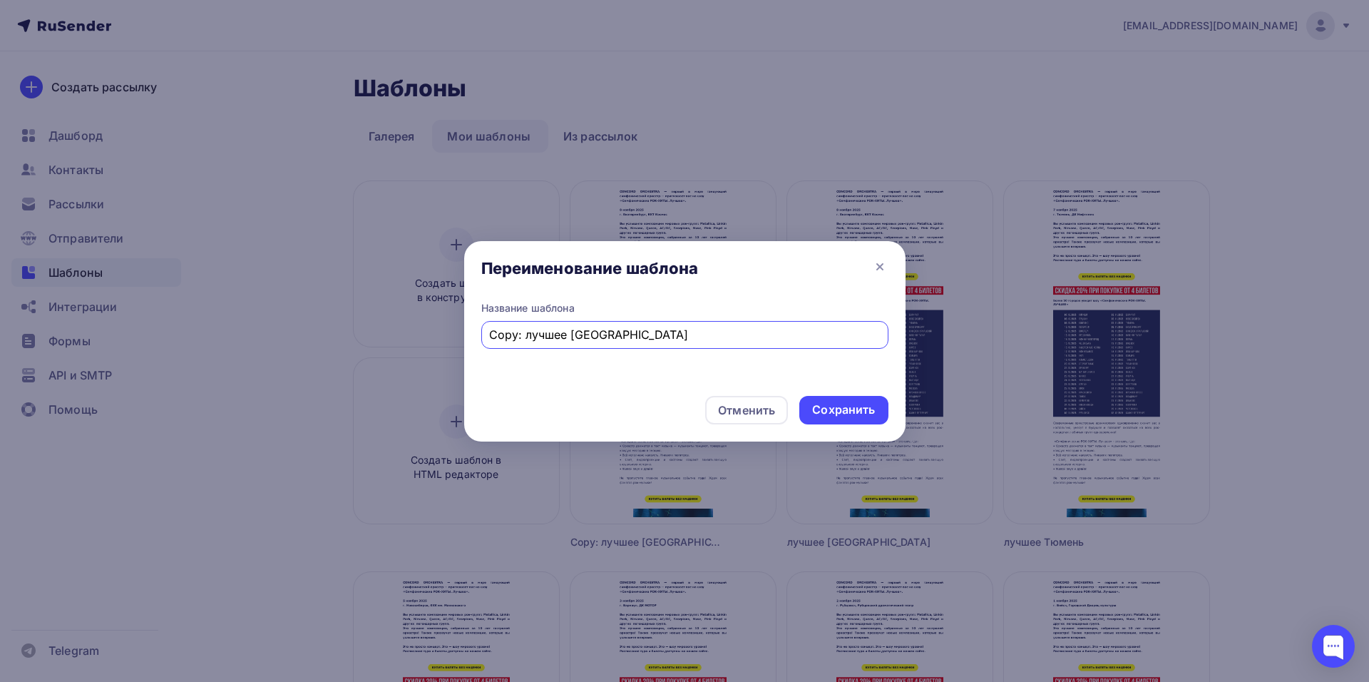
drag, startPoint x: 521, startPoint y: 338, endPoint x: 461, endPoint y: 354, distance: 61.9
click at [461, 354] on div "Переименование шаблона Название шаблона Copy: лучшее Екатеринбург Отменить Сохр…" at bounding box center [684, 341] width 1369 height 682
drag, startPoint x: 620, startPoint y: 330, endPoint x: 535, endPoint y: 337, distance: 84.4
click at [535, 337] on input "лучшее Екатеринбург" at bounding box center [684, 334] width 391 height 17
type input "лучшее Каменск - уральский"
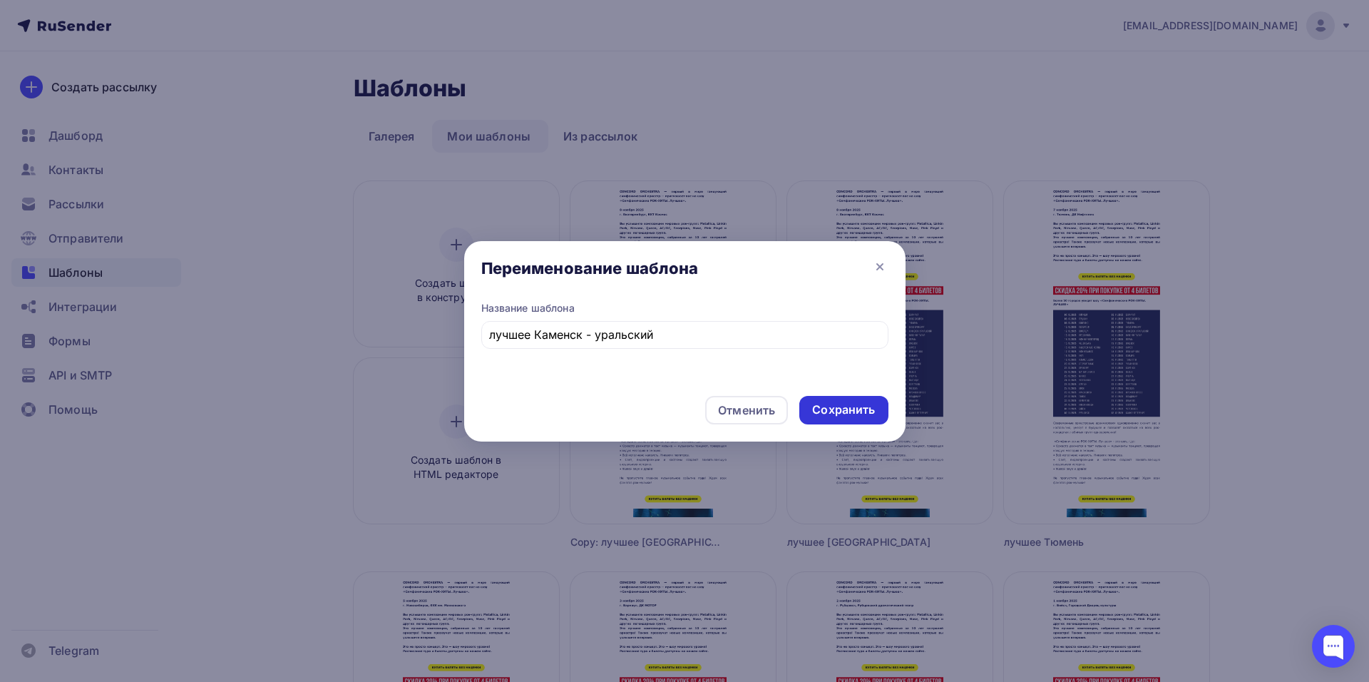
click at [863, 403] on div "Сохранить" at bounding box center [843, 409] width 63 height 16
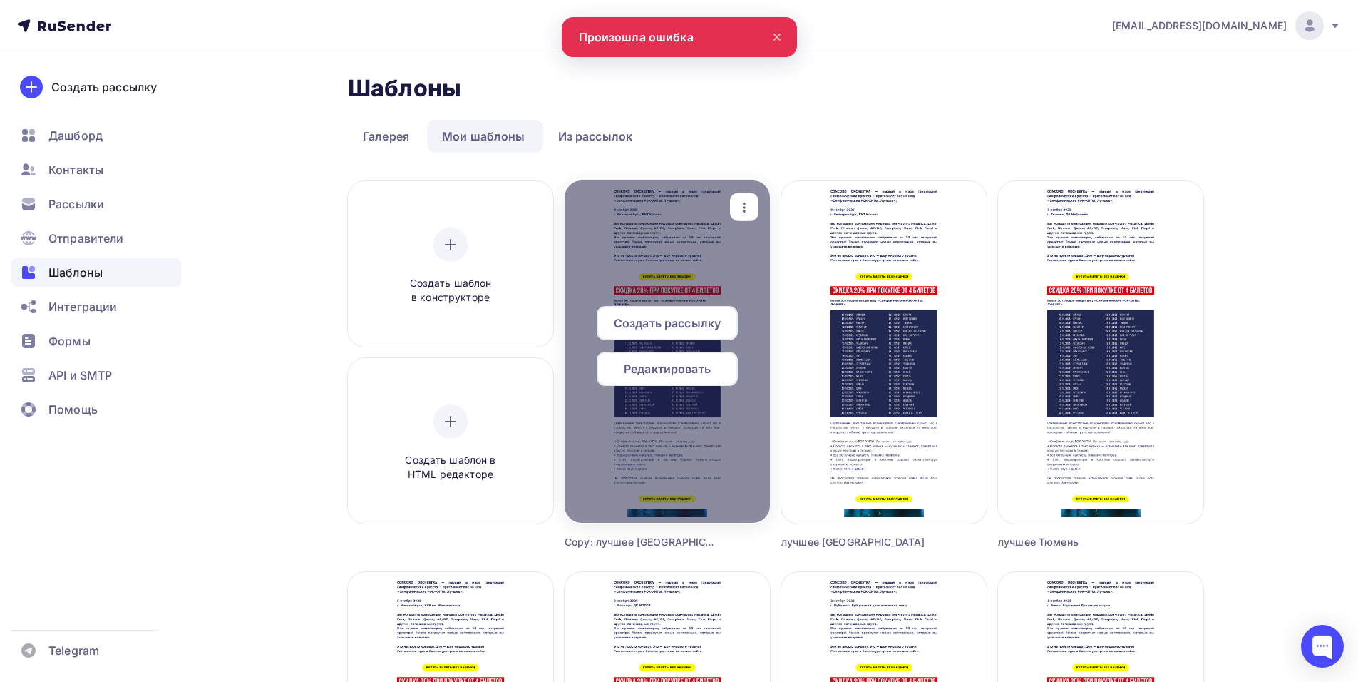
click at [743, 196] on div "button" at bounding box center [744, 207] width 29 height 28
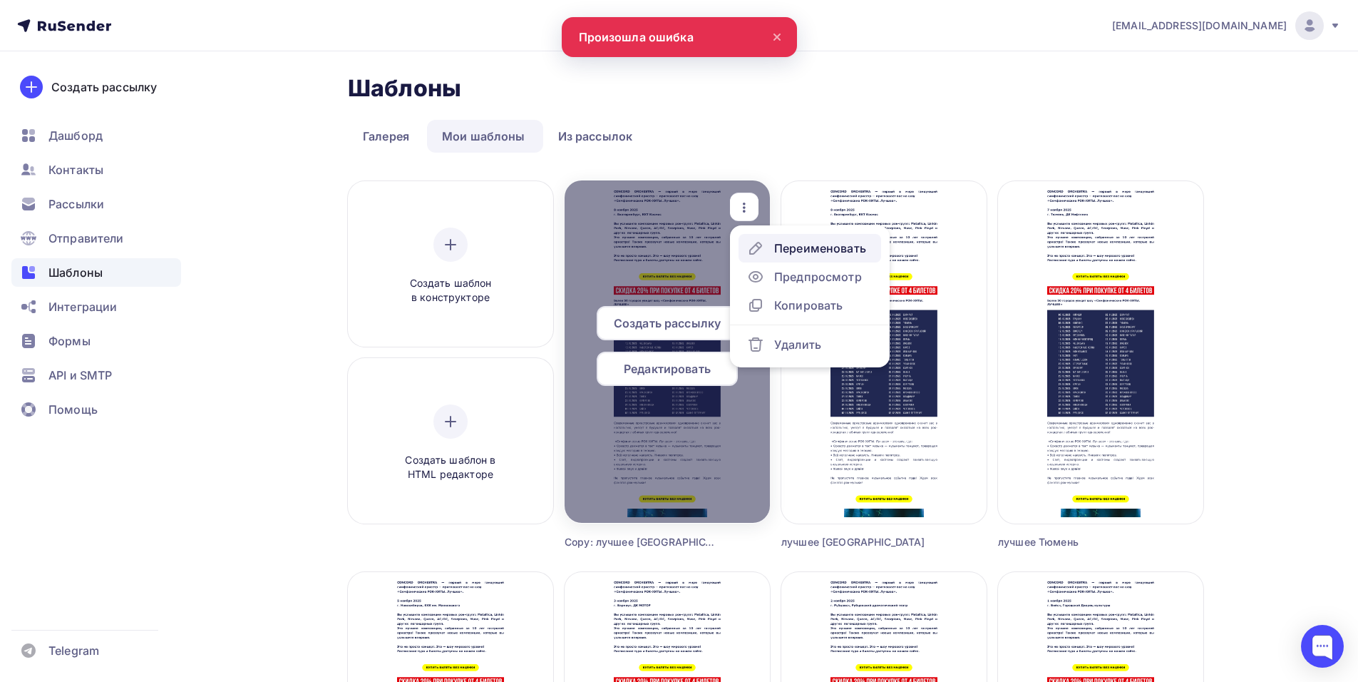
click at [782, 244] on div "Переименовать" at bounding box center [820, 248] width 92 height 17
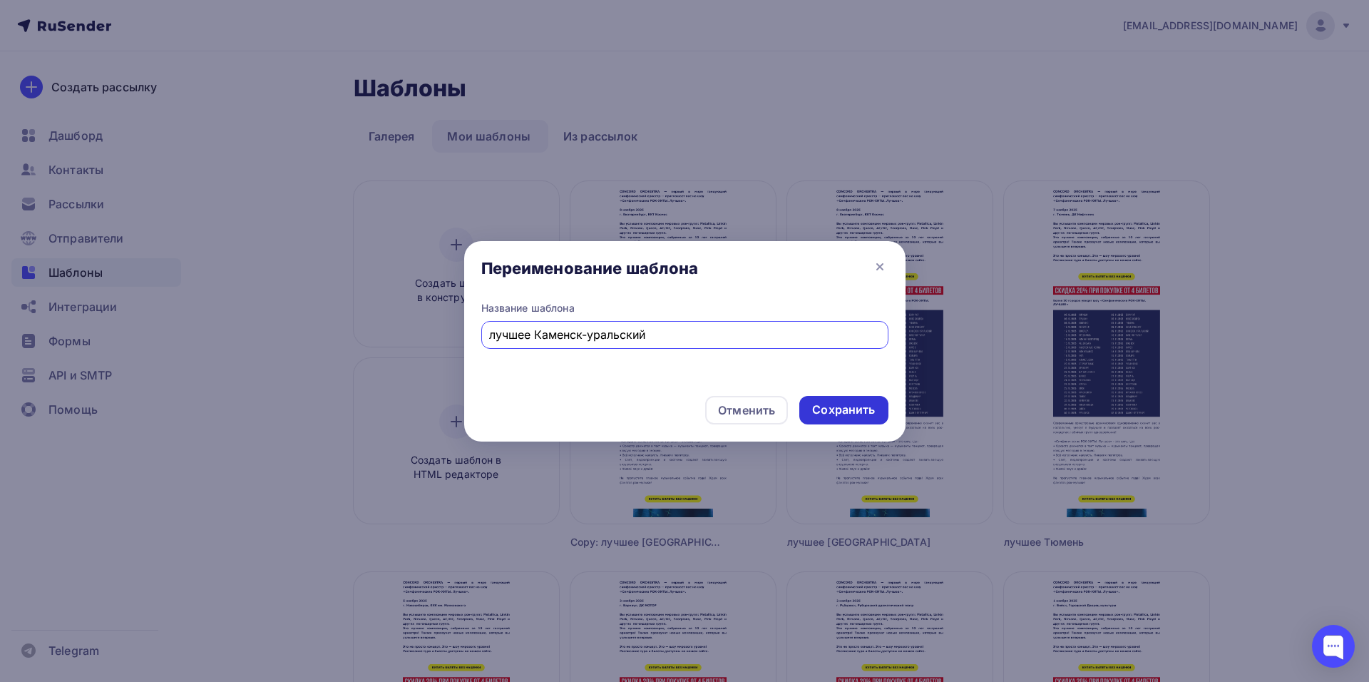
type input "лучшее Каменск-уральский"
click at [861, 410] on div "Сохранить" at bounding box center [843, 409] width 63 height 16
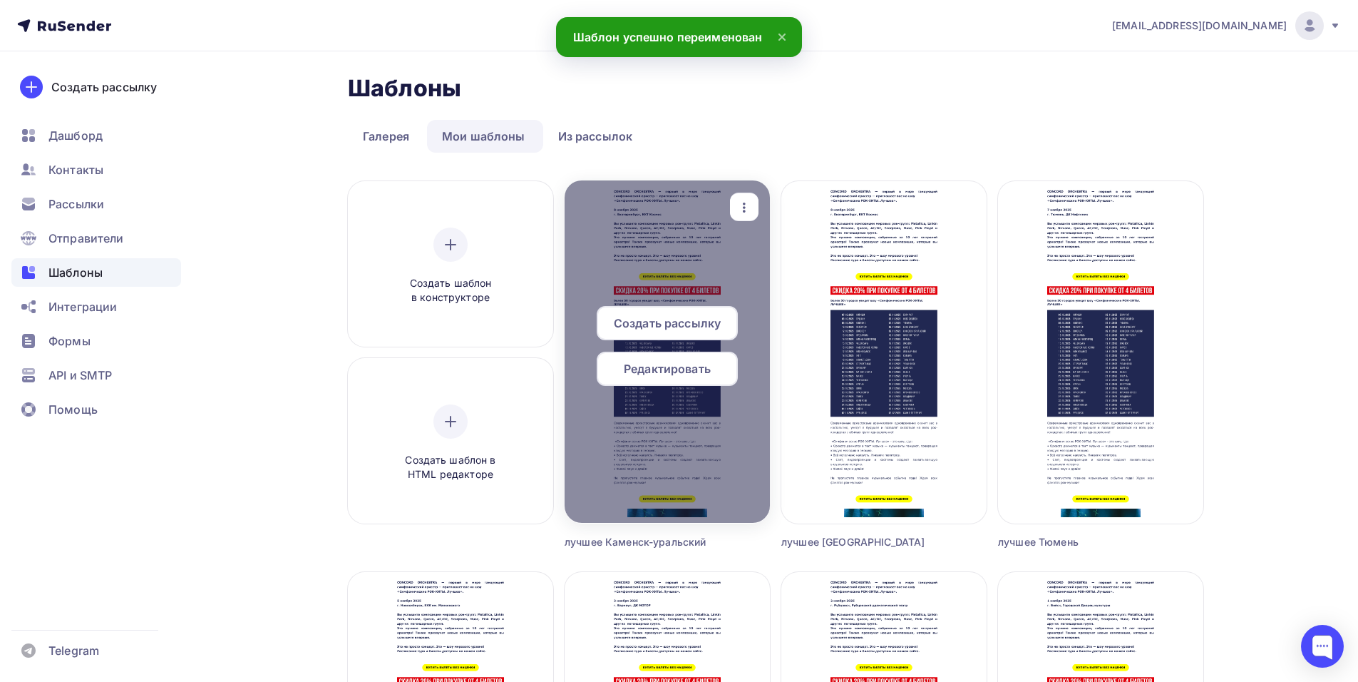
click at [658, 361] on span "Редактировать" at bounding box center [667, 368] width 87 height 17
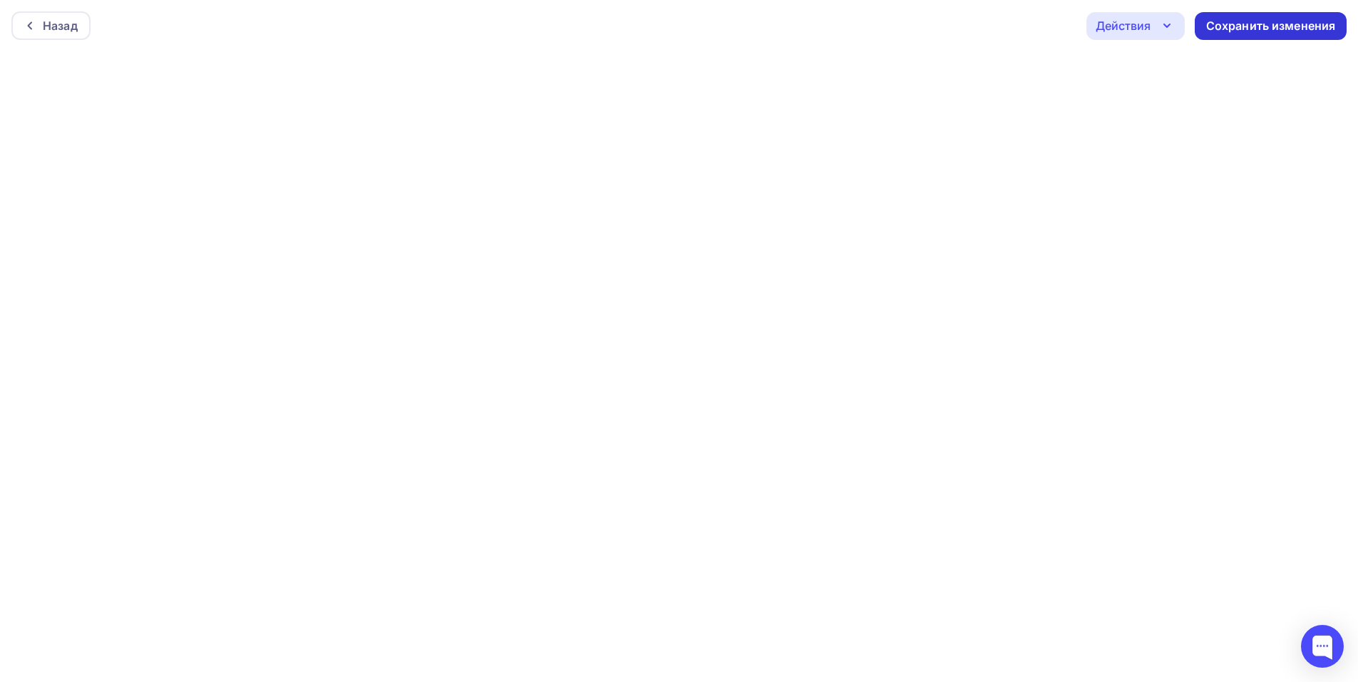
click at [1249, 28] on div "Сохранить изменения" at bounding box center [1271, 26] width 130 height 16
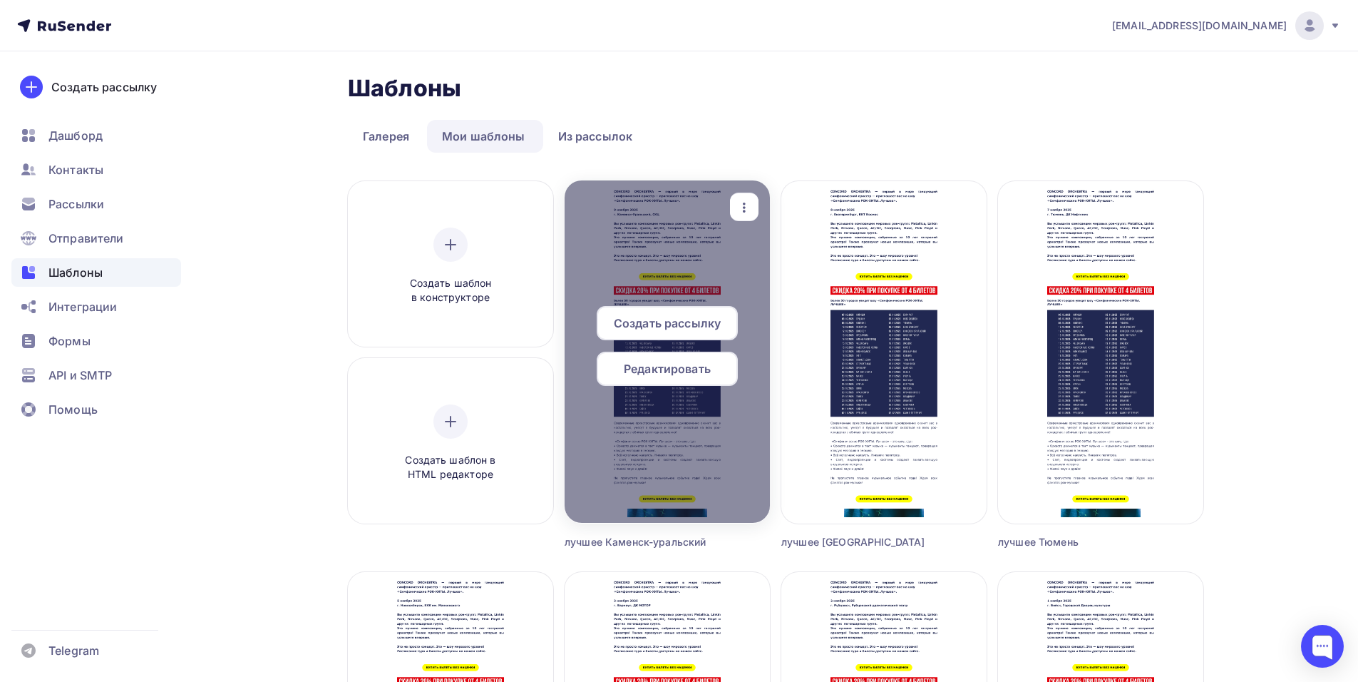
click at [747, 211] on icon "button" at bounding box center [744, 207] width 17 height 17
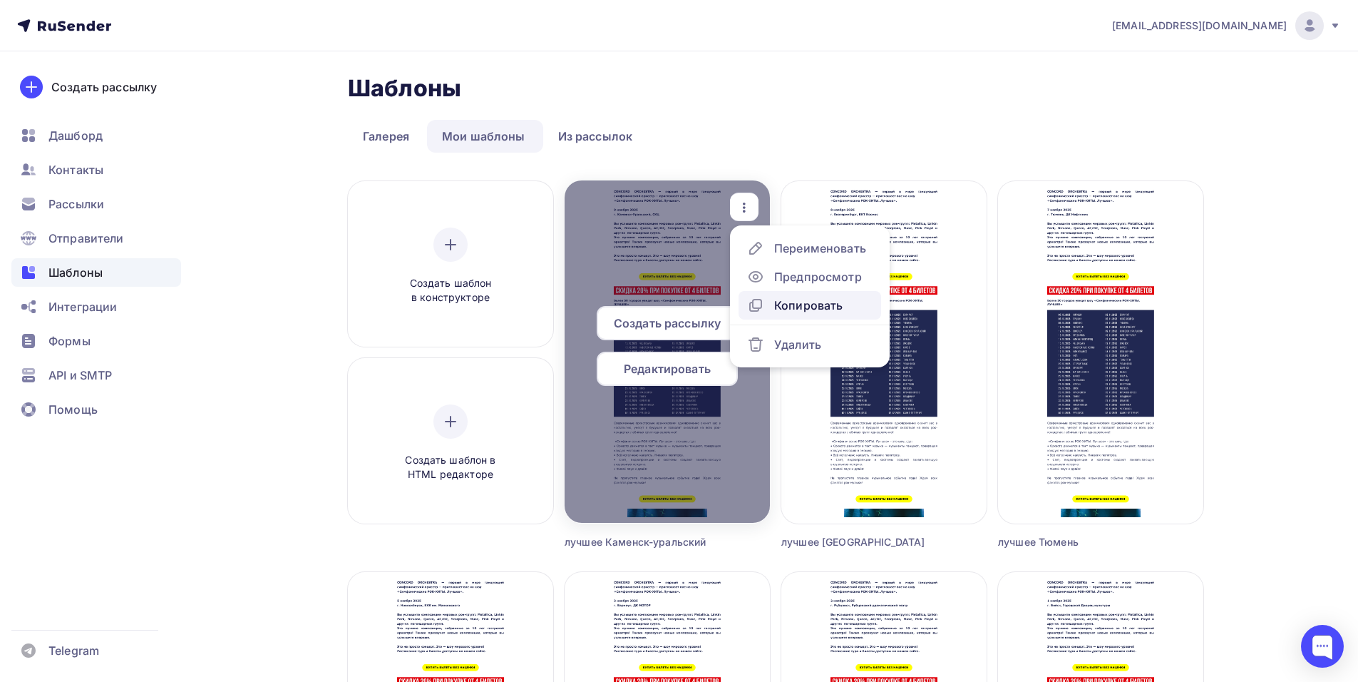
click at [811, 304] on div "Копировать" at bounding box center [808, 305] width 68 height 17
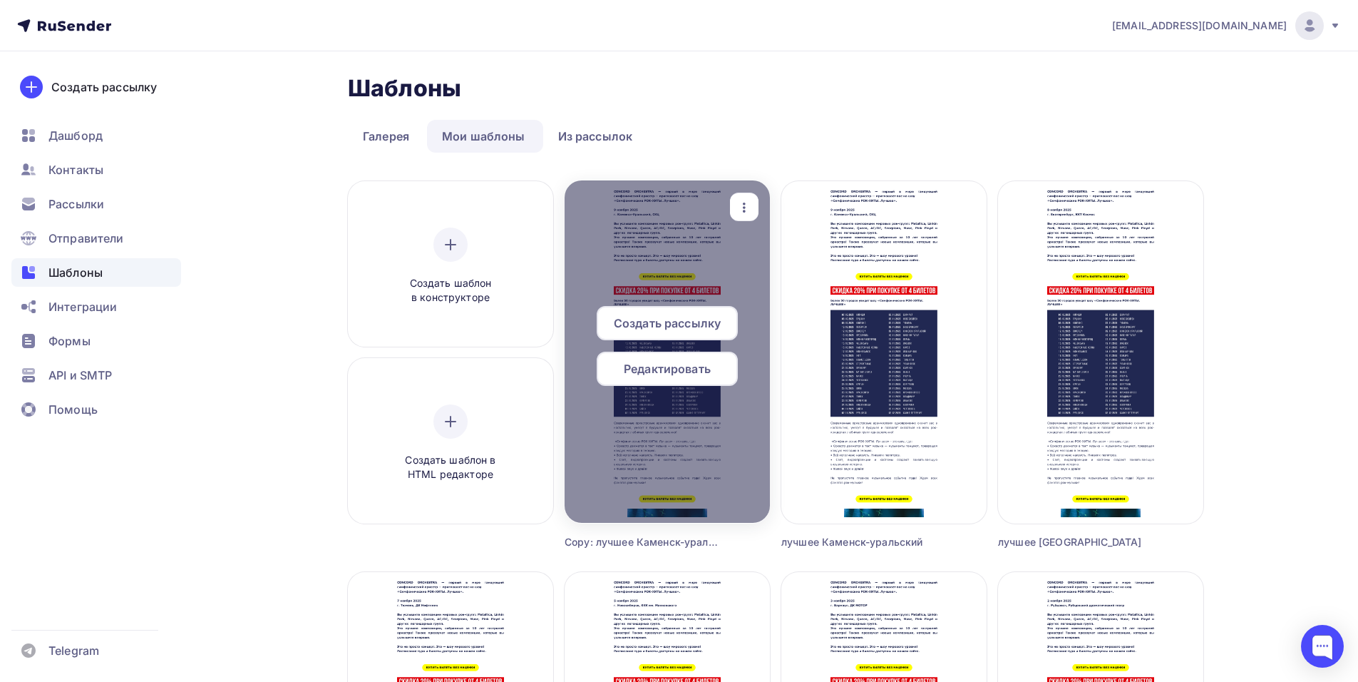
click at [746, 195] on div "button" at bounding box center [744, 207] width 29 height 28
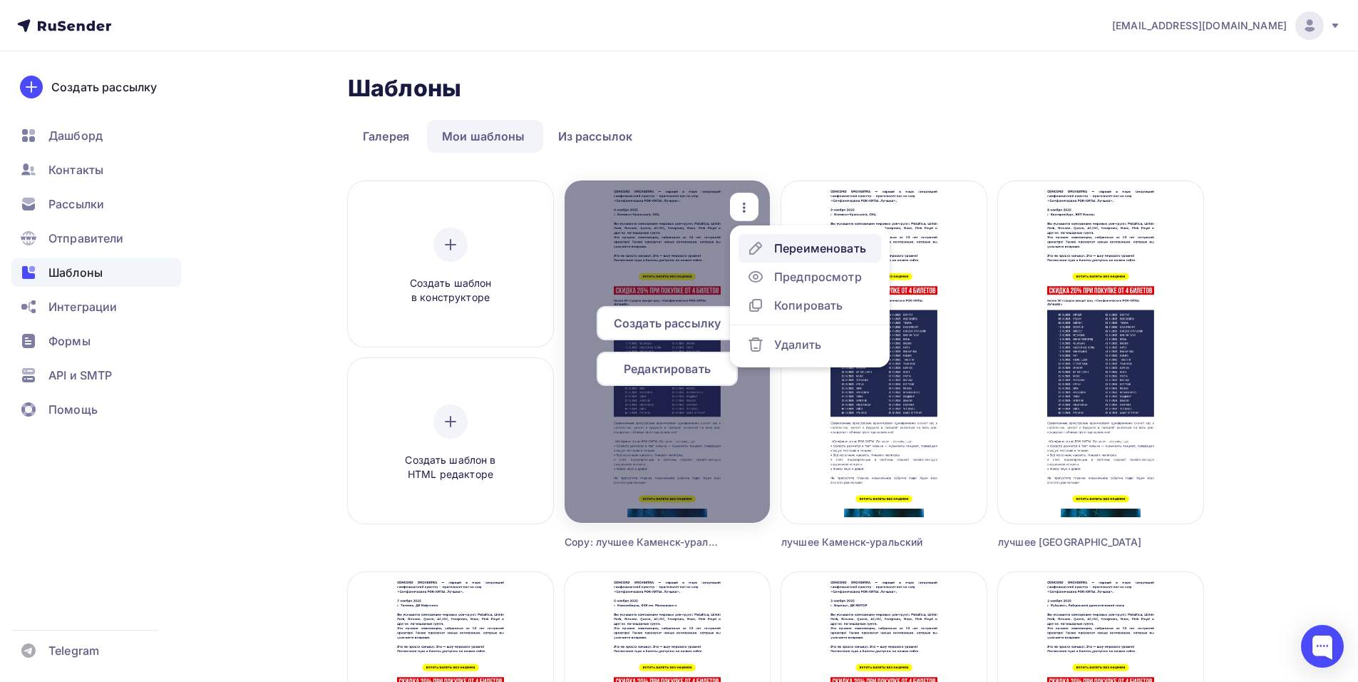
click at [771, 245] on div "Переименовать" at bounding box center [806, 248] width 119 height 17
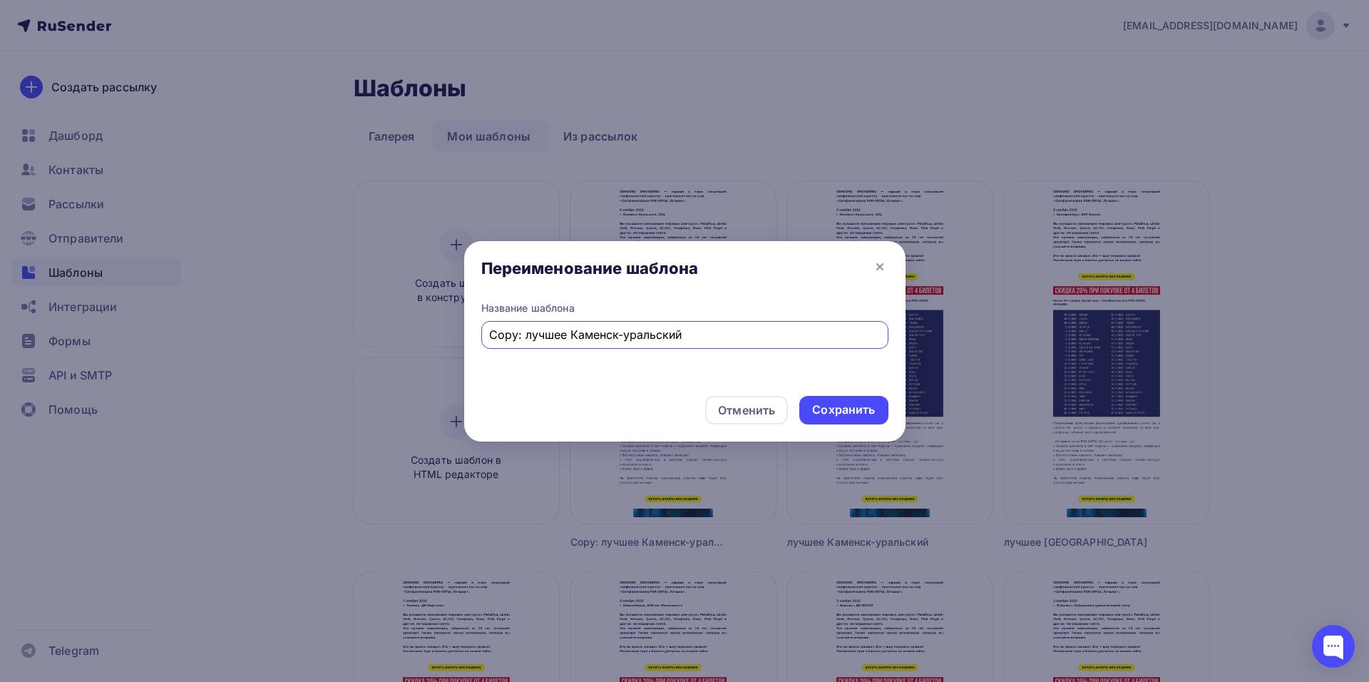
drag, startPoint x: 692, startPoint y: 334, endPoint x: 570, endPoint y: 340, distance: 122.0
click at [570, 340] on input "Copy: лучшее Каменск-уральский" at bounding box center [684, 334] width 391 height 17
drag, startPoint x: 525, startPoint y: 331, endPoint x: 402, endPoint y: 364, distance: 126.9
click at [404, 364] on div "Переименование шаблона Название шаблона Copy: лучшее Нижний тагил Отменить Сохр…" at bounding box center [684, 341] width 1369 height 682
type input "лучшее Нижний тагил"
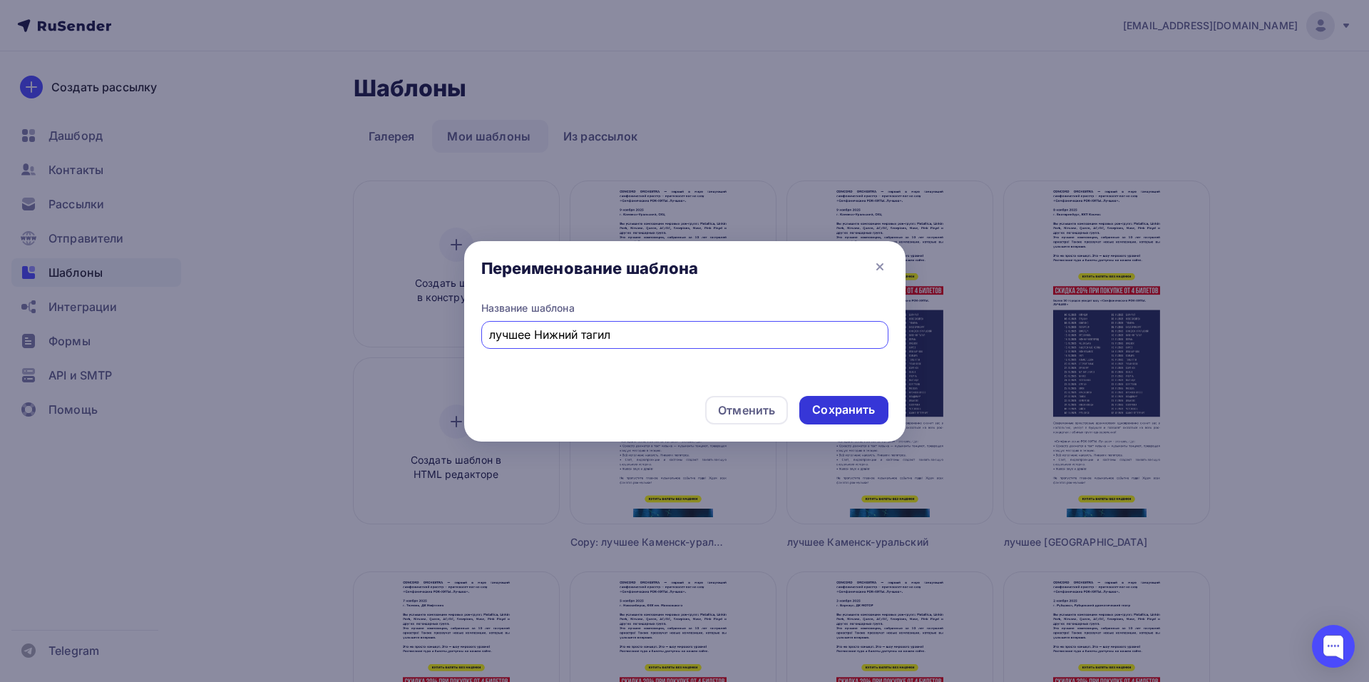
click at [865, 407] on div "Сохранить" at bounding box center [843, 409] width 63 height 16
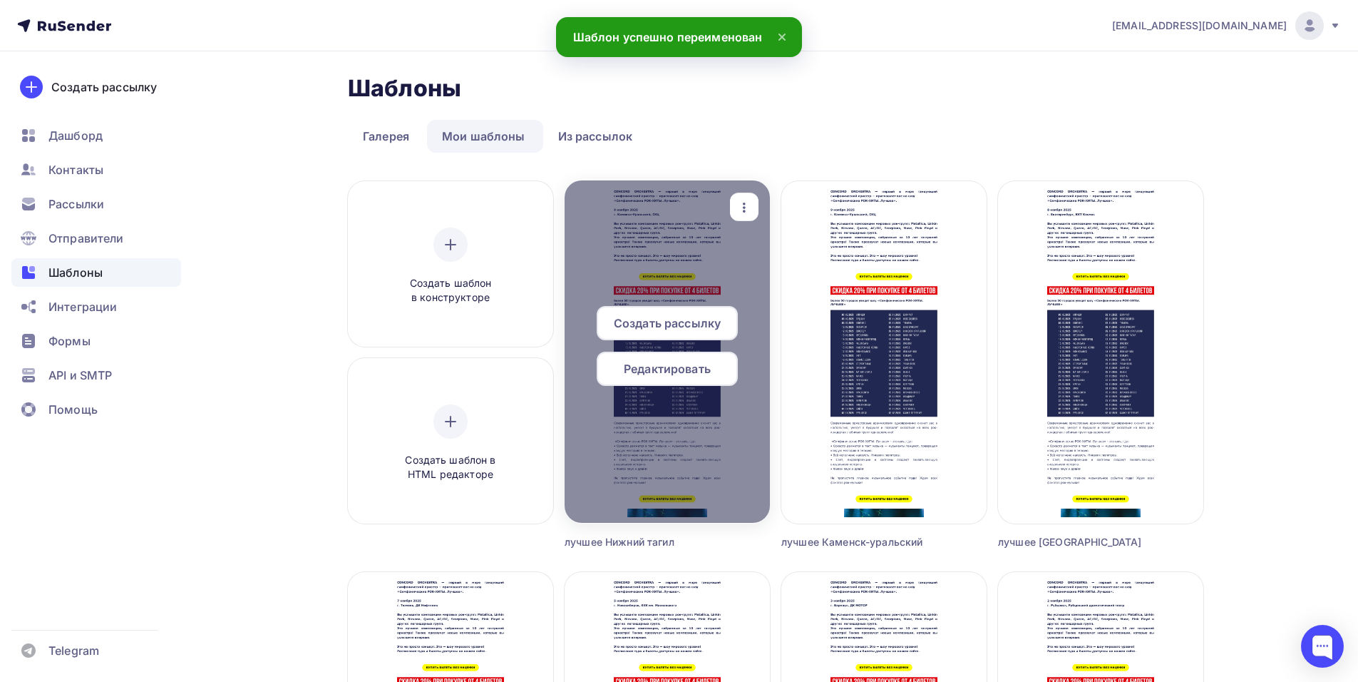
click at [661, 369] on span "Редактировать" at bounding box center [667, 368] width 87 height 17
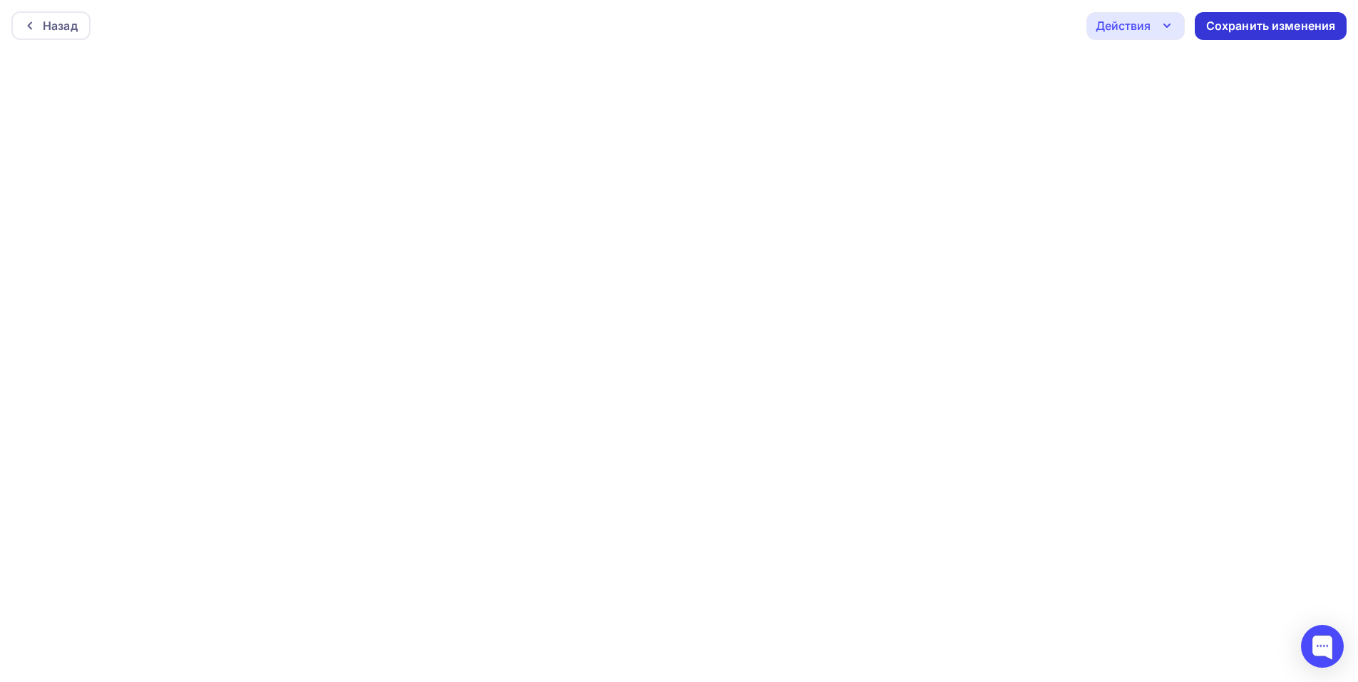
click at [1238, 22] on div "Сохранить изменения" at bounding box center [1271, 26] width 130 height 16
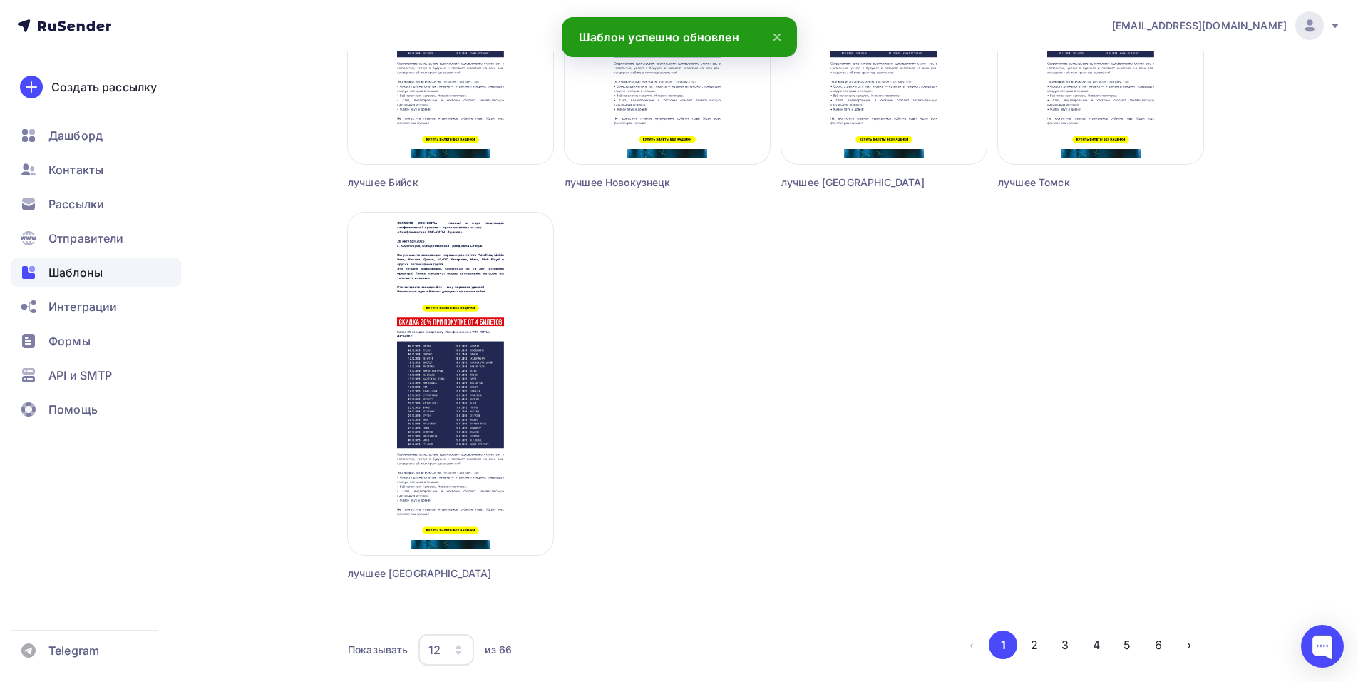
scroll to position [1200, 0]
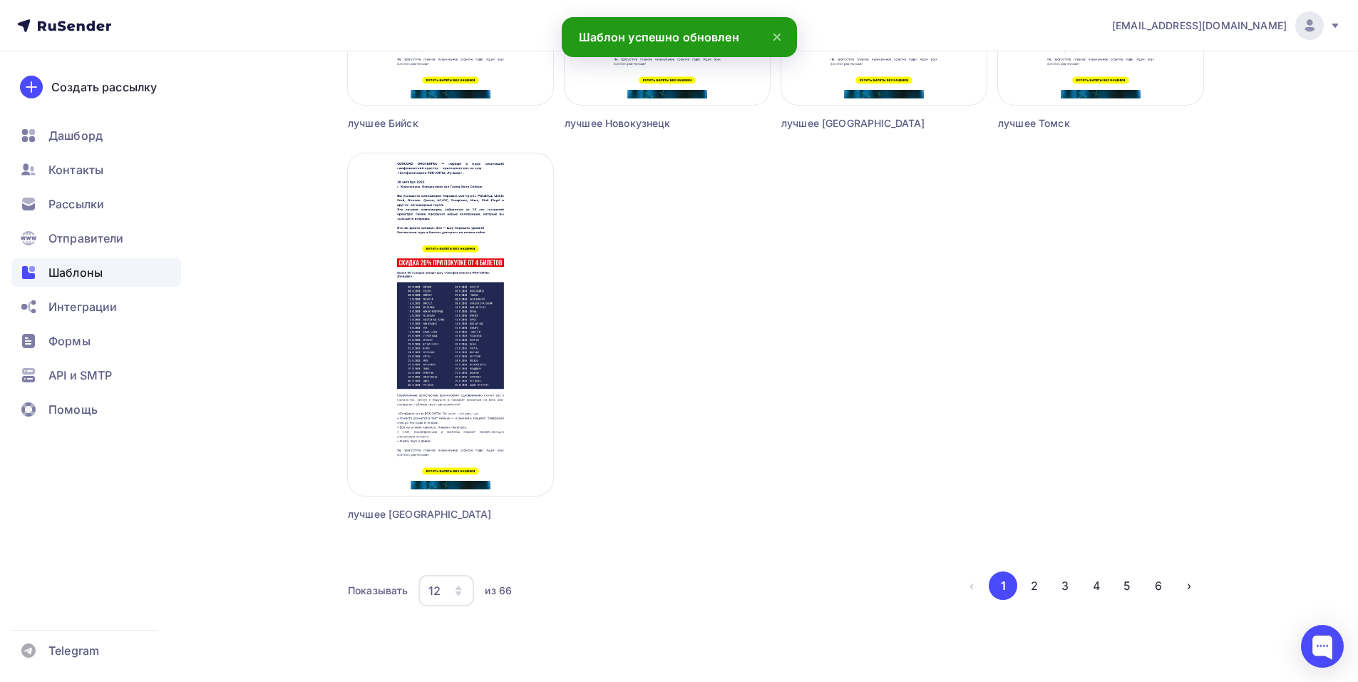
click at [460, 593] on icon "button" at bounding box center [459, 593] width 6 height 4
click at [515, 554] on div "36" at bounding box center [503, 546] width 137 height 17
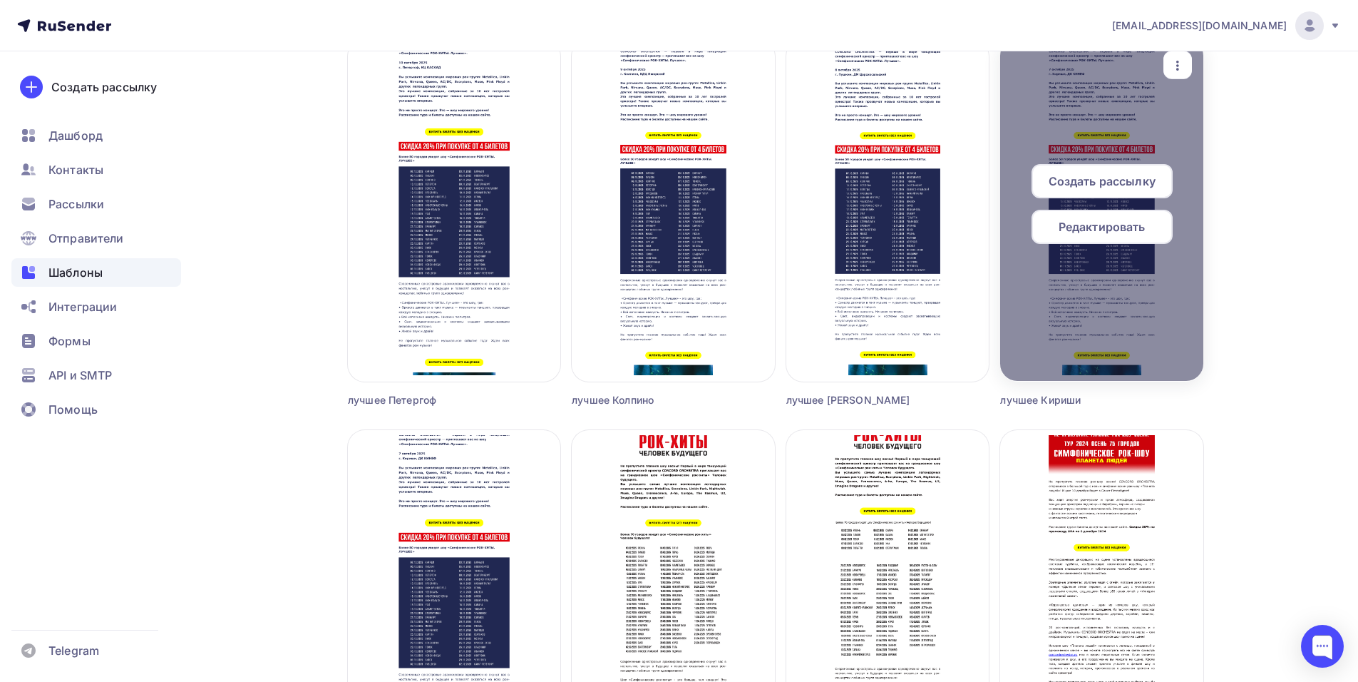
scroll to position [2840, 0]
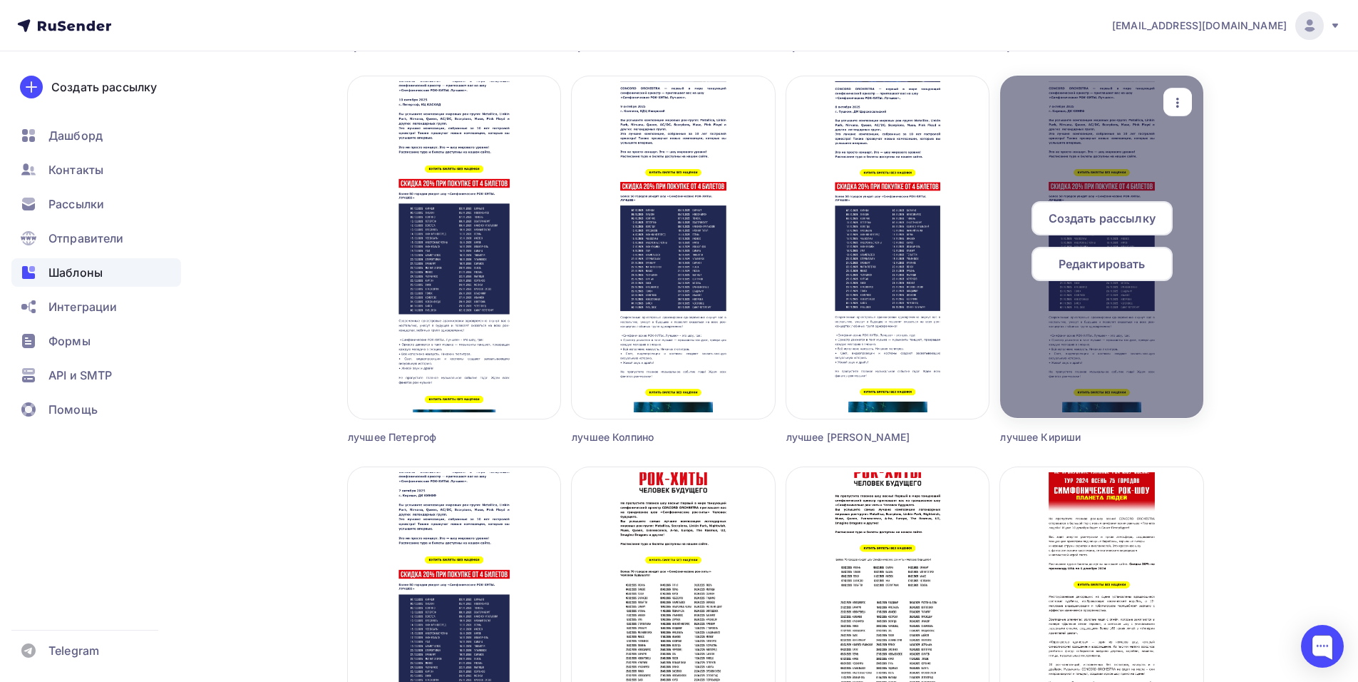
click at [1186, 92] on div "button" at bounding box center [1178, 102] width 29 height 28
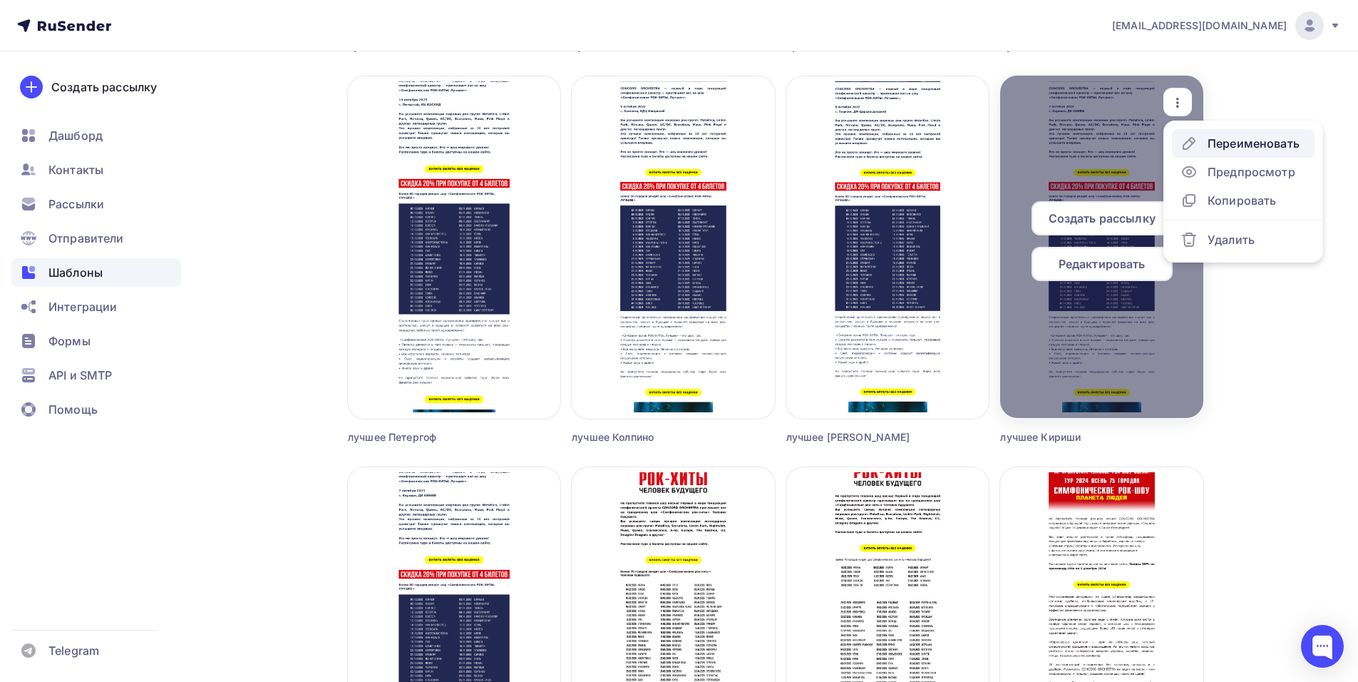
click at [1206, 135] on div "Переименовать" at bounding box center [1240, 143] width 119 height 17
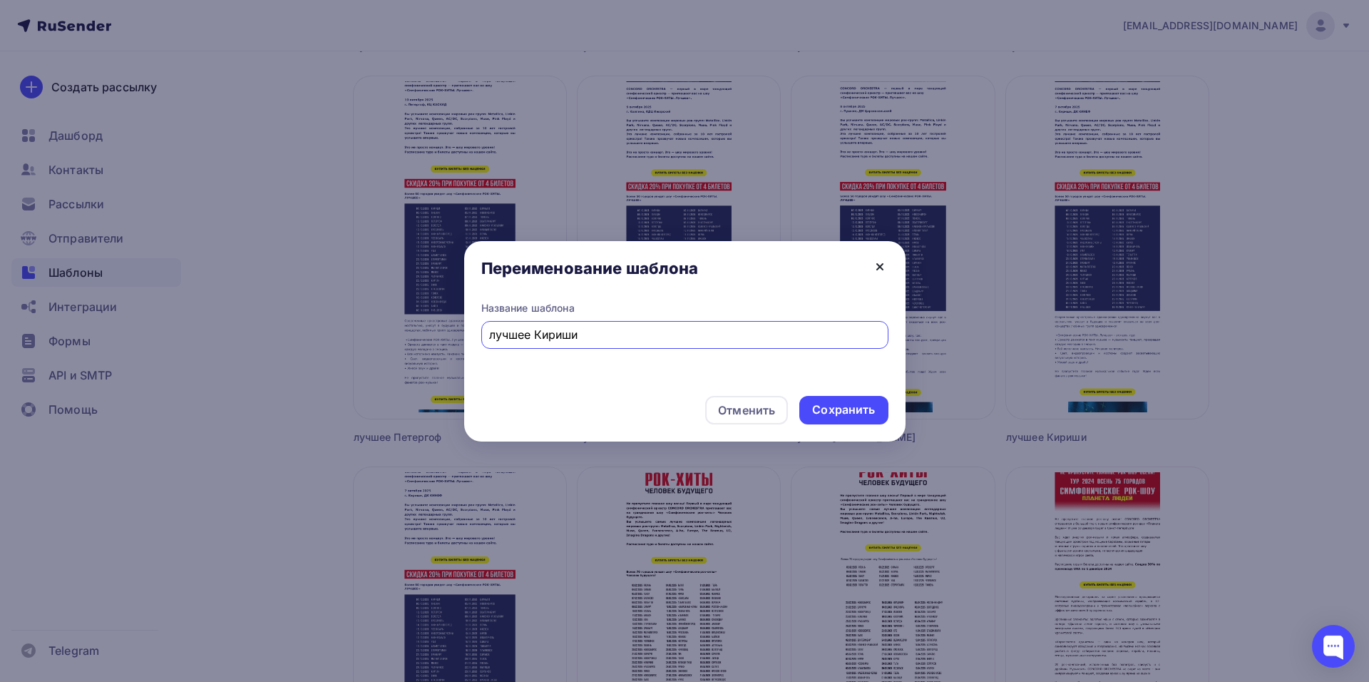
click at [875, 267] on icon at bounding box center [879, 266] width 17 height 17
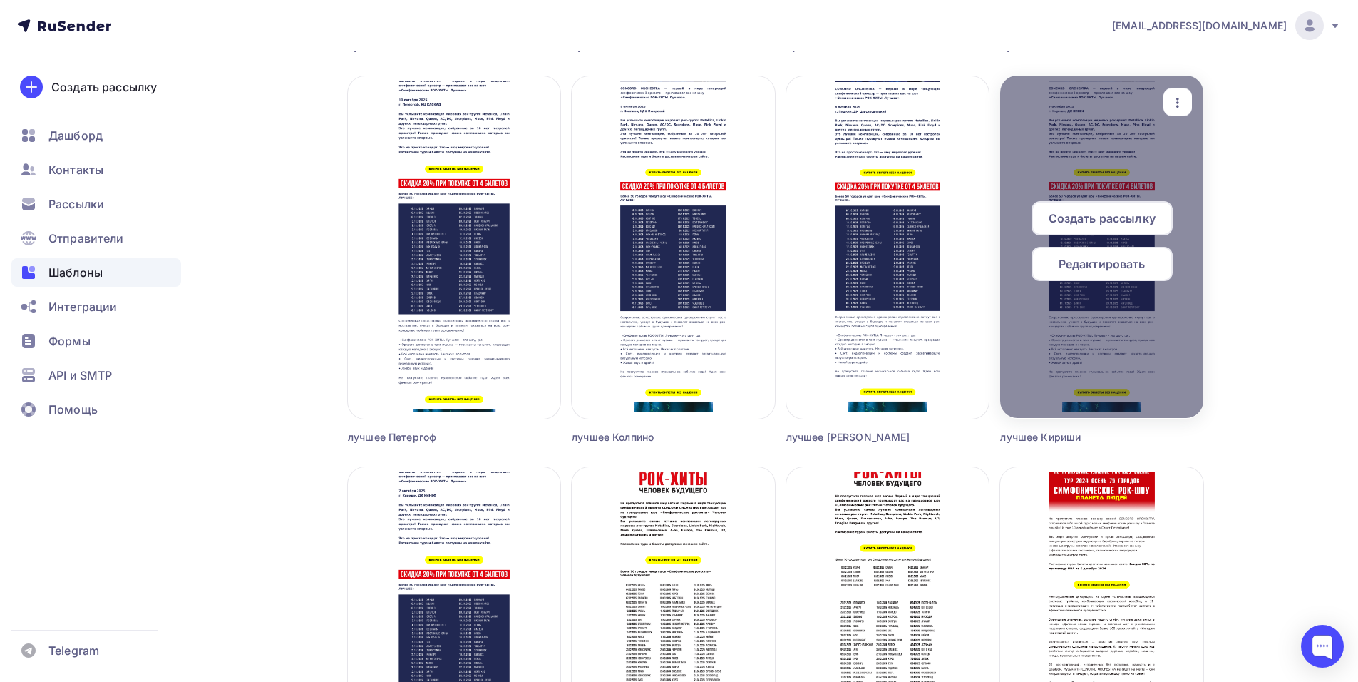
click at [1176, 101] on icon "button" at bounding box center [1177, 102] width 17 height 17
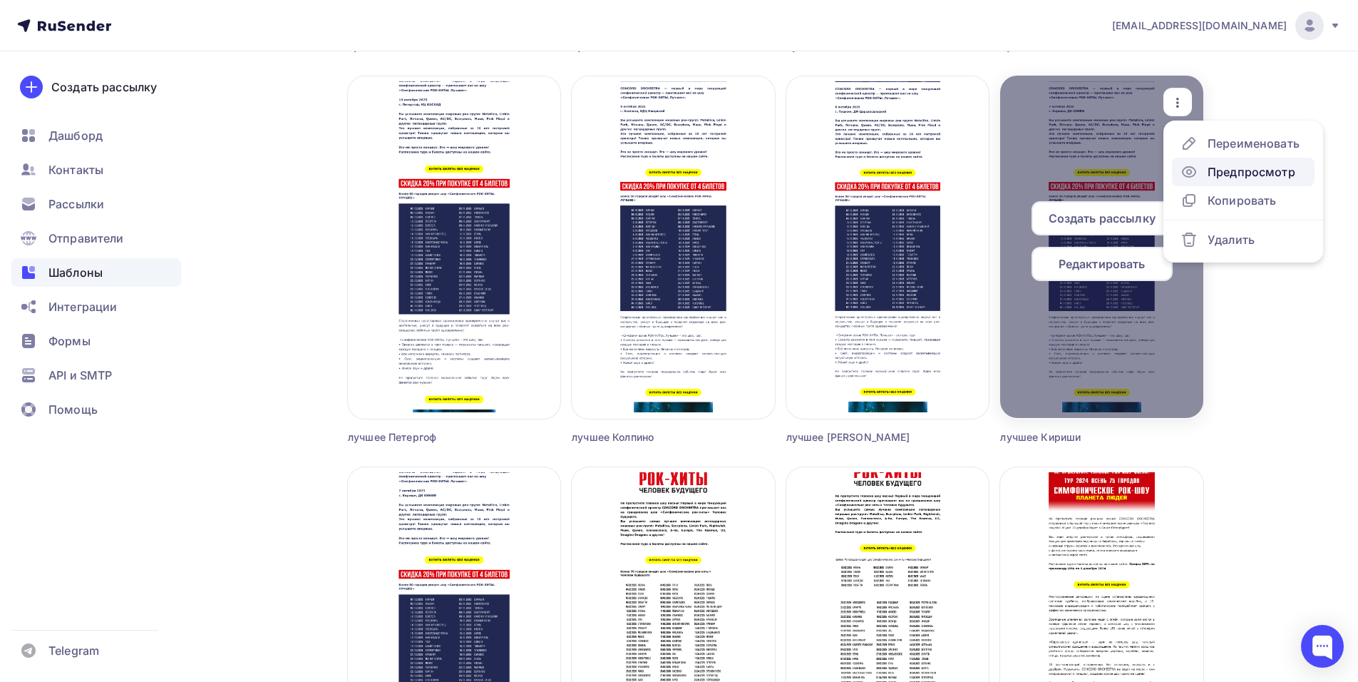
click at [1254, 180] on div "Предпросмотр" at bounding box center [1252, 171] width 88 height 17
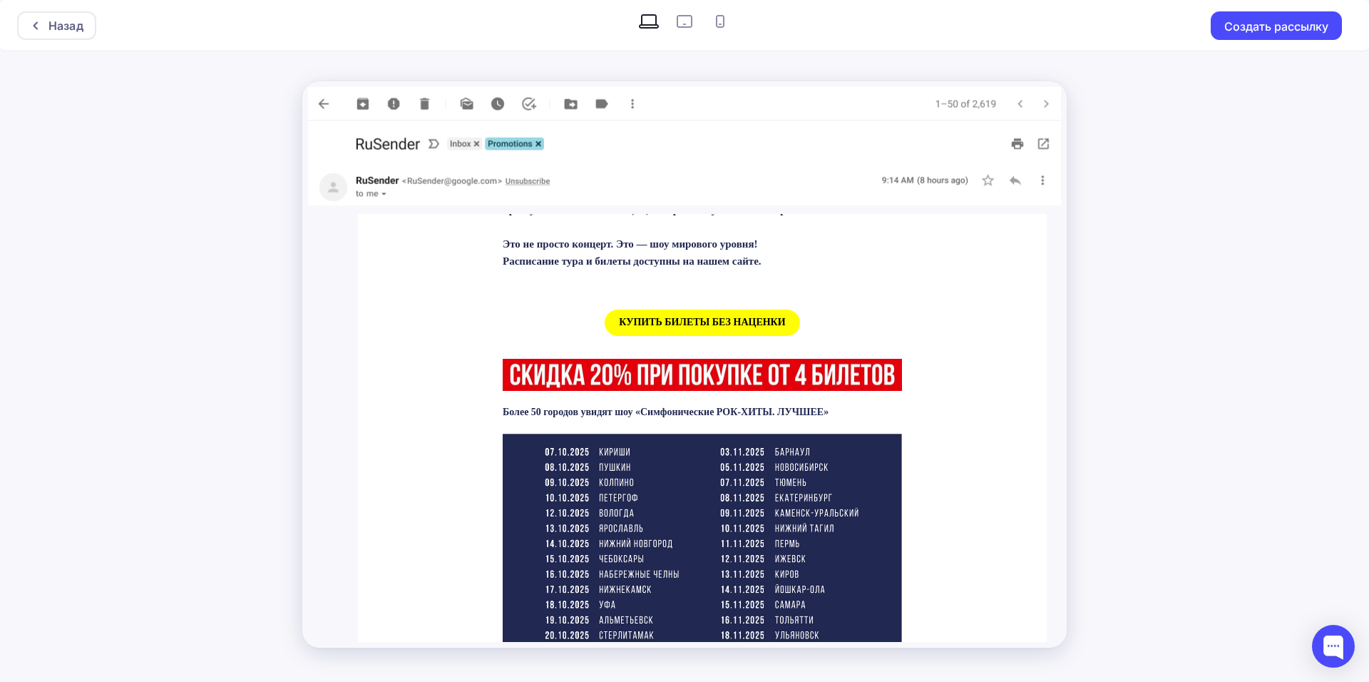
scroll to position [642, 0]
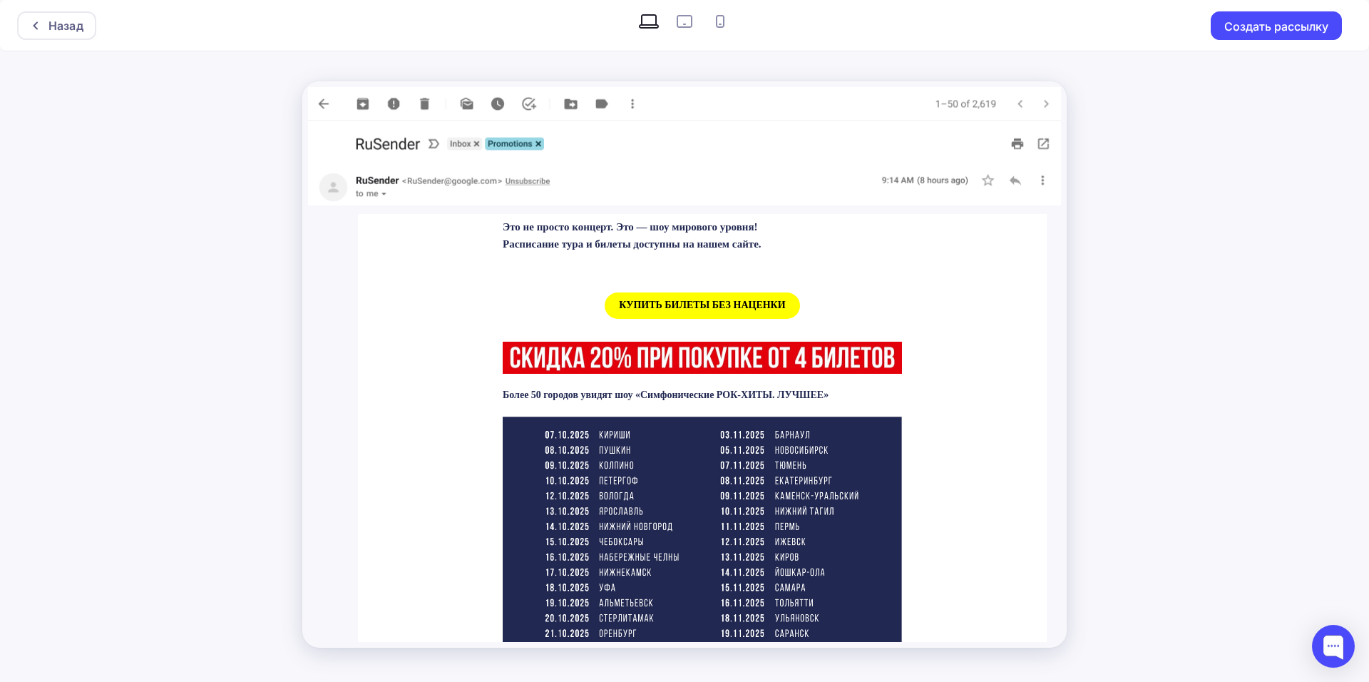
click at [672, 319] on span "КУПИТЬ БИЛЕТЫ БЕЗ НАЦЕНКИ" at bounding box center [702, 305] width 195 height 26
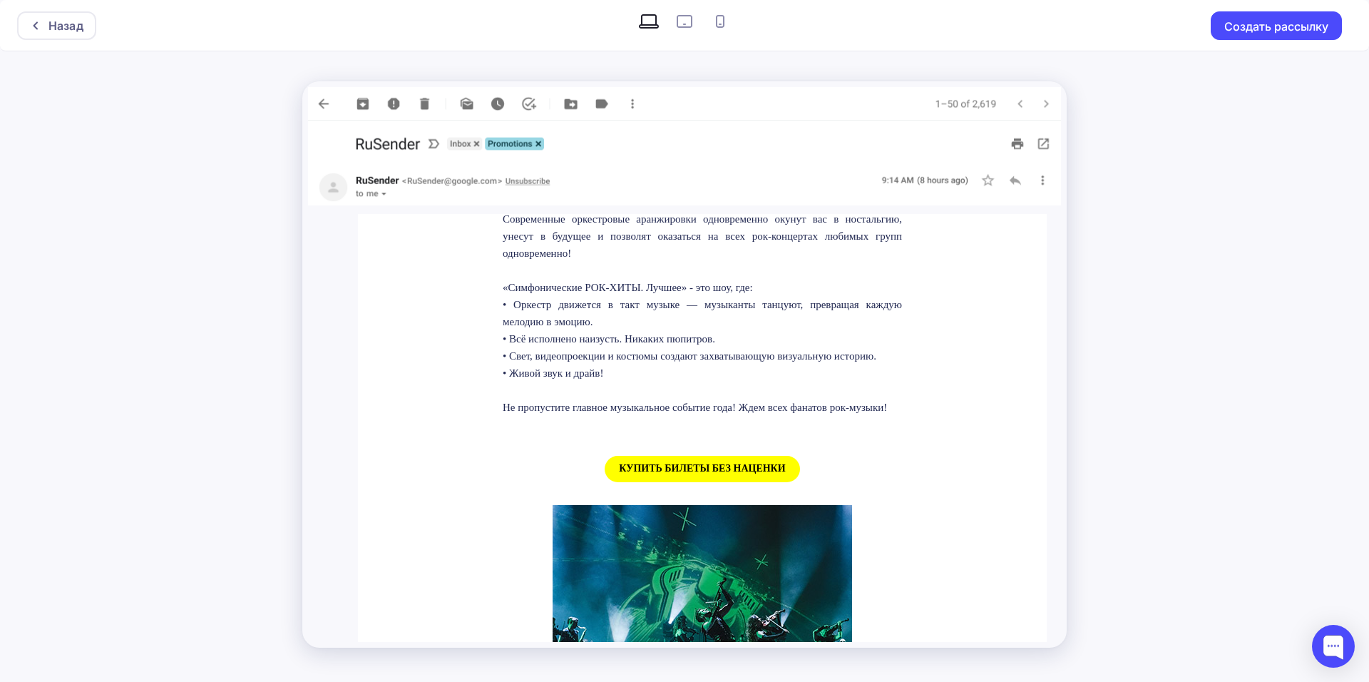
scroll to position [1283, 0]
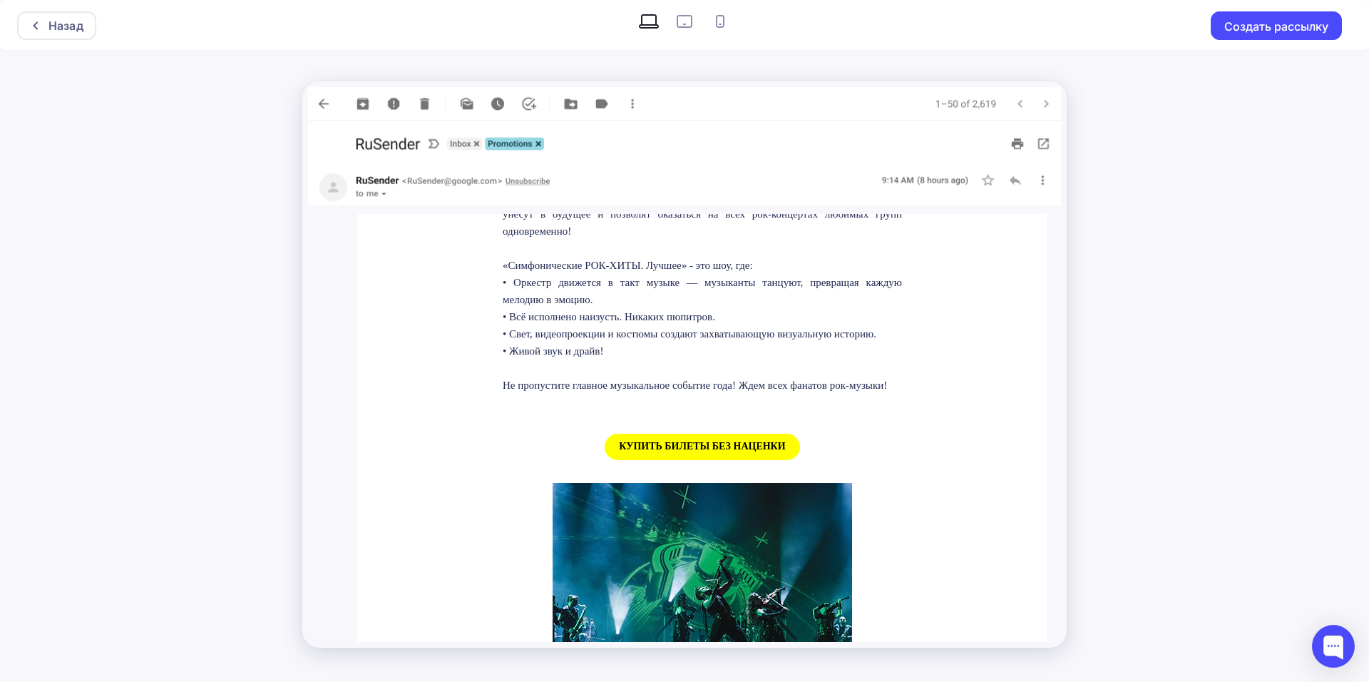
click at [650, 460] on span "КУПИТЬ БИЛЕТЫ БЕЗ НАЦЕНКИ" at bounding box center [702, 446] width 195 height 26
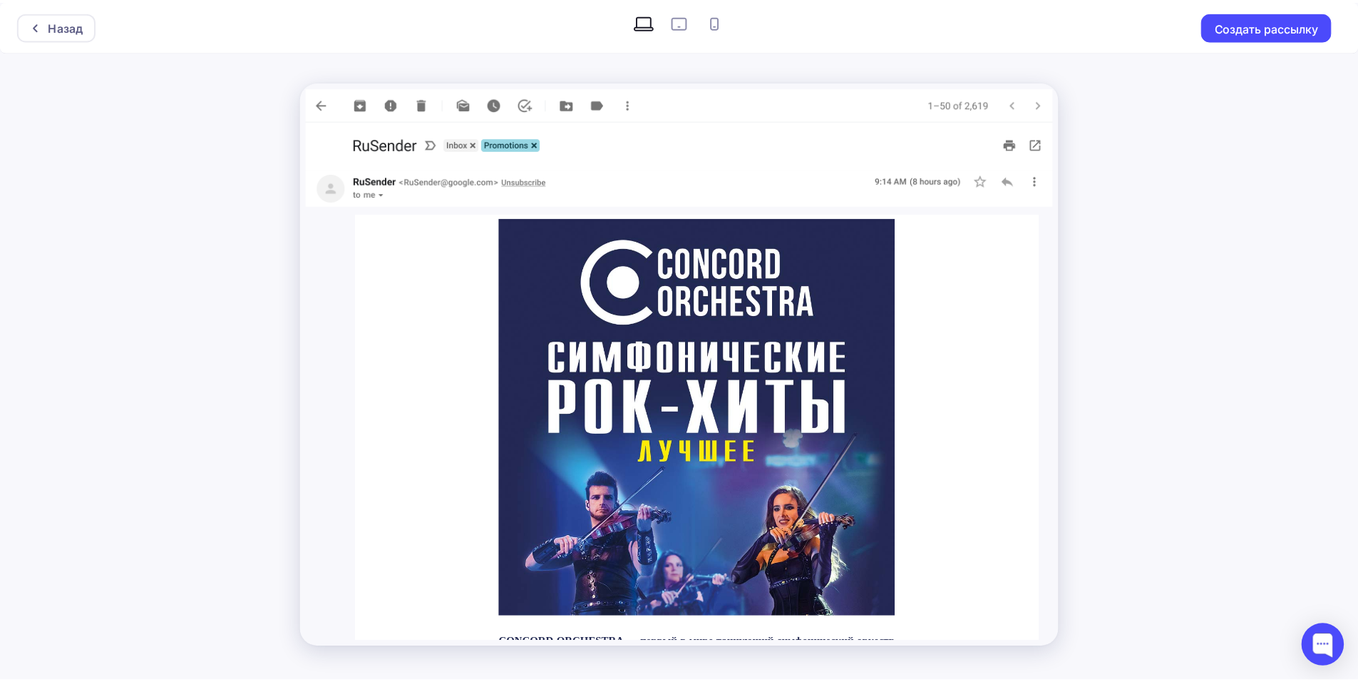
scroll to position [0, 0]
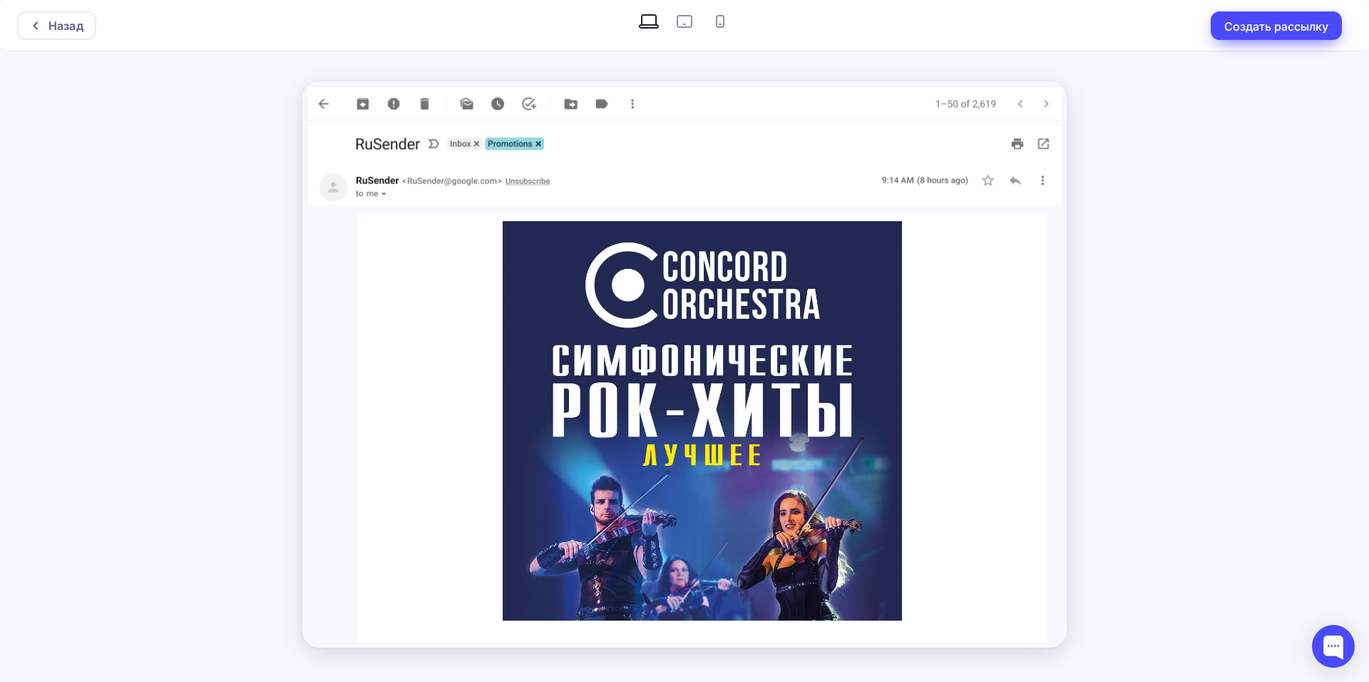
click at [1238, 21] on button "Создать рассылку" at bounding box center [1276, 25] width 131 height 29
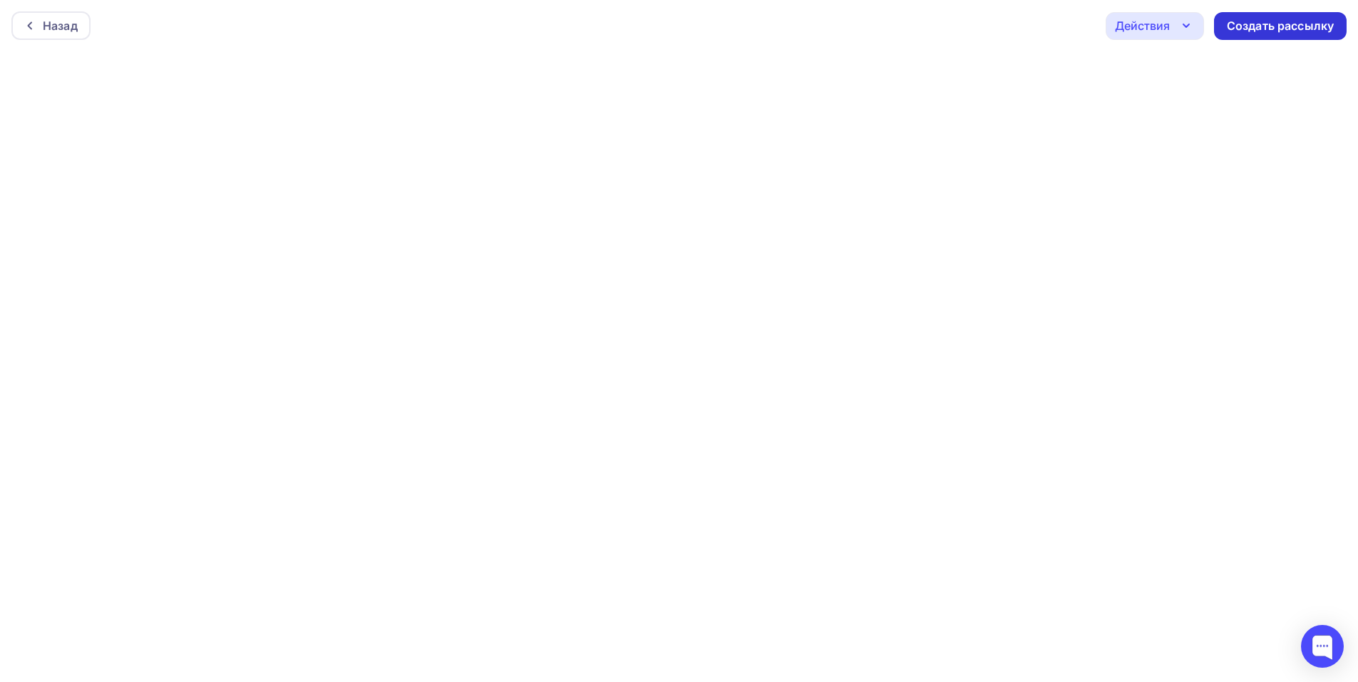
click at [1257, 29] on div "Создать рассылку" at bounding box center [1280, 26] width 107 height 16
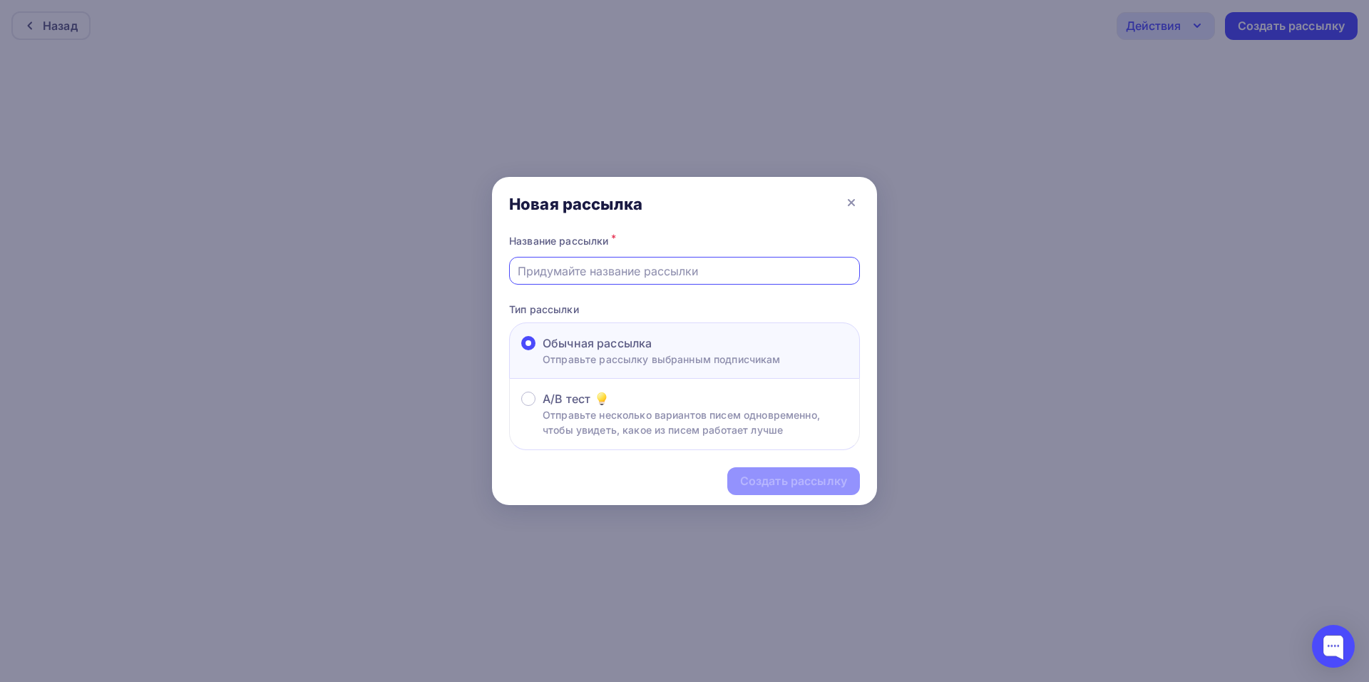
click at [605, 276] on input "text" at bounding box center [685, 270] width 334 height 17
click at [552, 272] on input "text" at bounding box center [685, 270] width 334 height 17
type input "n"
type input "тур лучшее"
click at [796, 483] on div "Создать рассылку" at bounding box center [793, 481] width 107 height 16
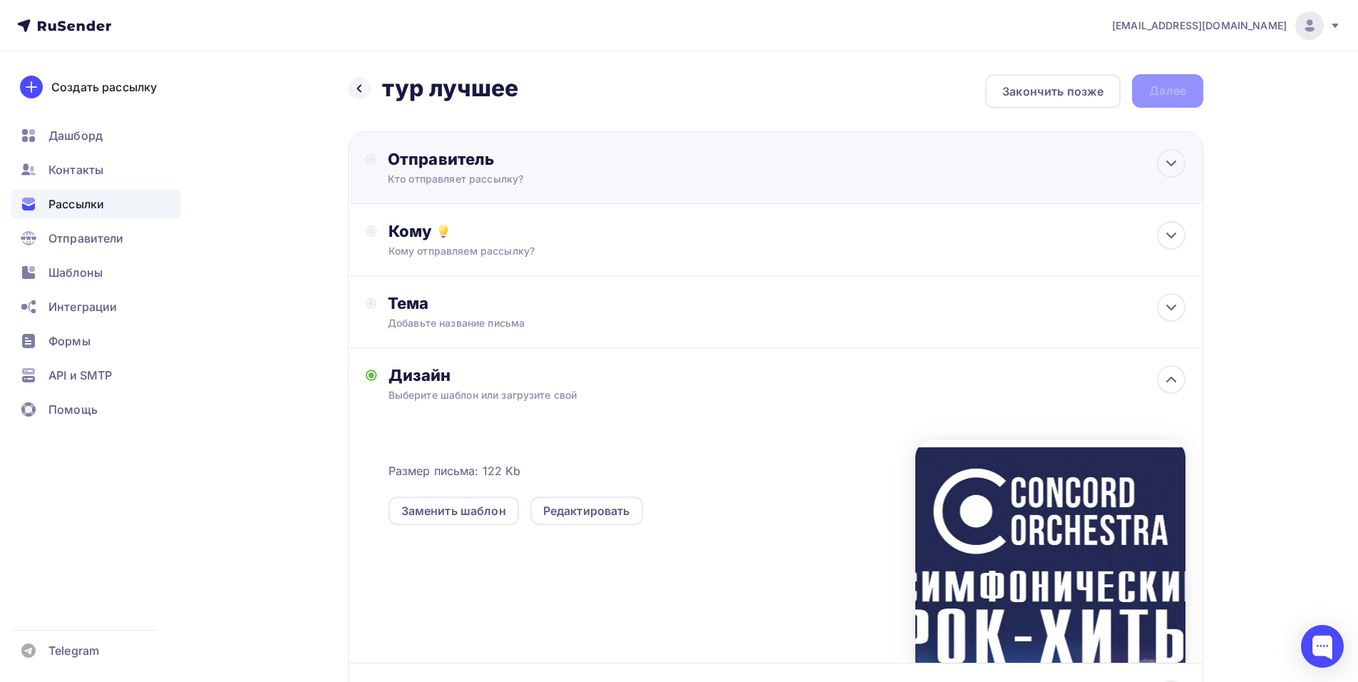
click at [676, 163] on div "Отправитель" at bounding box center [542, 159] width 309 height 20
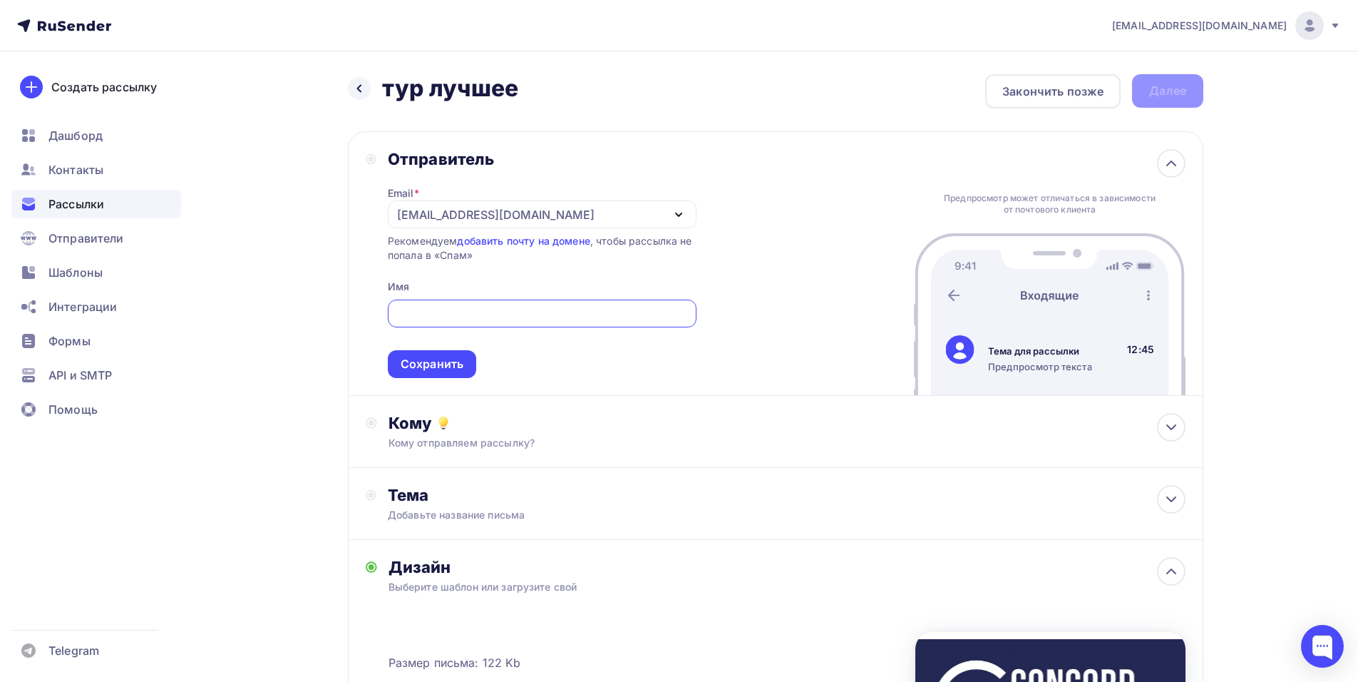
click at [425, 308] on input "text" at bounding box center [542, 313] width 292 height 17
click at [514, 212] on div "shedevru@yandex.ru" at bounding box center [542, 214] width 309 height 28
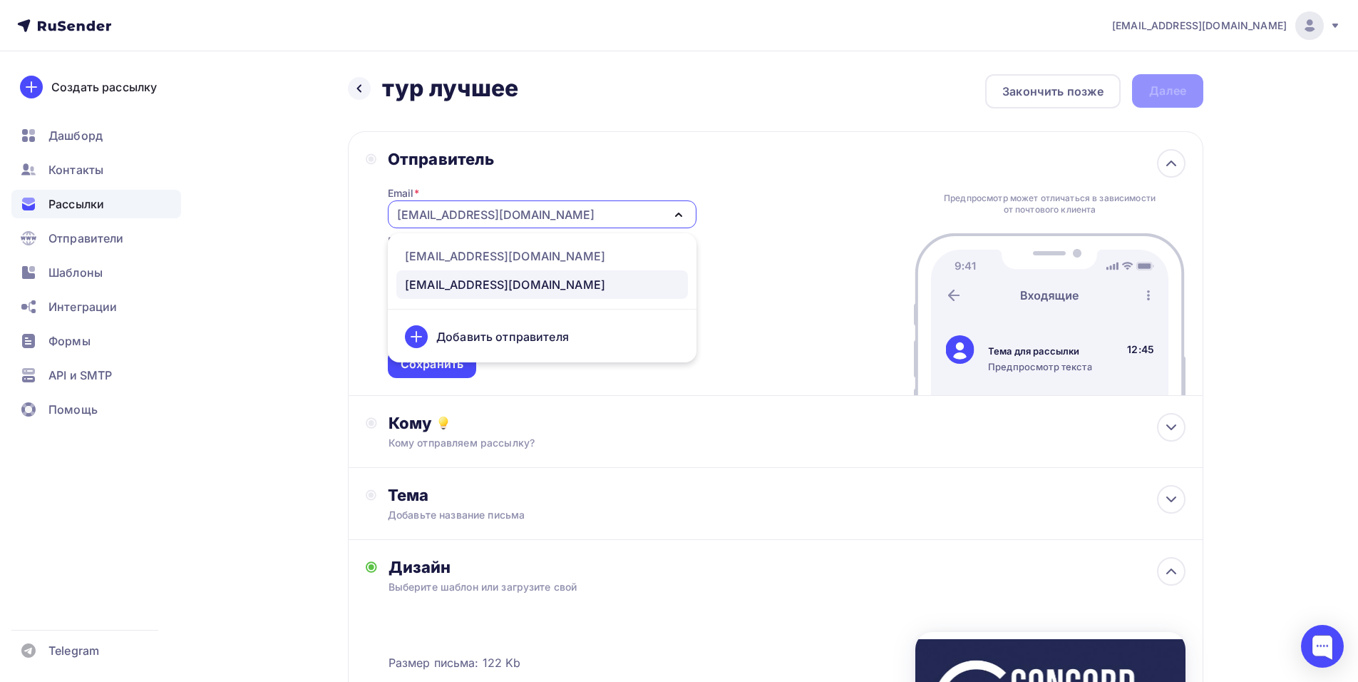
click at [844, 217] on div "Отправитель Email * shedevru@yandex.ru manager@shedevru.ru shedevru@yandex.ru Д…" at bounding box center [776, 263] width 856 height 265
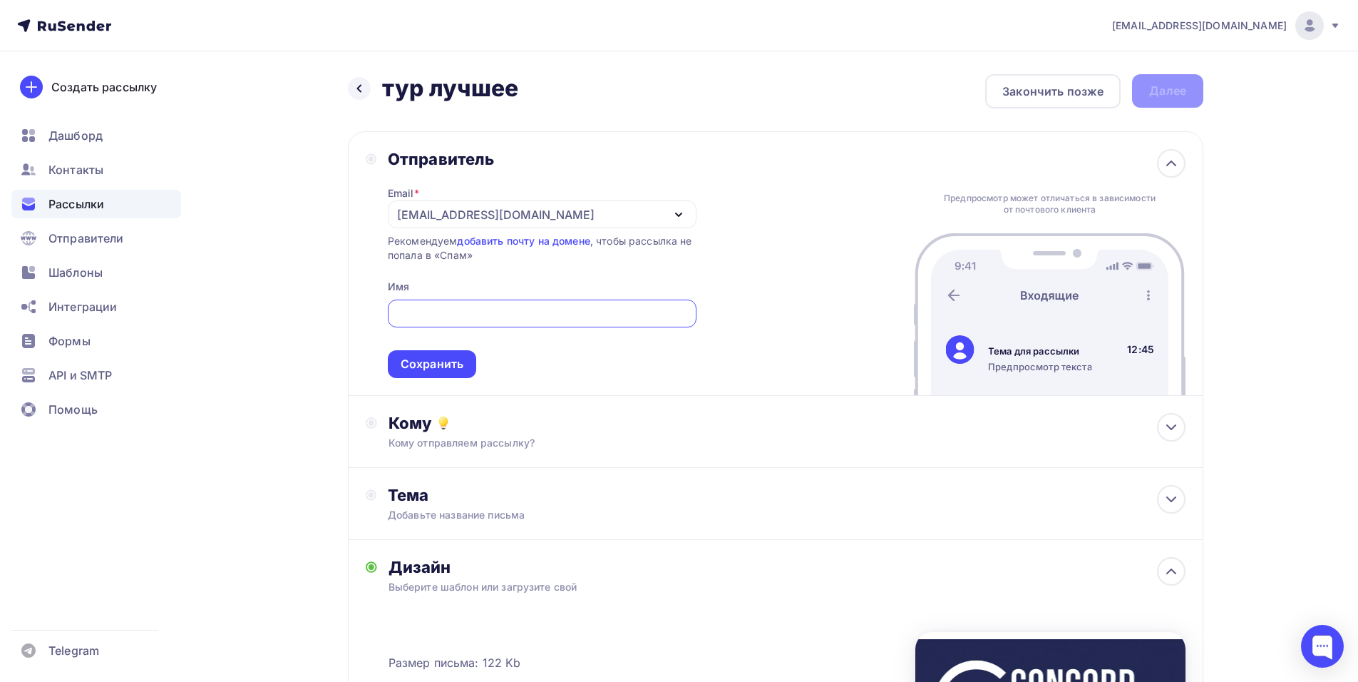
click at [505, 306] on input "text" at bounding box center [542, 313] width 292 height 17
click at [807, 268] on div "Отправитель Email * shedevru@yandex.ru manager@shedevru.ru shedevru@yandex.ru Д…" at bounding box center [776, 263] width 856 height 265
click at [589, 403] on div "Кому Кому отправляем рассылку? Списки получателей Выберите список Все списки id…" at bounding box center [776, 432] width 856 height 72
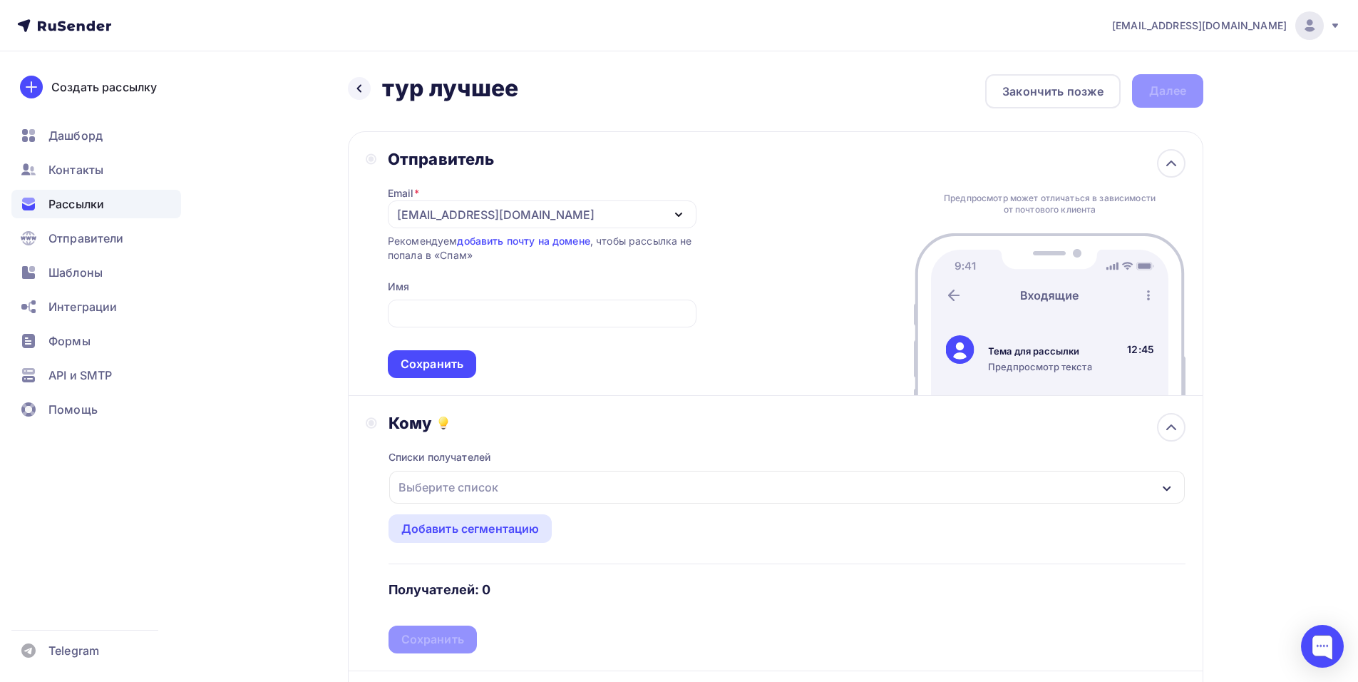
click at [463, 489] on div "Выберите список" at bounding box center [448, 487] width 111 height 26
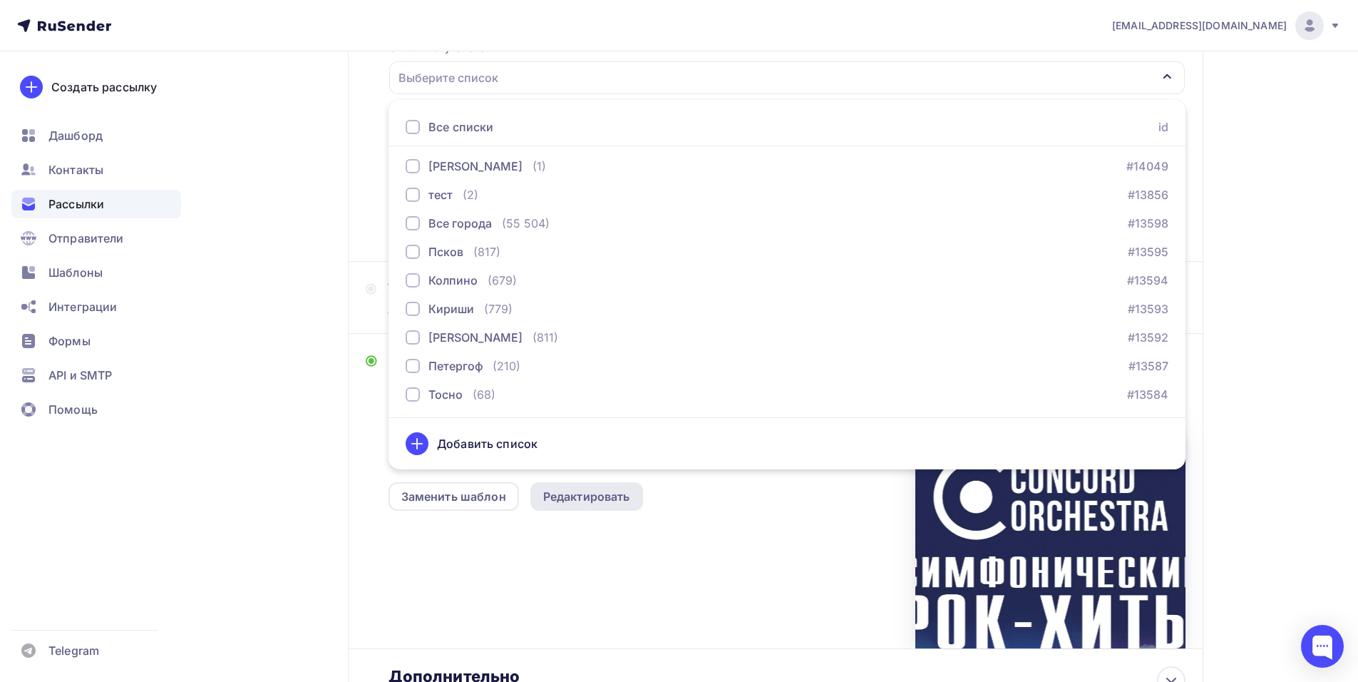
scroll to position [411, 0]
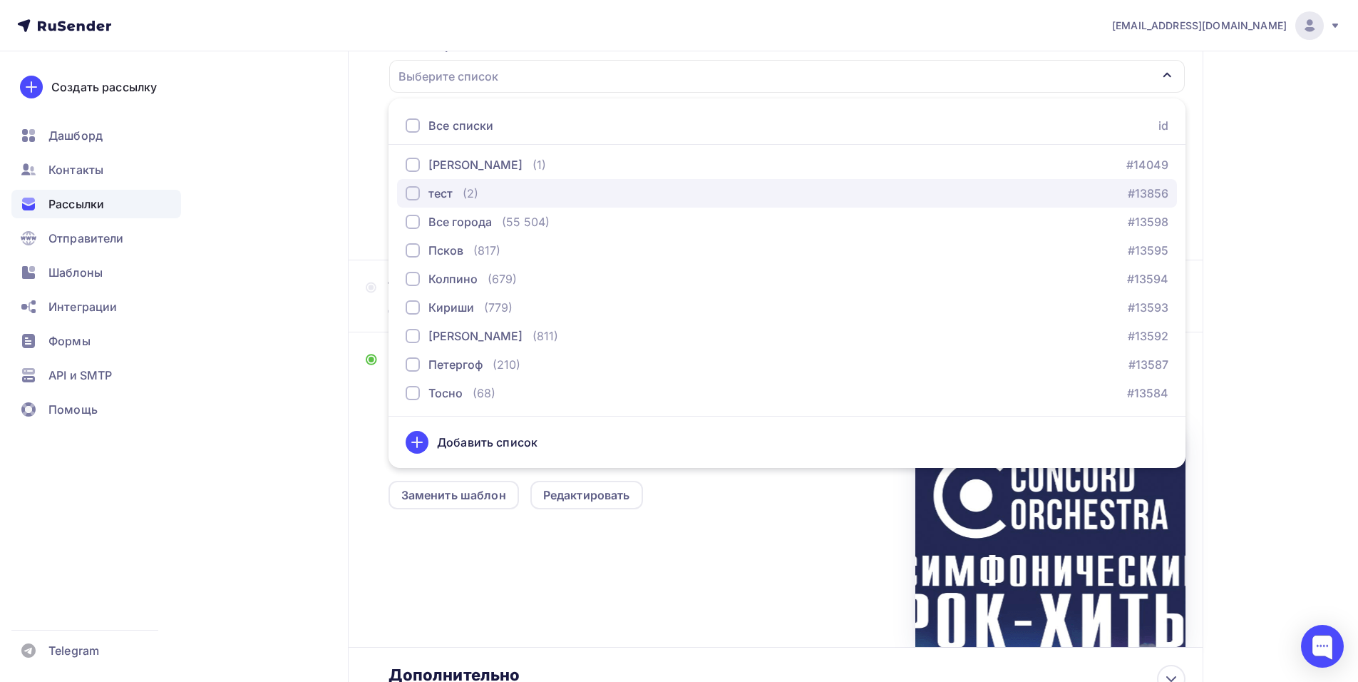
click at [500, 192] on div "тест (2) #13856" at bounding box center [787, 193] width 763 height 17
click at [1231, 246] on div "Назад тур лучшее тур лучшее Закончить позже Далее Отправитель Email * shedevru@…" at bounding box center [679, 226] width 1169 height 1171
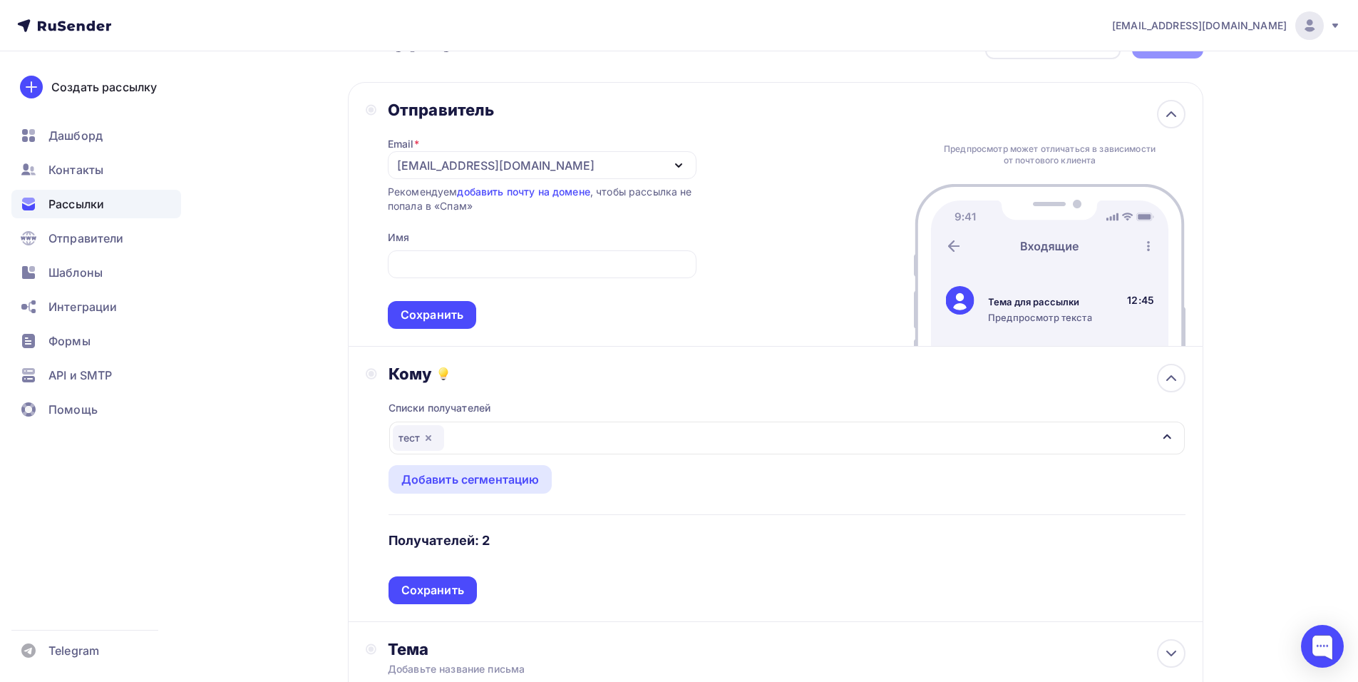
scroll to position [0, 0]
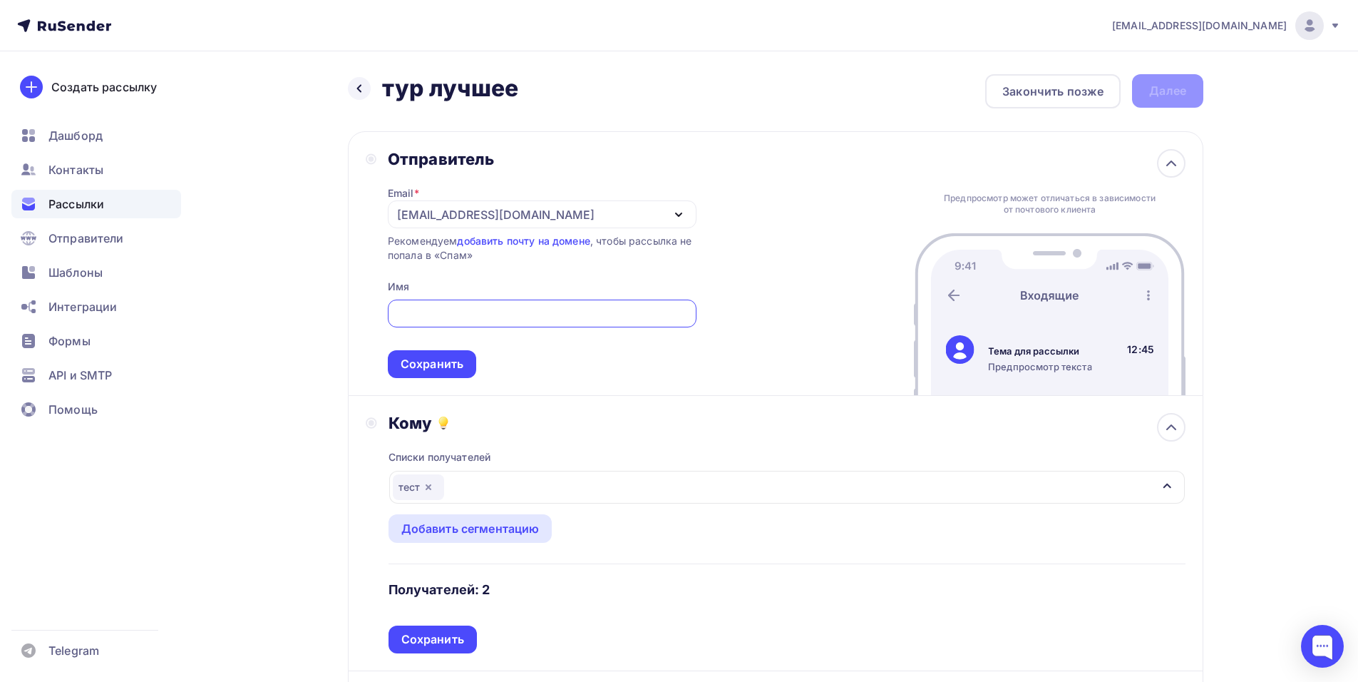
click at [481, 309] on input "text" at bounding box center [542, 313] width 292 height 17
click at [426, 313] on input "text" at bounding box center [542, 313] width 292 height 17
paste input "CONCORD ORCHESTRA"
type input "CONCORD ORCHESTRA"
click at [427, 366] on div "Сохранить" at bounding box center [432, 364] width 63 height 16
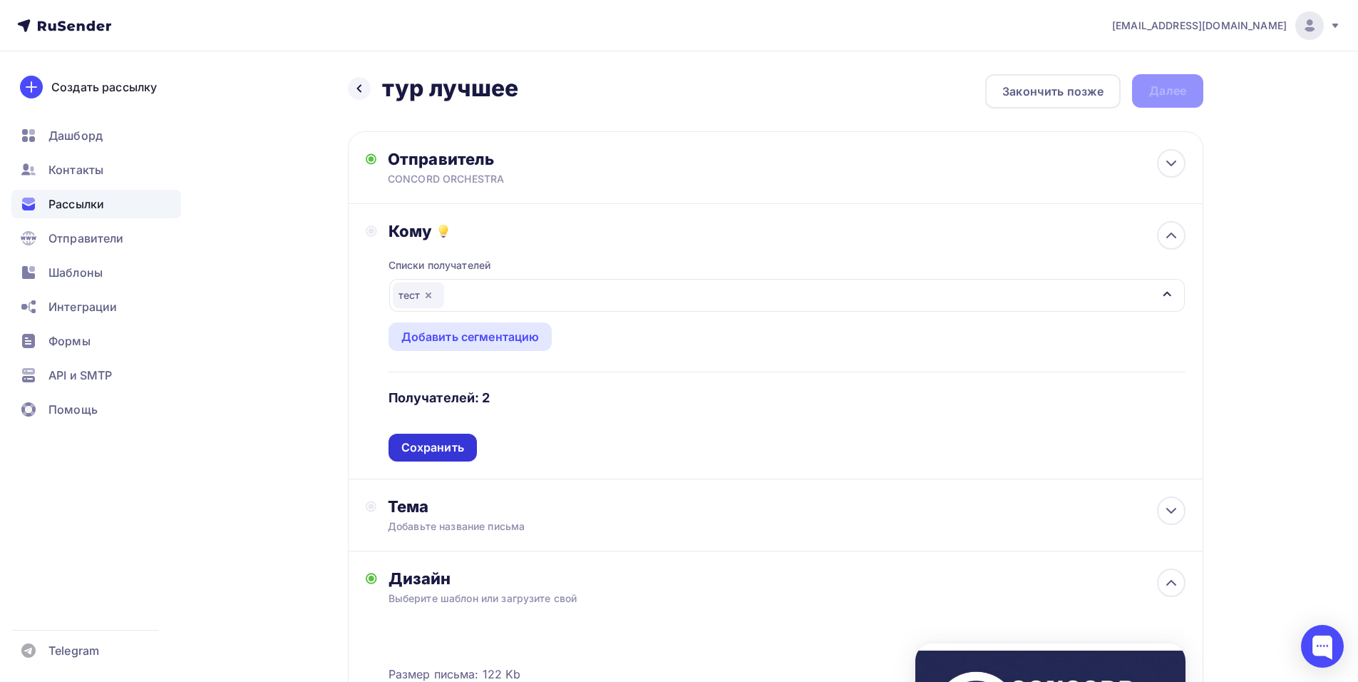
click at [446, 442] on div "Сохранить" at bounding box center [432, 447] width 63 height 16
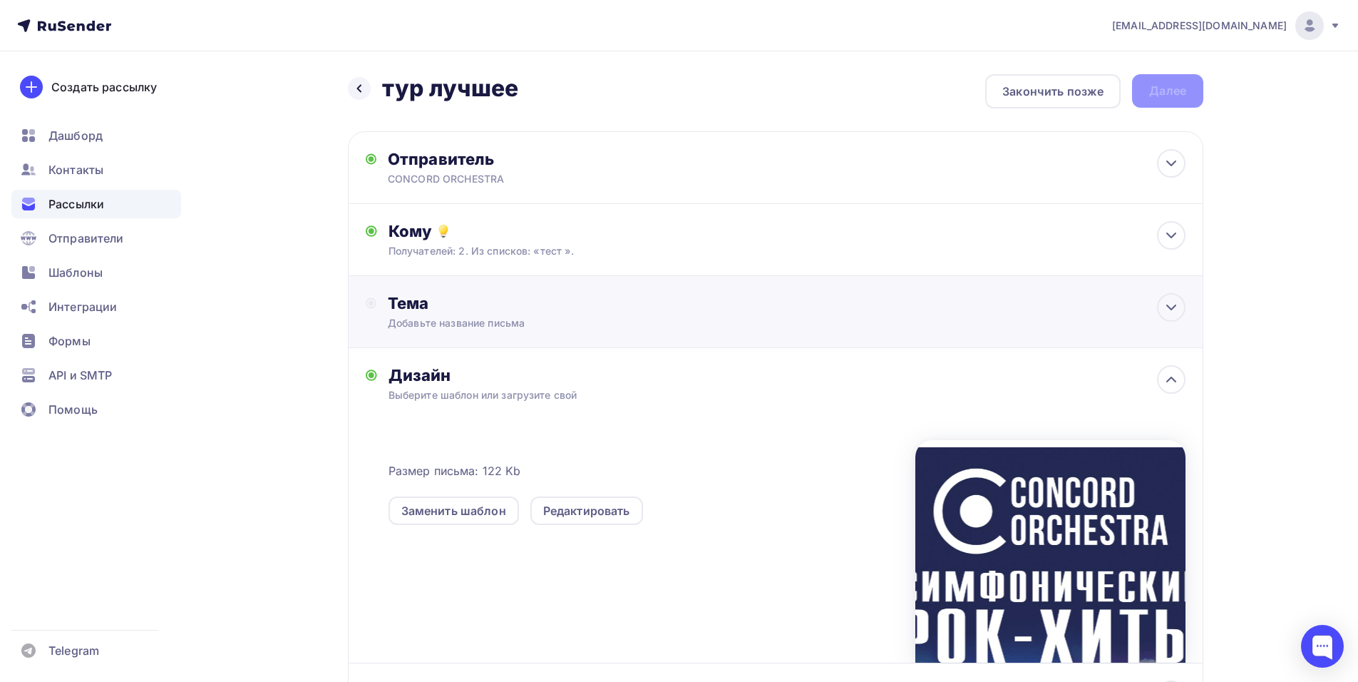
click at [437, 326] on div "Добавьте название письма" at bounding box center [515, 323] width 254 height 14
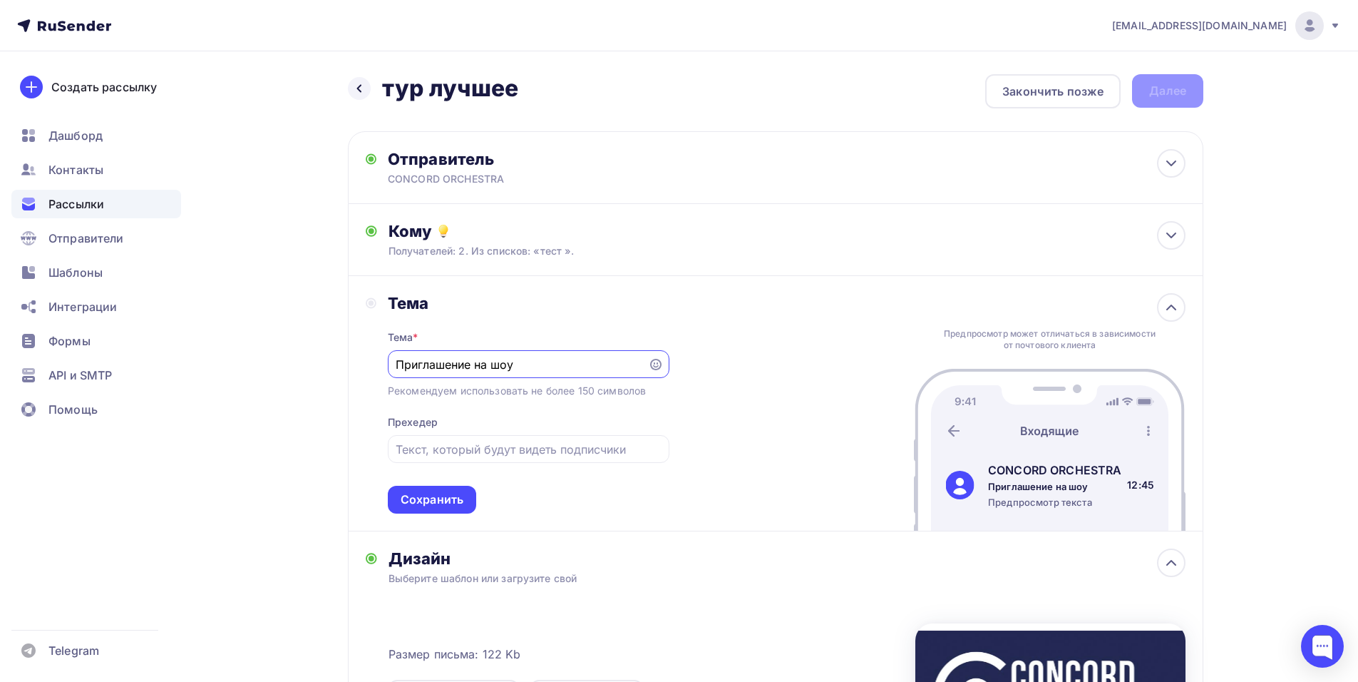
paste input "«Симфонические РОК-ХИТЫ. Лучшее»."
click at [530, 452] on input "text" at bounding box center [528, 449] width 265 height 17
click at [520, 364] on input "Приглашение на шоу «Симфонические РОК-ХИТЫ. Лучшее»!" at bounding box center [518, 364] width 244 height 17
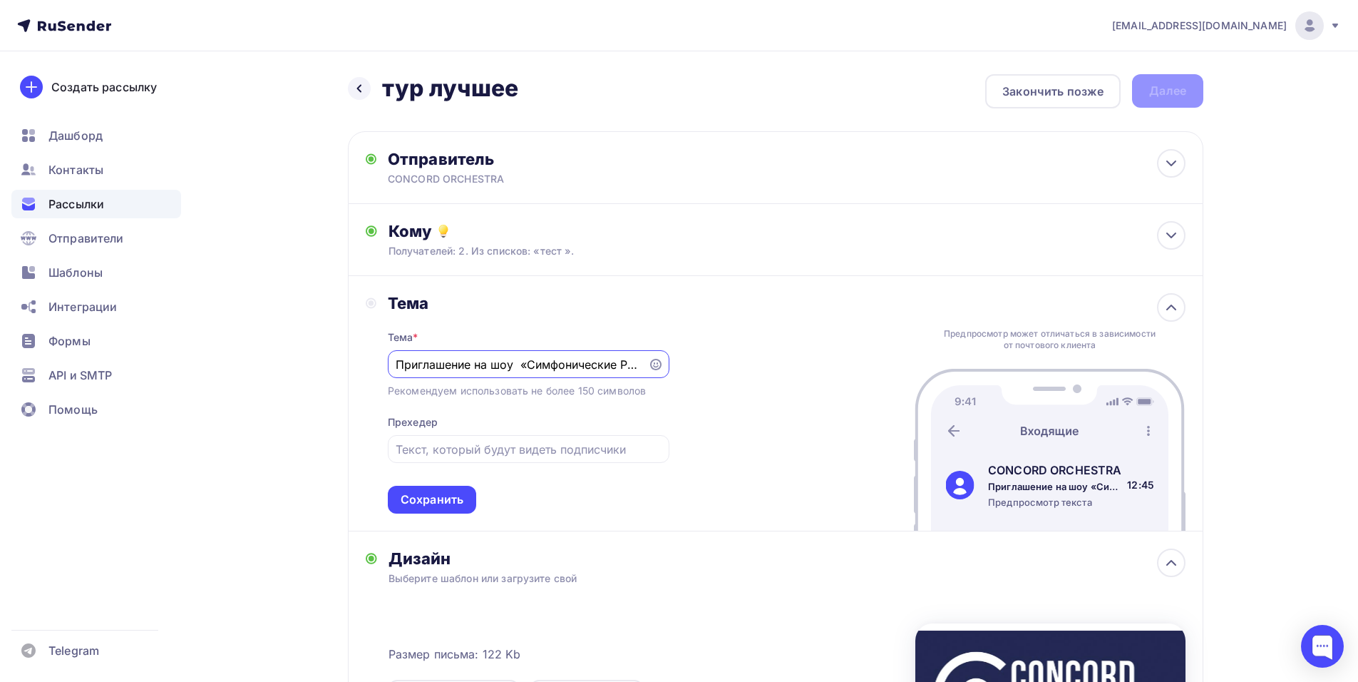
click at [518, 364] on input "Приглашение на шоу «Симфонические РОК-ХИТЫ. Лучшее»!" at bounding box center [518, 364] width 244 height 17
type input "Приглашение на шоу «Симфонические РОК-ХИТЫ. Лучшее»!"
click at [449, 498] on div "Сохранить" at bounding box center [432, 499] width 63 height 16
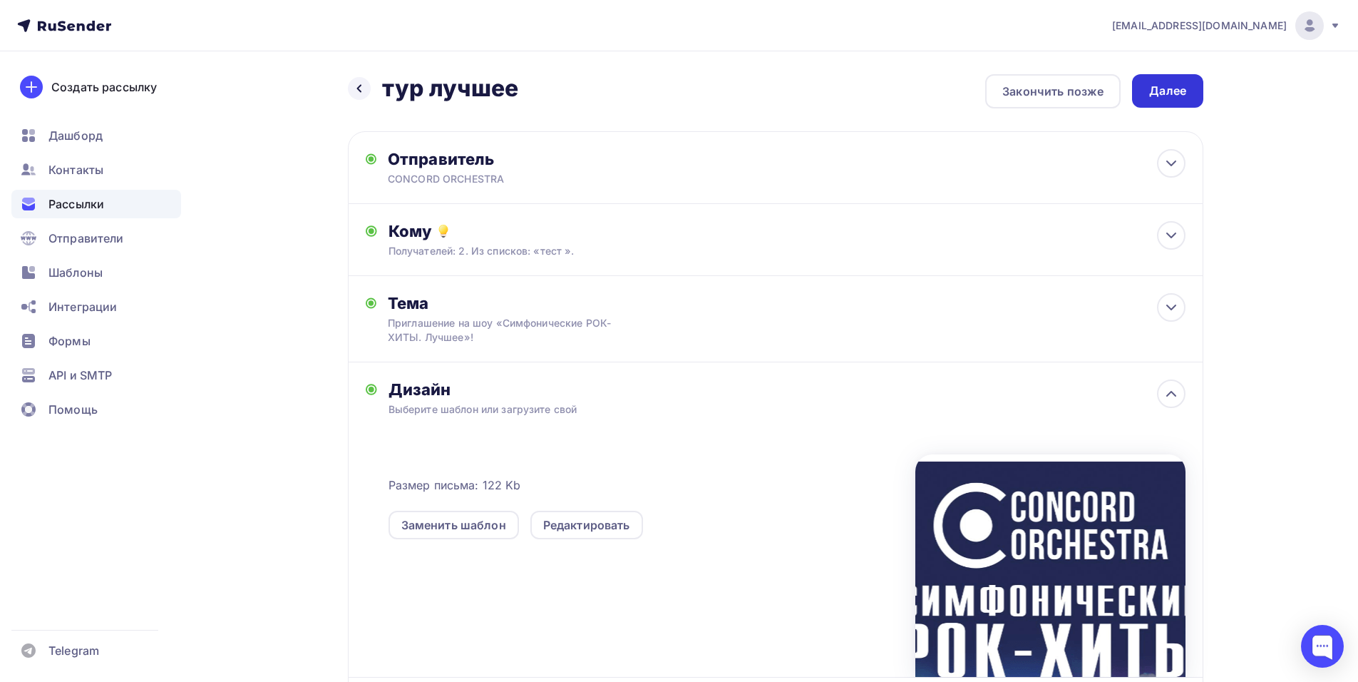
click at [1161, 88] on div "Далее" at bounding box center [1167, 91] width 37 height 16
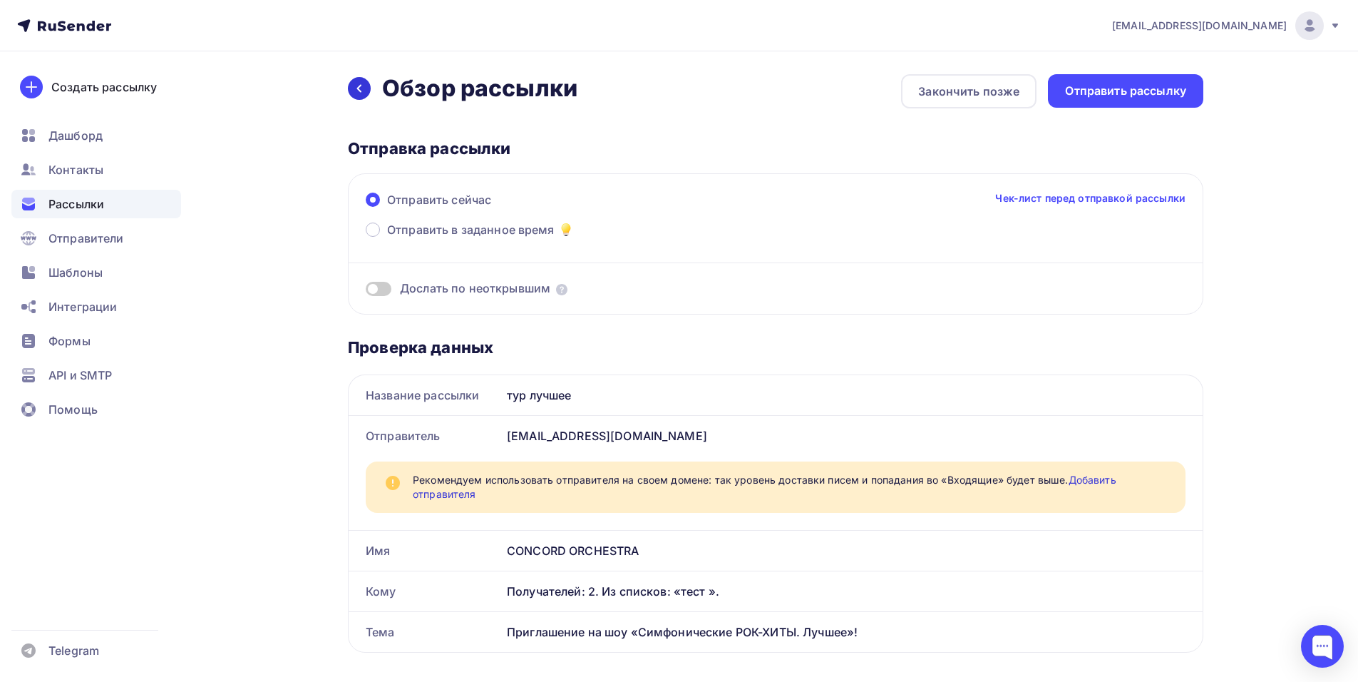
click at [356, 91] on icon at bounding box center [359, 88] width 11 height 11
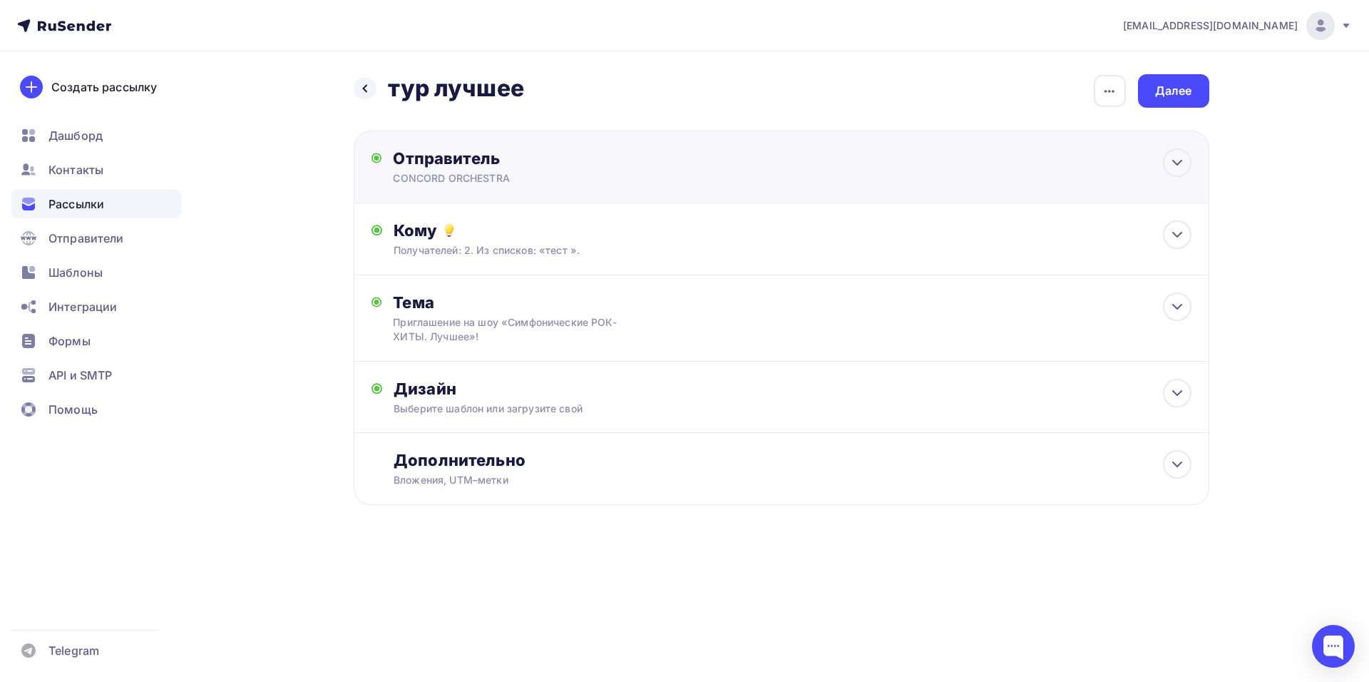
click at [581, 166] on div "Отправитель" at bounding box center [547, 158] width 309 height 20
type input "CONCORD ORCHESTRA"
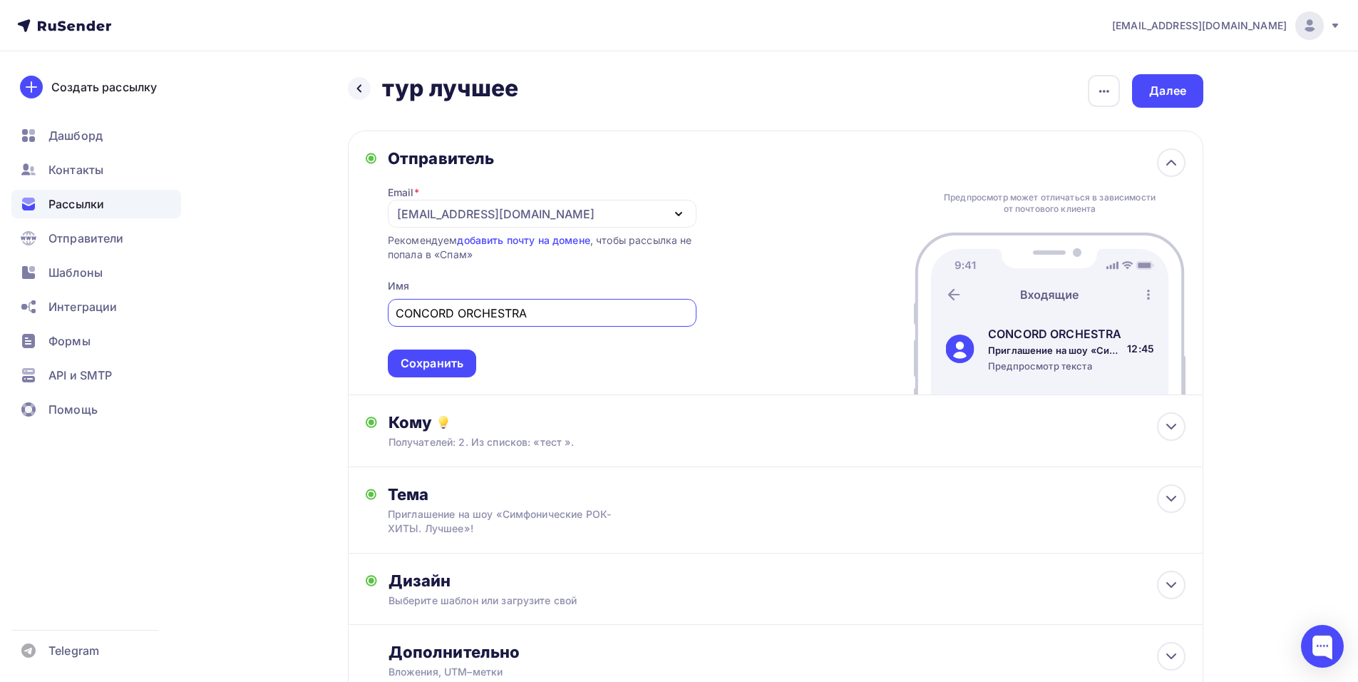
click at [551, 215] on div "shedevru@yandex.ru" at bounding box center [542, 214] width 309 height 28
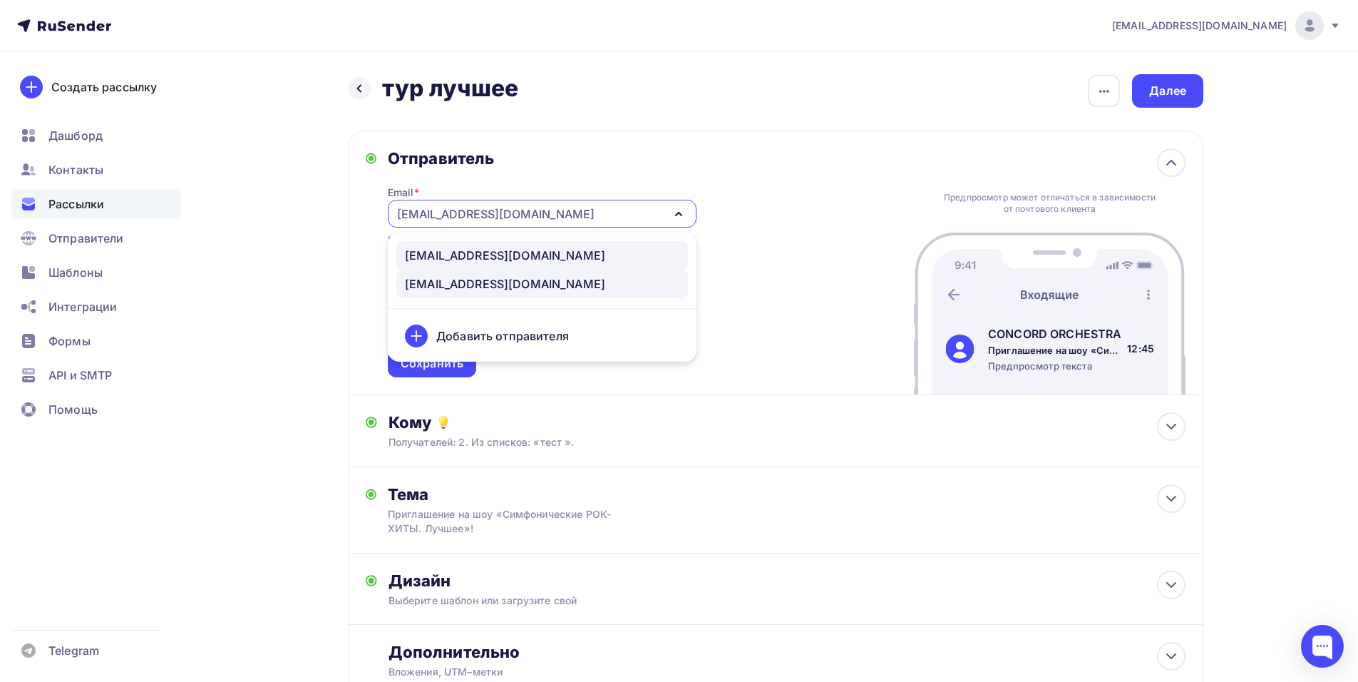
click at [515, 259] on div "manager@shedevru.ru" at bounding box center [505, 255] width 200 height 17
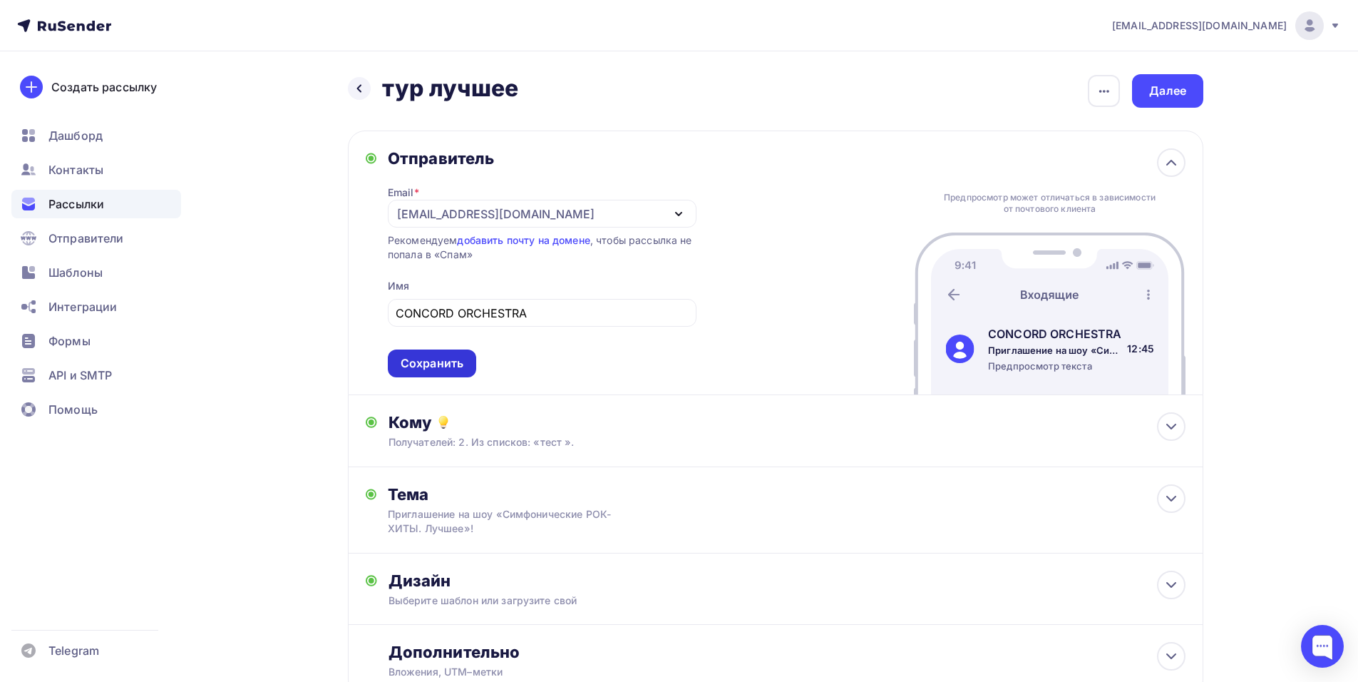
click at [435, 364] on div "Сохранить" at bounding box center [432, 363] width 63 height 16
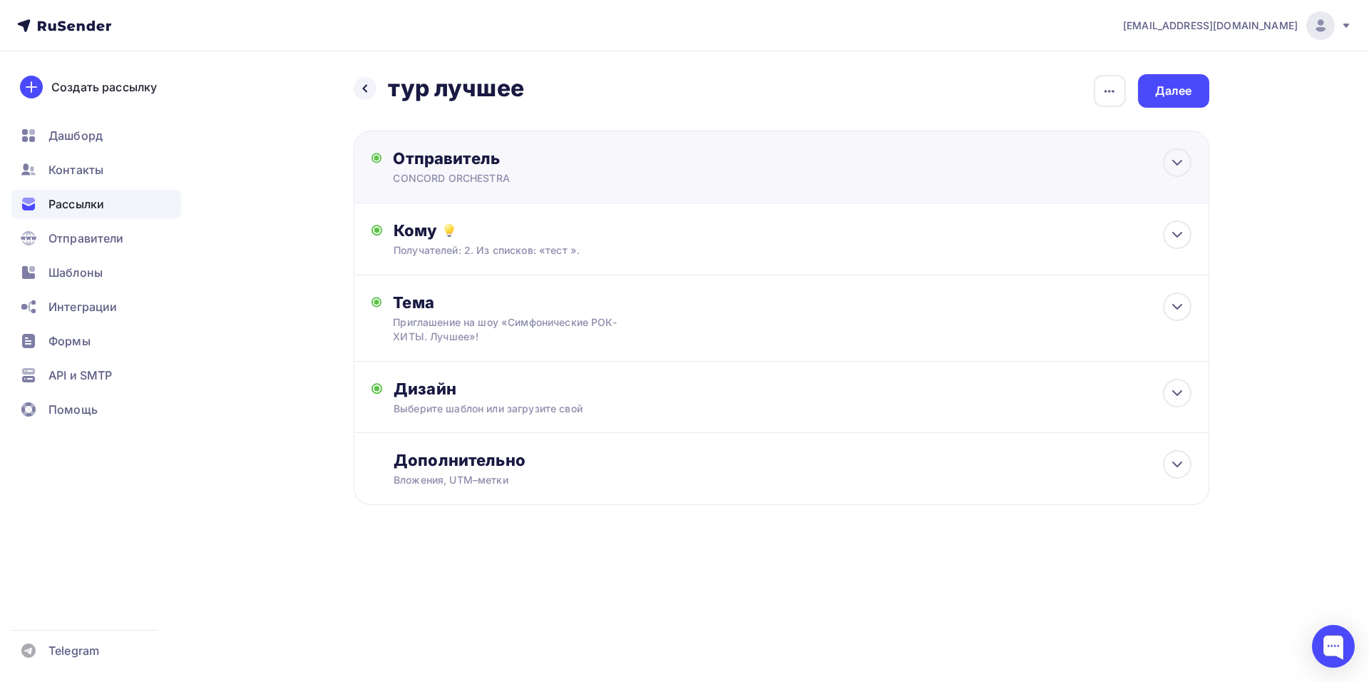
click at [581, 165] on div "Отправитель" at bounding box center [547, 158] width 309 height 20
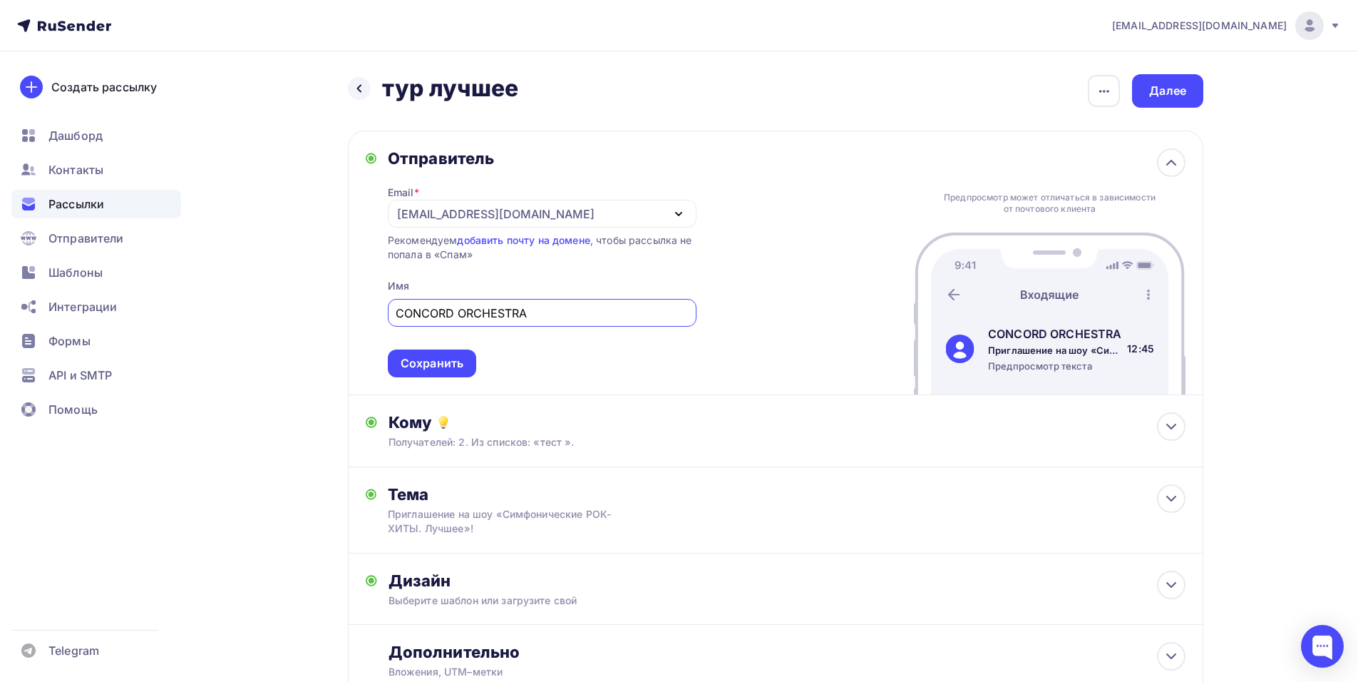
click at [520, 213] on div "manager@shedevru.ru" at bounding box center [495, 213] width 197 height 17
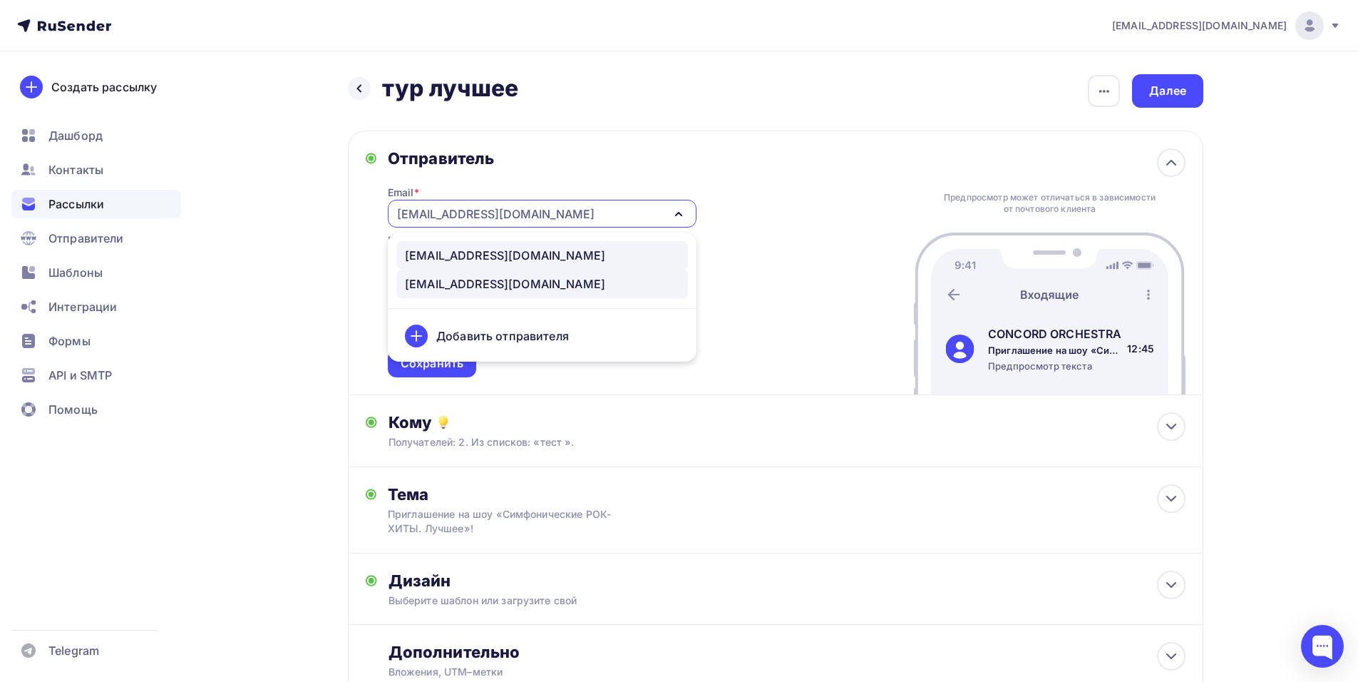
click at [513, 287] on div "shedevru@yandex.ru" at bounding box center [505, 283] width 200 height 17
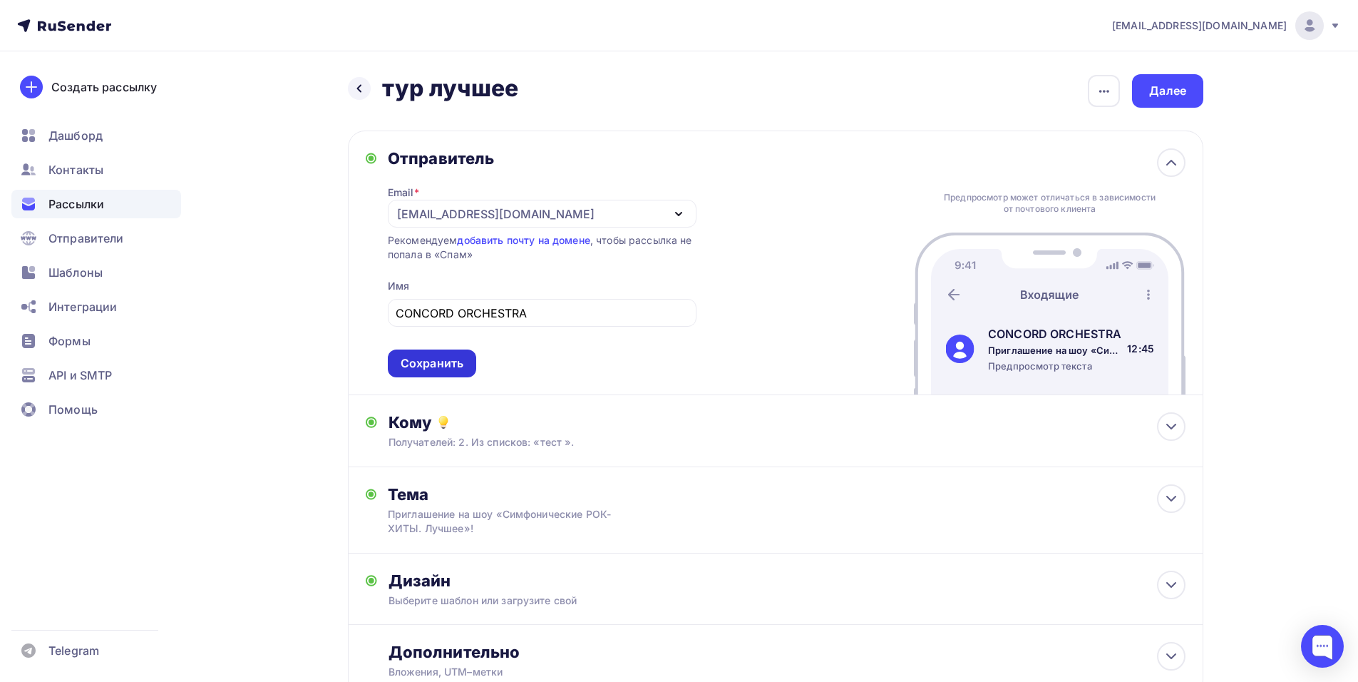
click at [442, 366] on div "Сохранить" at bounding box center [432, 363] width 63 height 16
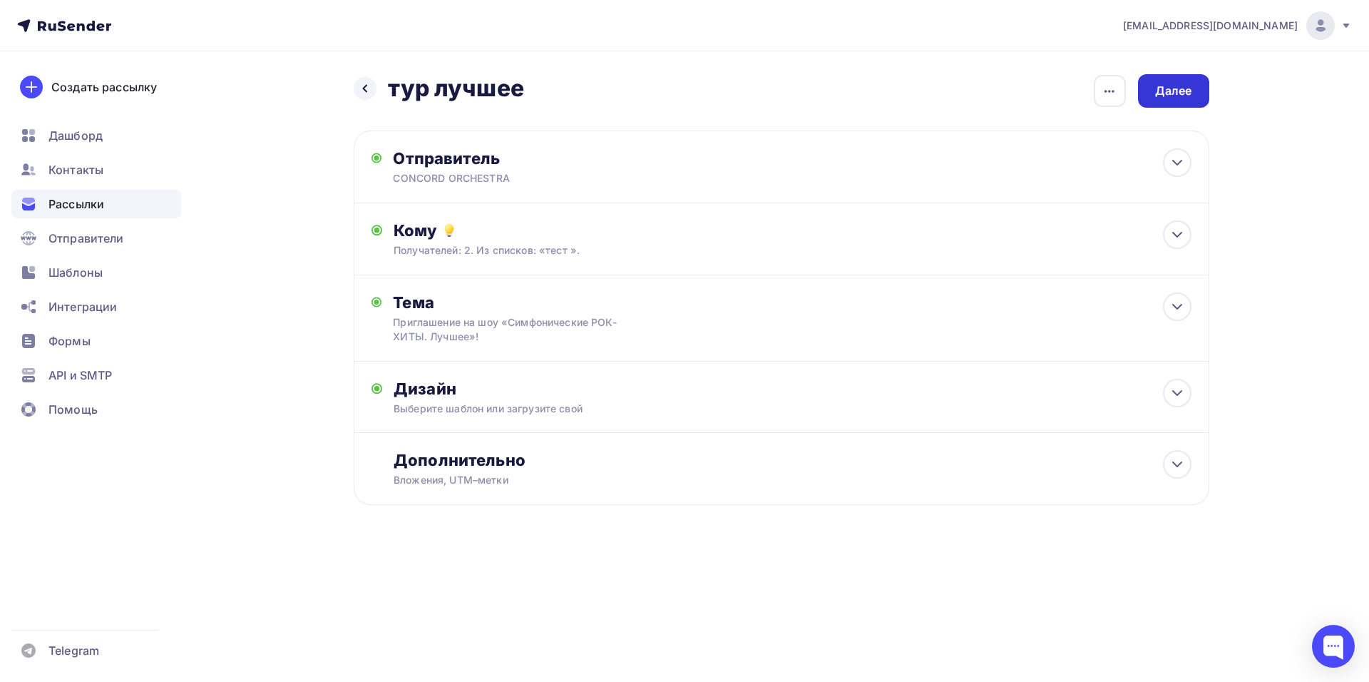
click at [1161, 95] on div "Далее" at bounding box center [1173, 91] width 37 height 16
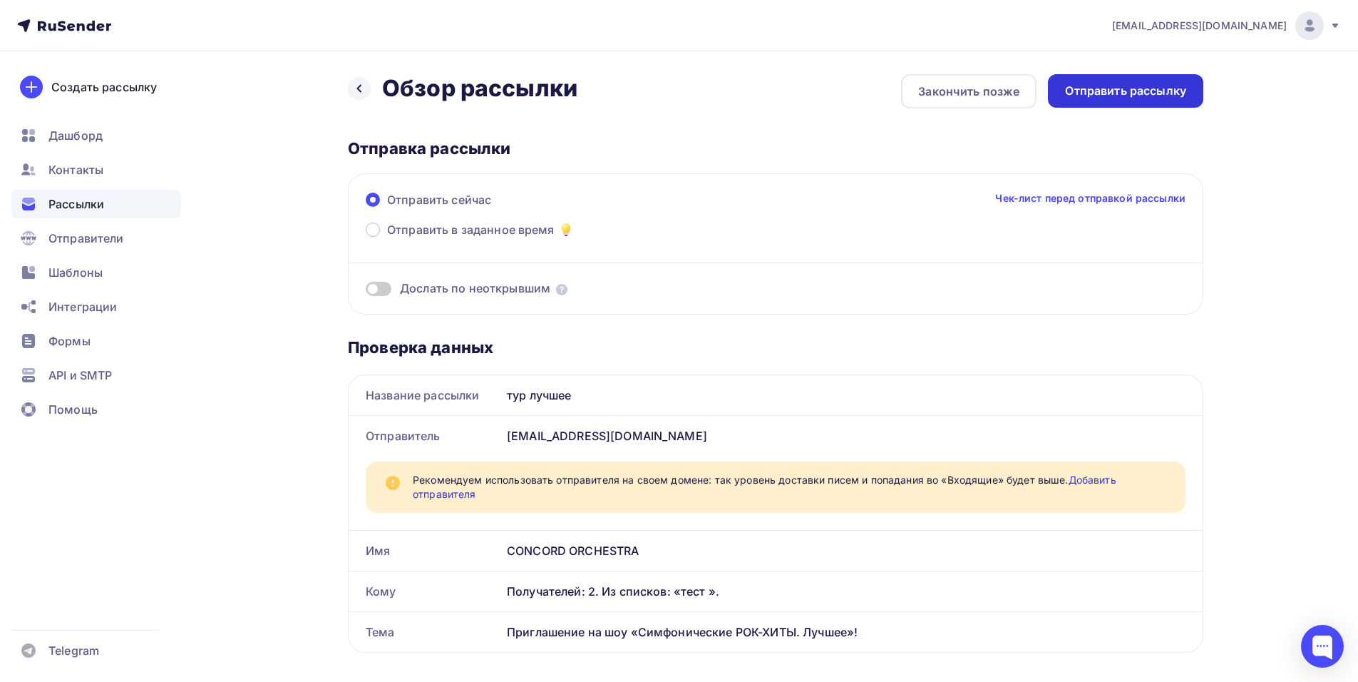
click at [1126, 96] on div "Отправить рассылку" at bounding box center [1125, 91] width 121 height 16
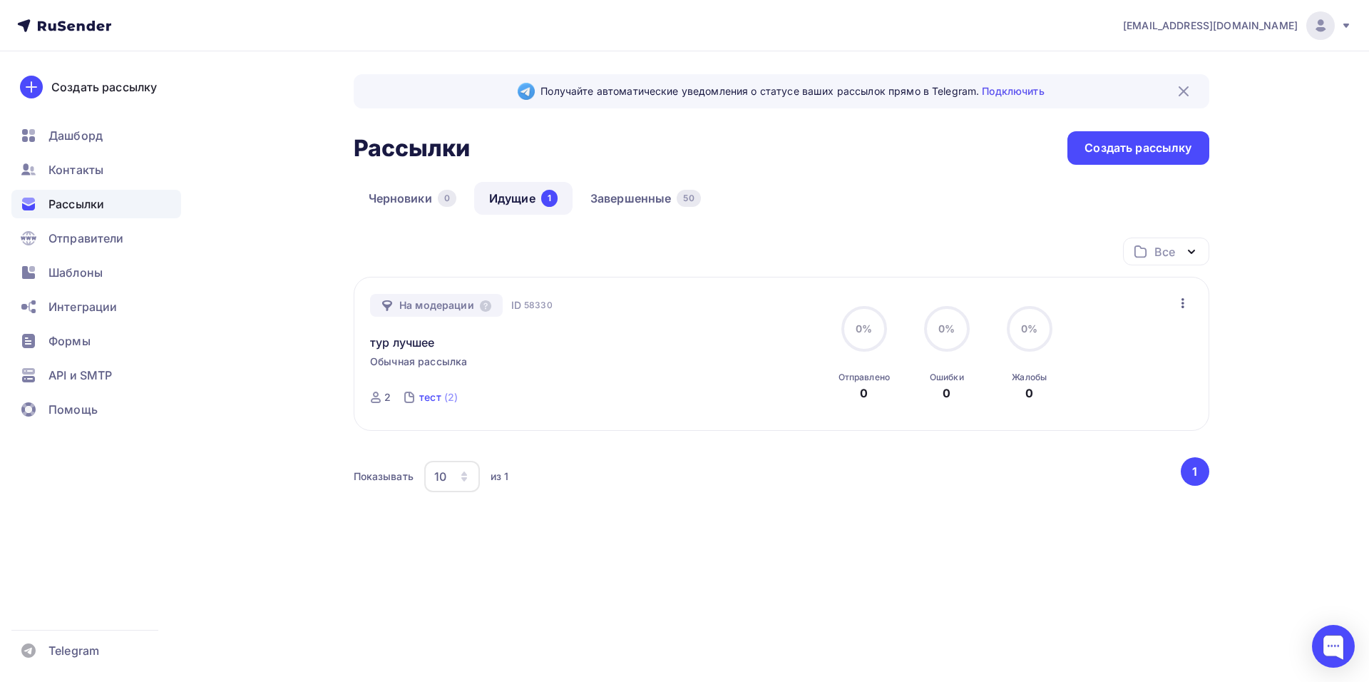
click at [433, 396] on div "тест" at bounding box center [430, 397] width 22 height 14
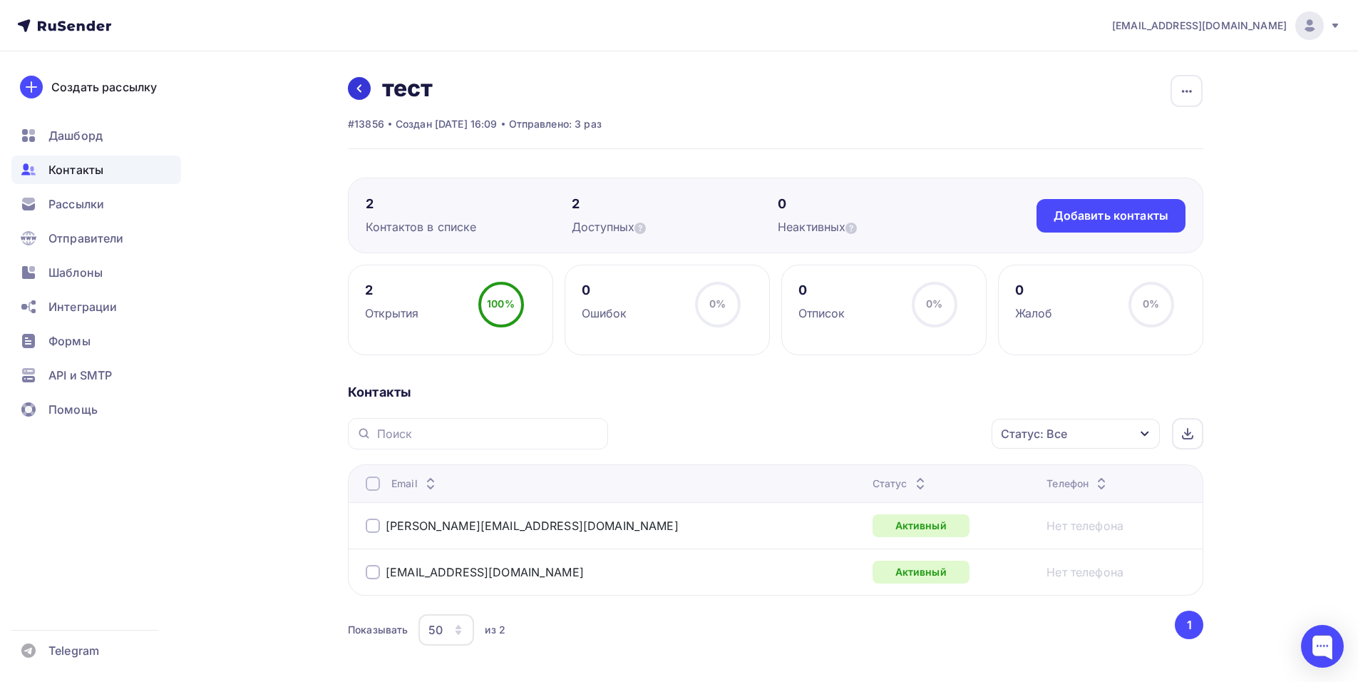
click at [361, 91] on icon at bounding box center [359, 89] width 4 height 8
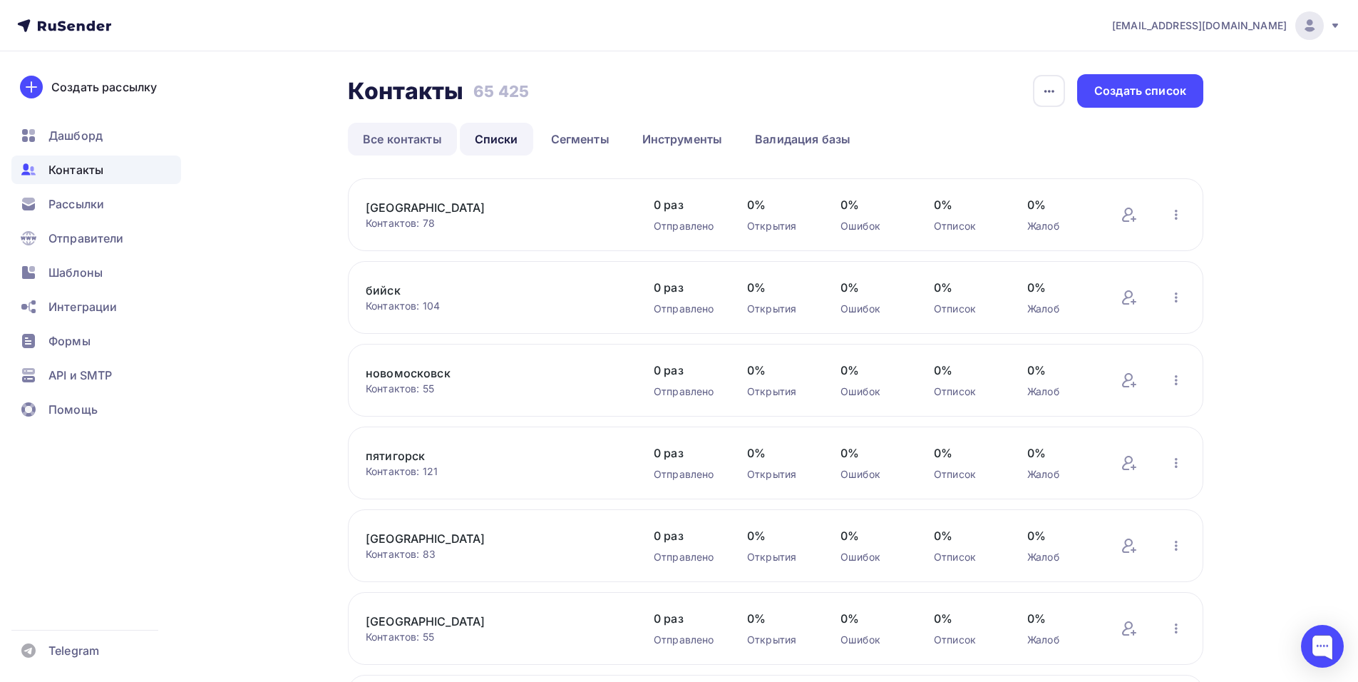
click at [423, 132] on link "Все контакты" at bounding box center [402, 139] width 109 height 33
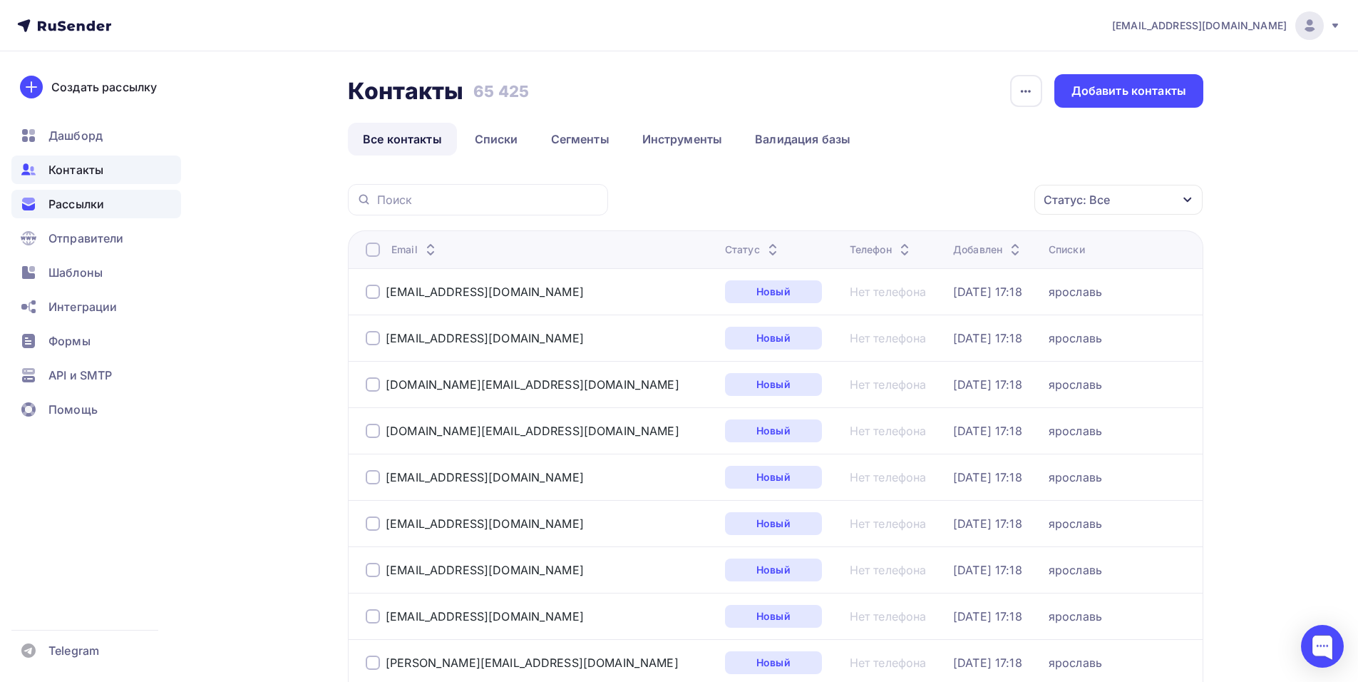
click at [91, 212] on span "Рассылки" at bounding box center [76, 203] width 56 height 17
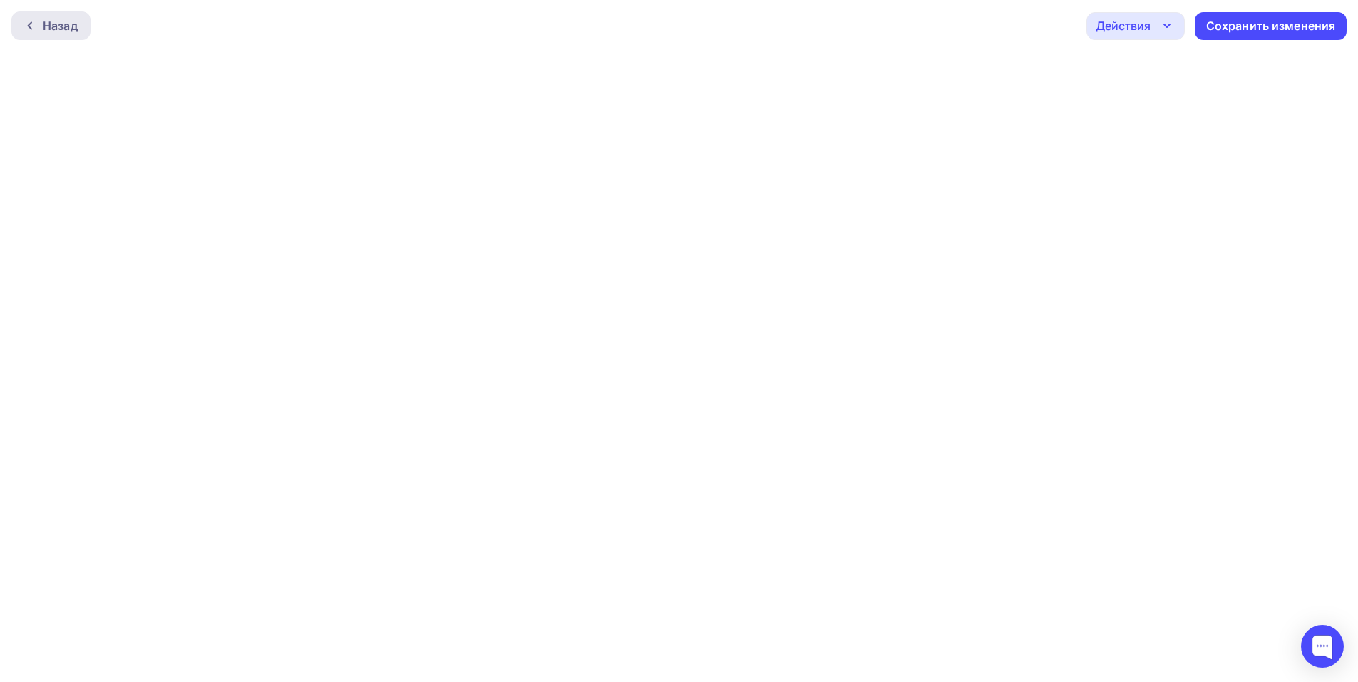
click at [47, 24] on div "Назад" at bounding box center [60, 25] width 35 height 17
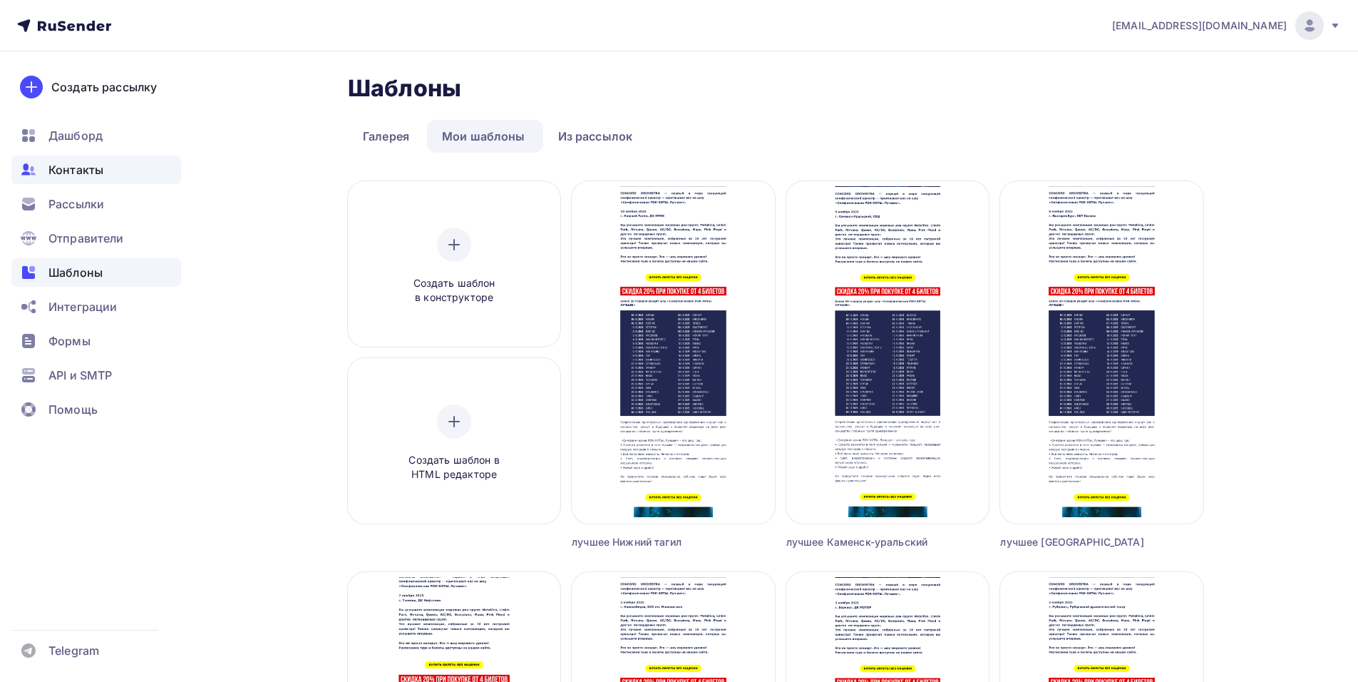
click at [83, 183] on div "Контакты" at bounding box center [96, 169] width 170 height 29
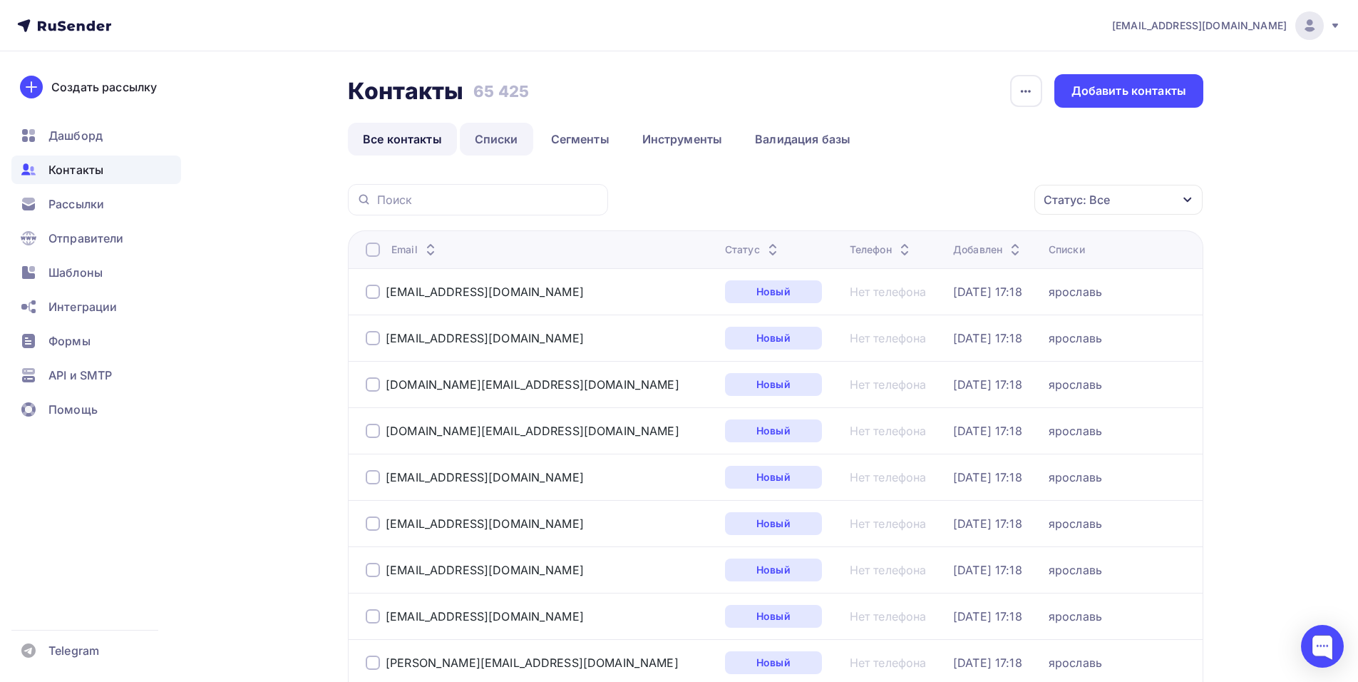
click at [516, 130] on link "Списки" at bounding box center [496, 139] width 73 height 33
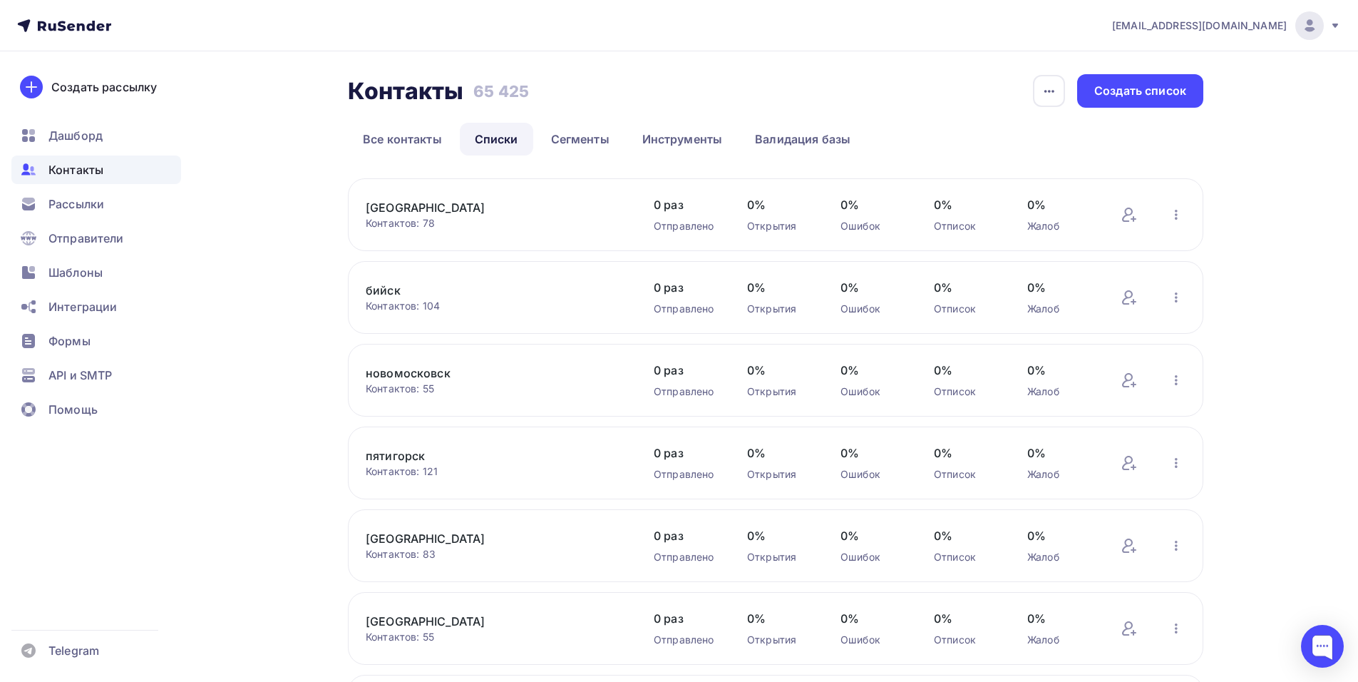
scroll to position [424, 0]
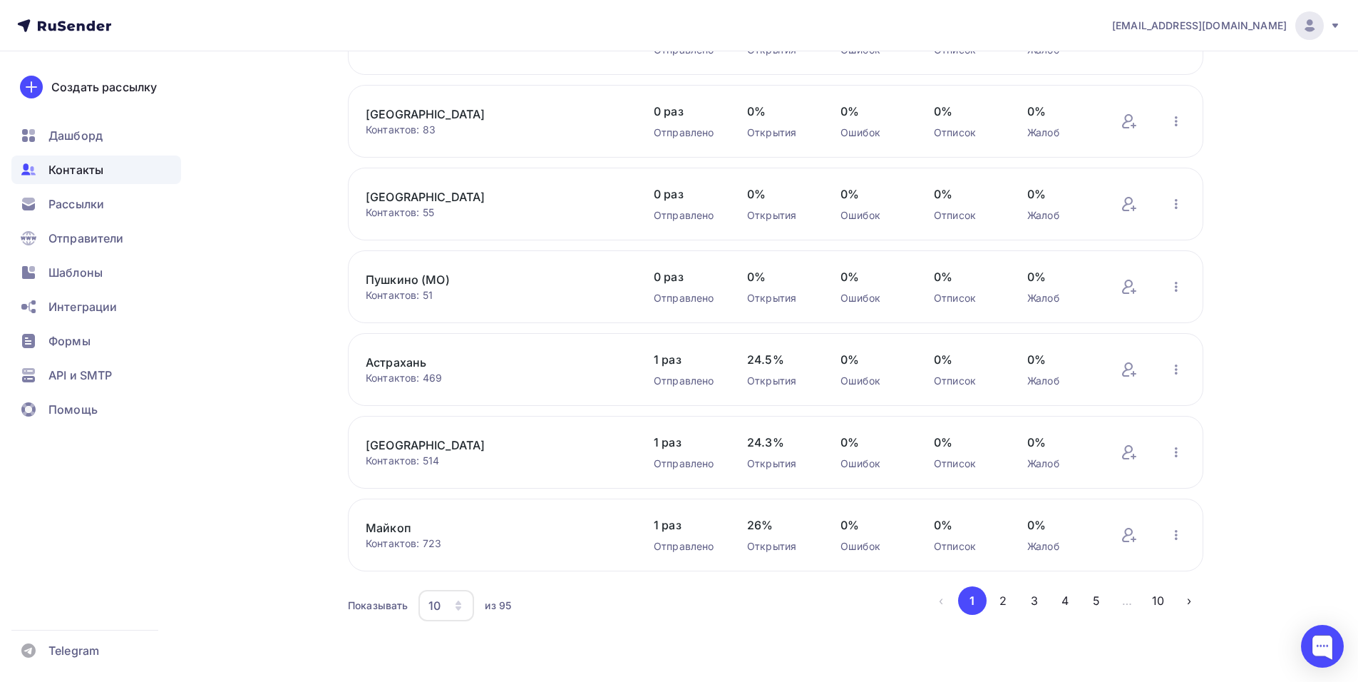
click at [451, 606] on div "10" at bounding box center [447, 605] width 56 height 31
click at [483, 549] on link "100" at bounding box center [503, 561] width 154 height 29
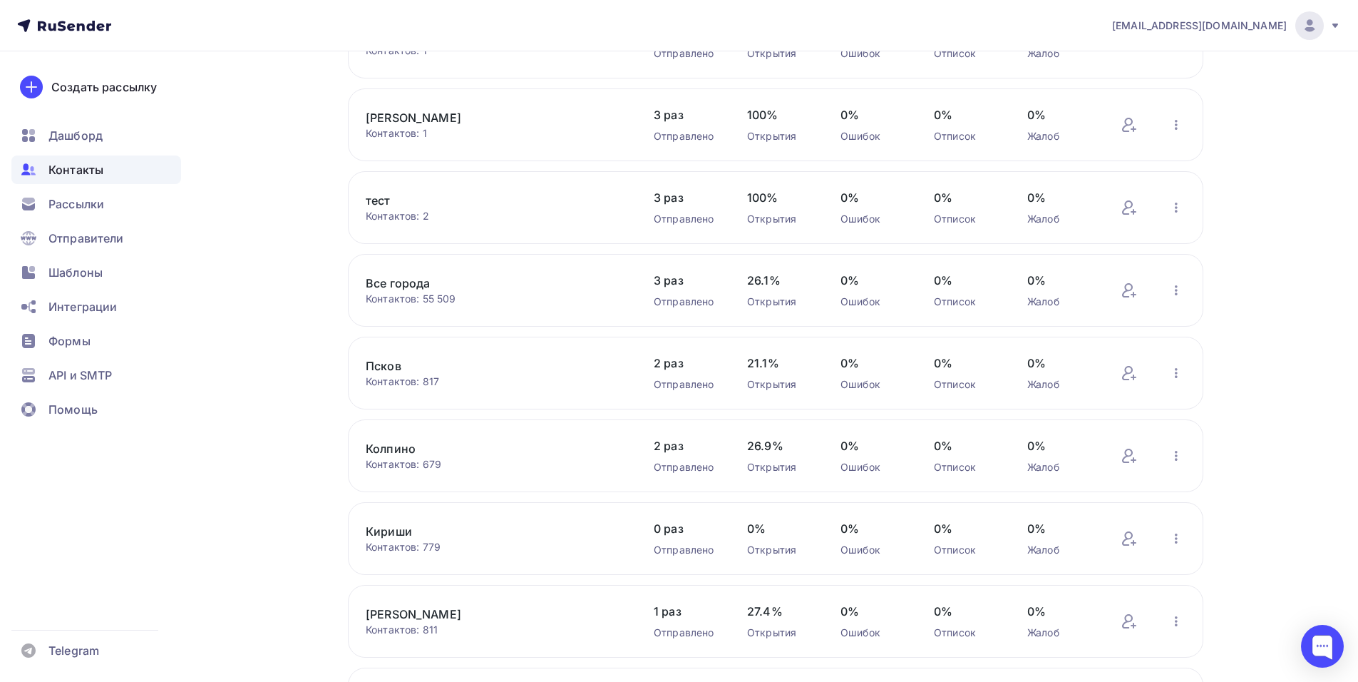
scroll to position [7169, 0]
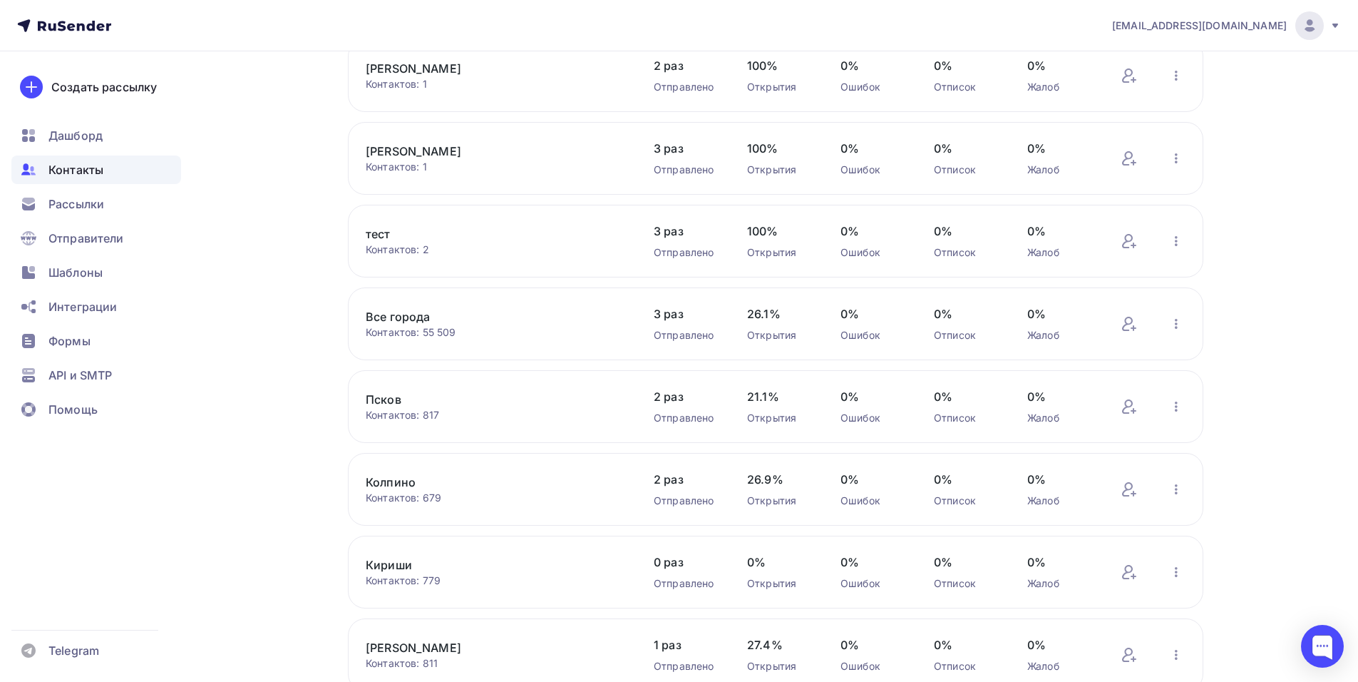
click at [384, 243] on div "Контактов: 2" at bounding box center [496, 249] width 260 height 14
click at [384, 230] on link "тест" at bounding box center [487, 233] width 242 height 17
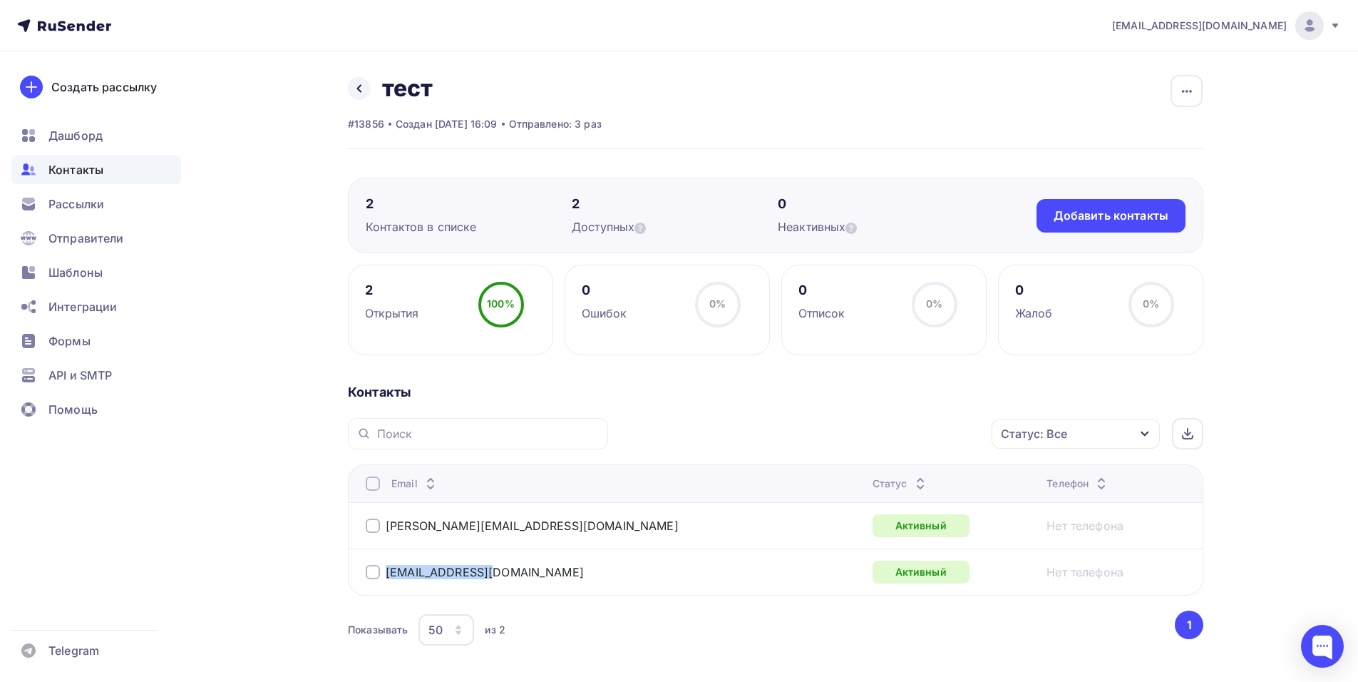
drag, startPoint x: 511, startPoint y: 580, endPoint x: 385, endPoint y: 574, distance: 126.4
click at [385, 574] on div "shedevru@list.ru" at bounding box center [544, 571] width 356 height 23
click at [529, 574] on div "shedevru@list.ru" at bounding box center [544, 571] width 356 height 23
drag, startPoint x: 505, startPoint y: 573, endPoint x: 379, endPoint y: 579, distance: 126.4
click at [379, 579] on div "shedevru@list.ru" at bounding box center [544, 571] width 356 height 23
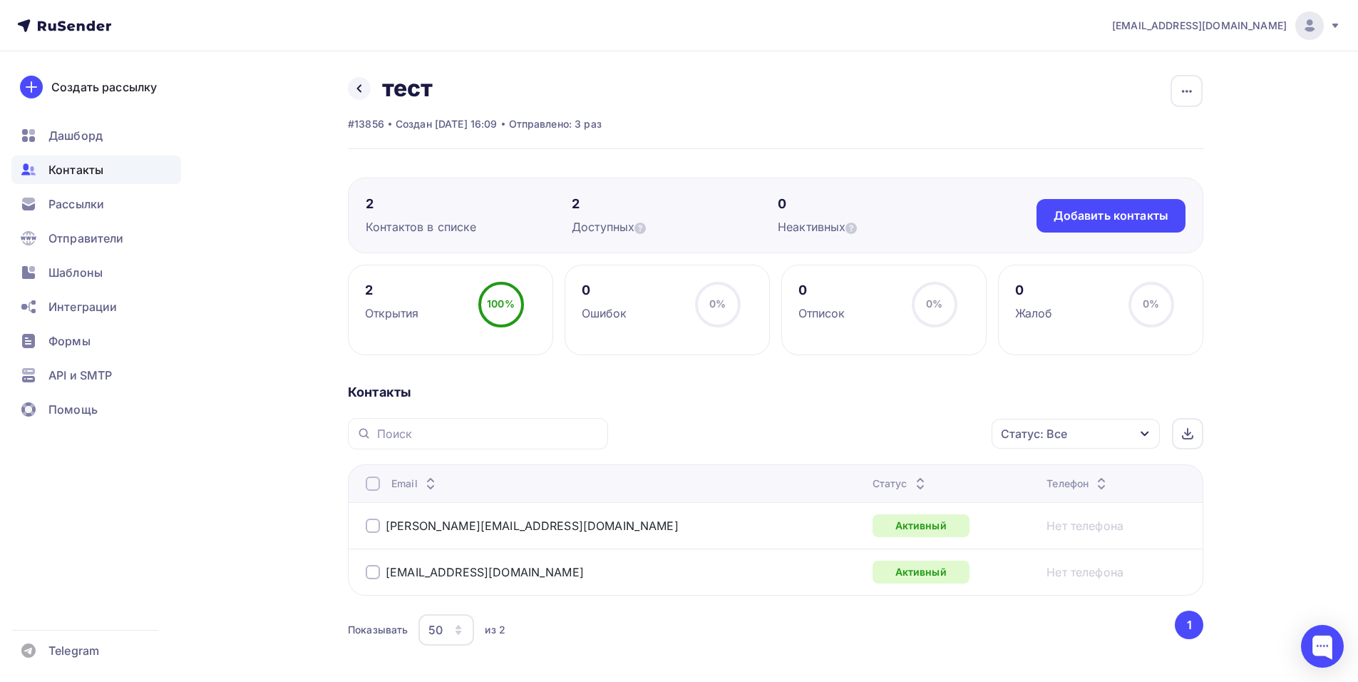
click at [736, 411] on div "Контакты Статус: Все Статус Новый Активный Не существует Переполнен Недоступен …" at bounding box center [776, 534] width 856 height 300
click at [91, 205] on span "Рассылки" at bounding box center [76, 203] width 56 height 17
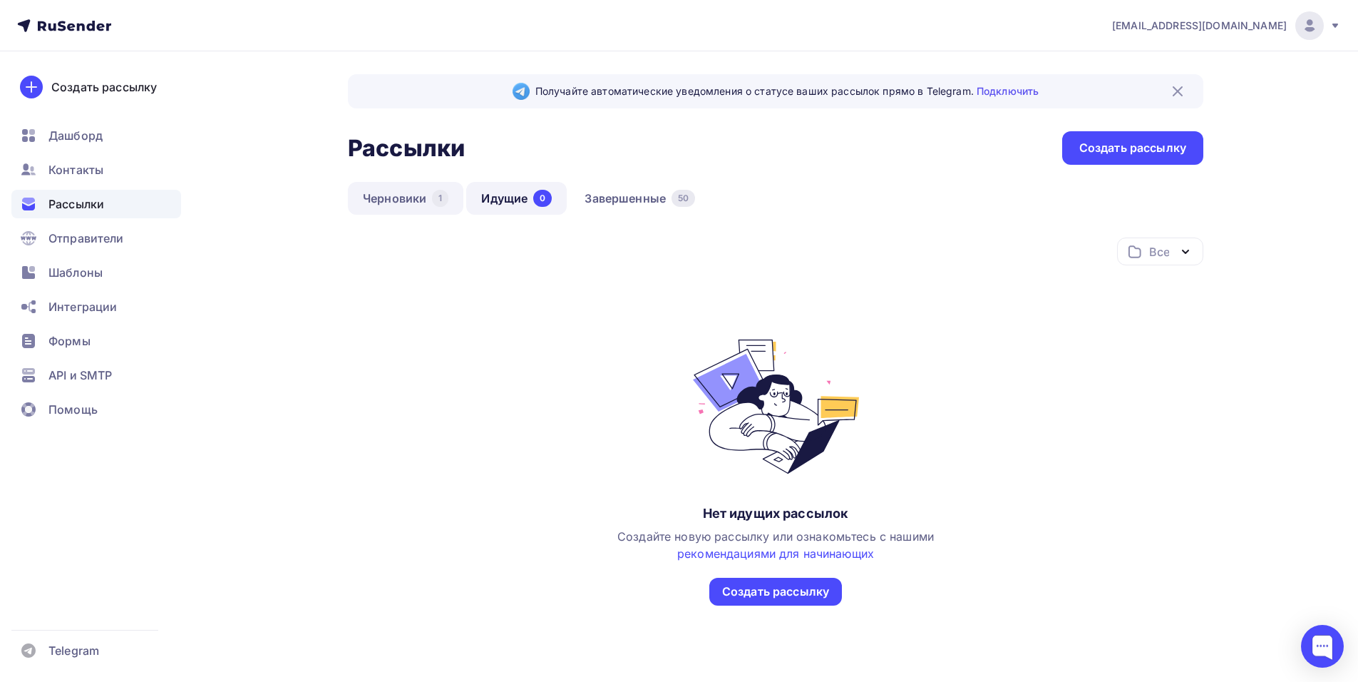
click at [383, 197] on link "Черновики 1" at bounding box center [405, 198] width 115 height 33
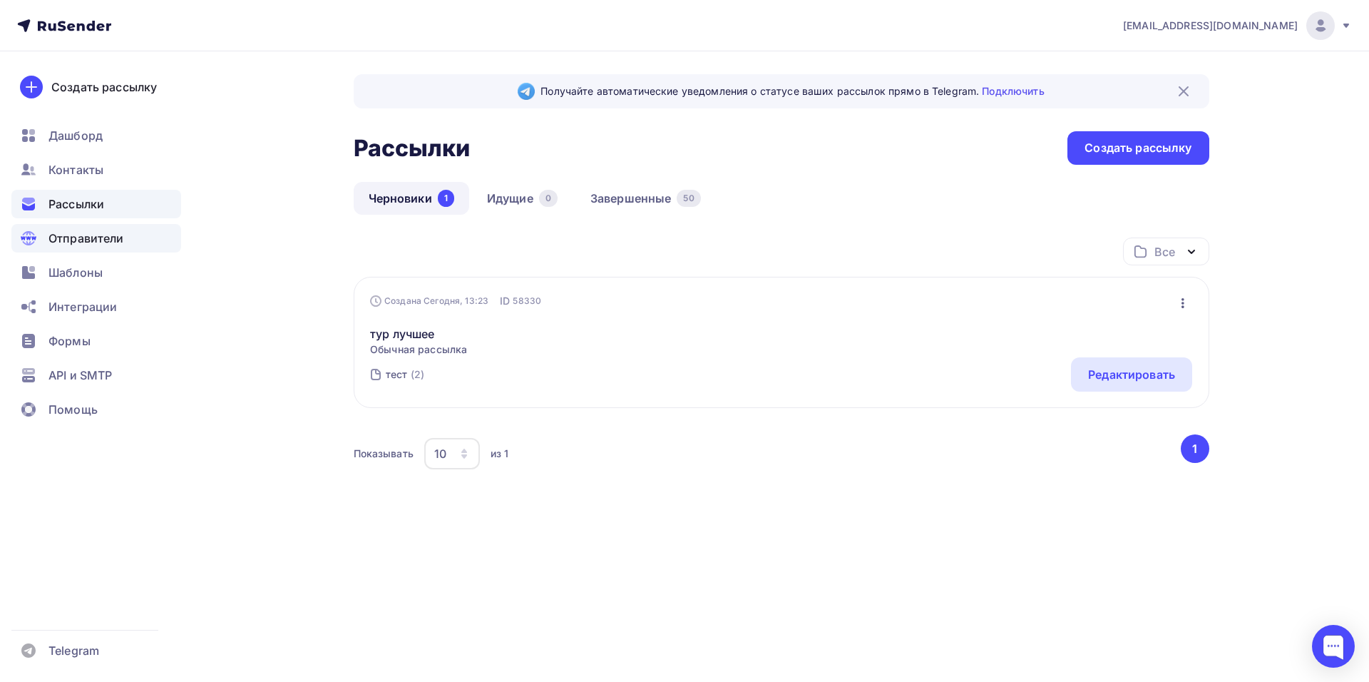
click at [88, 227] on div "Отправители" at bounding box center [96, 238] width 170 height 29
